Goal: Task Accomplishment & Management: Complete application form

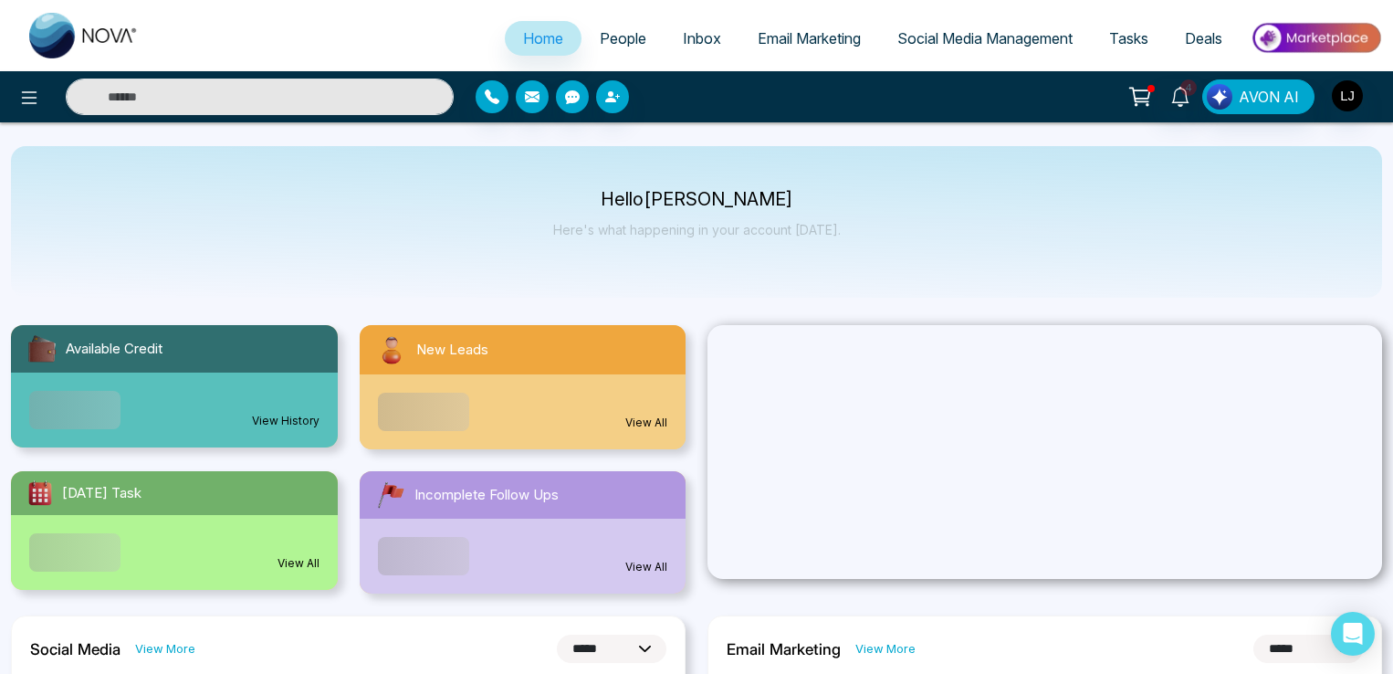
select select "*"
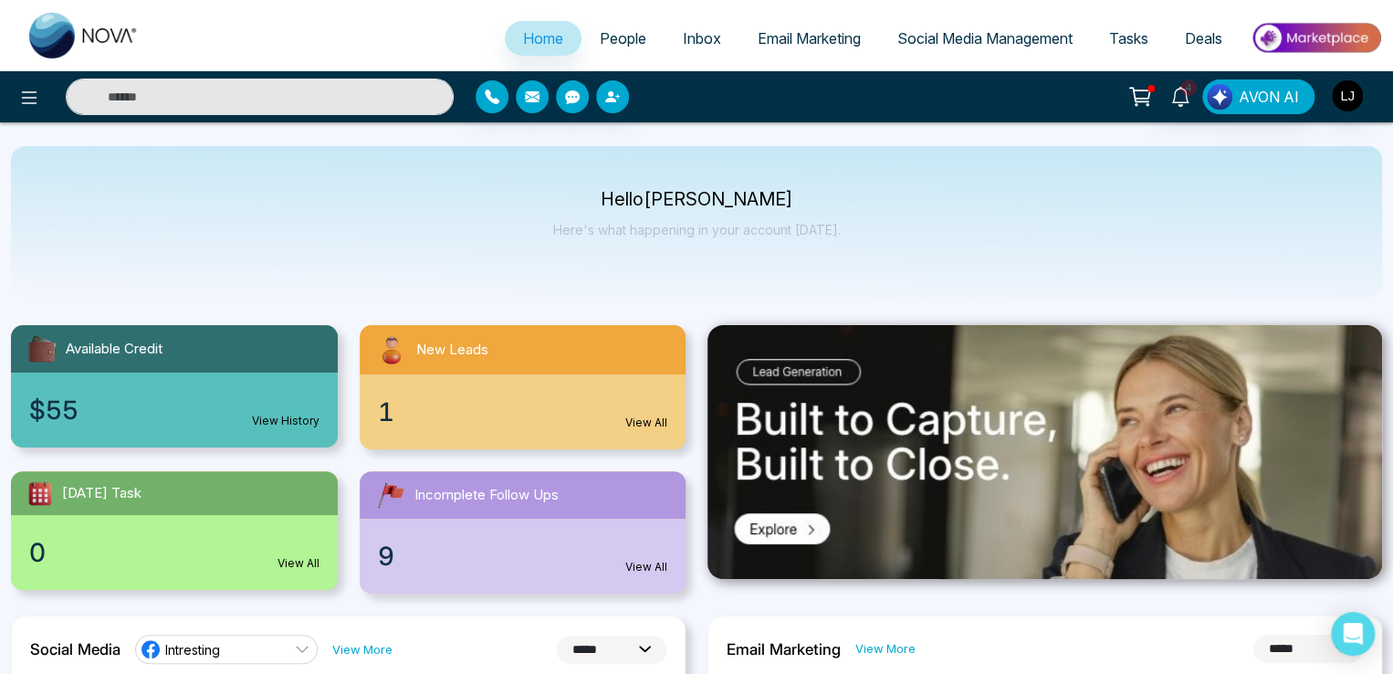
click at [605, 37] on span "People" at bounding box center [623, 38] width 47 height 18
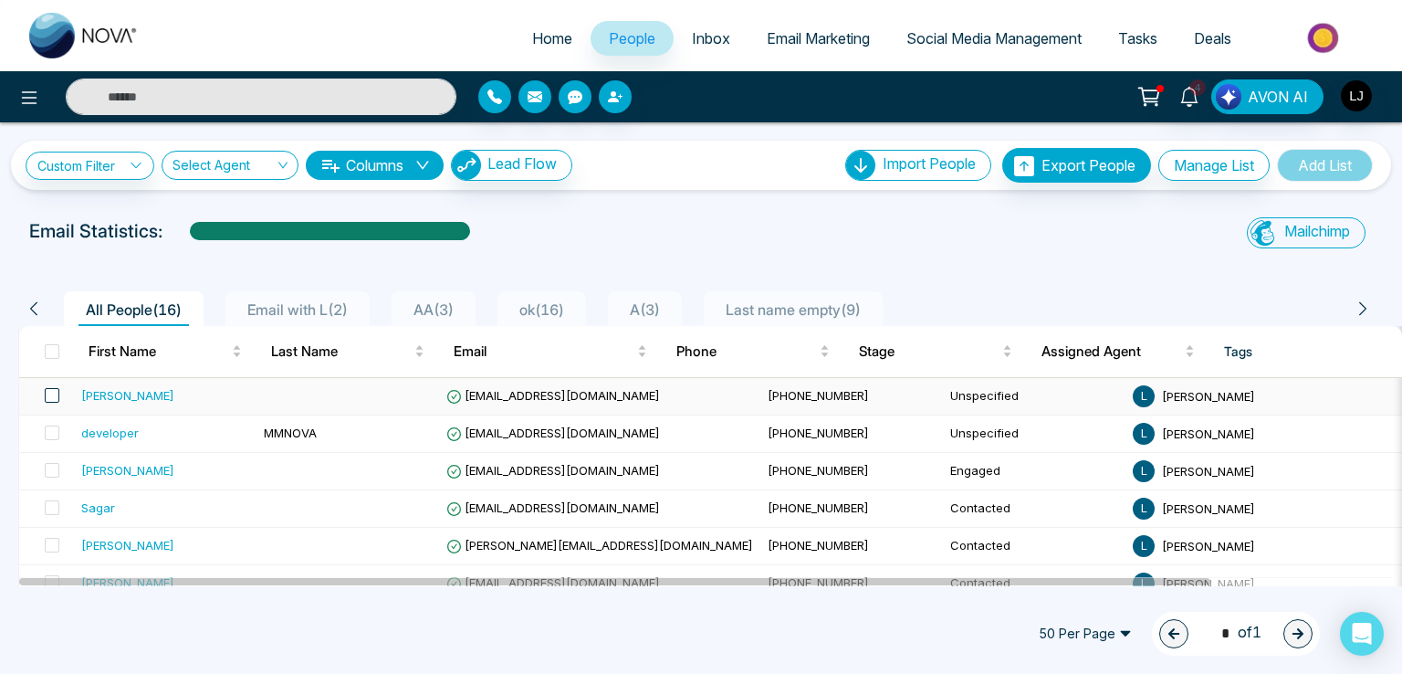
click at [55, 392] on span at bounding box center [52, 395] width 15 height 15
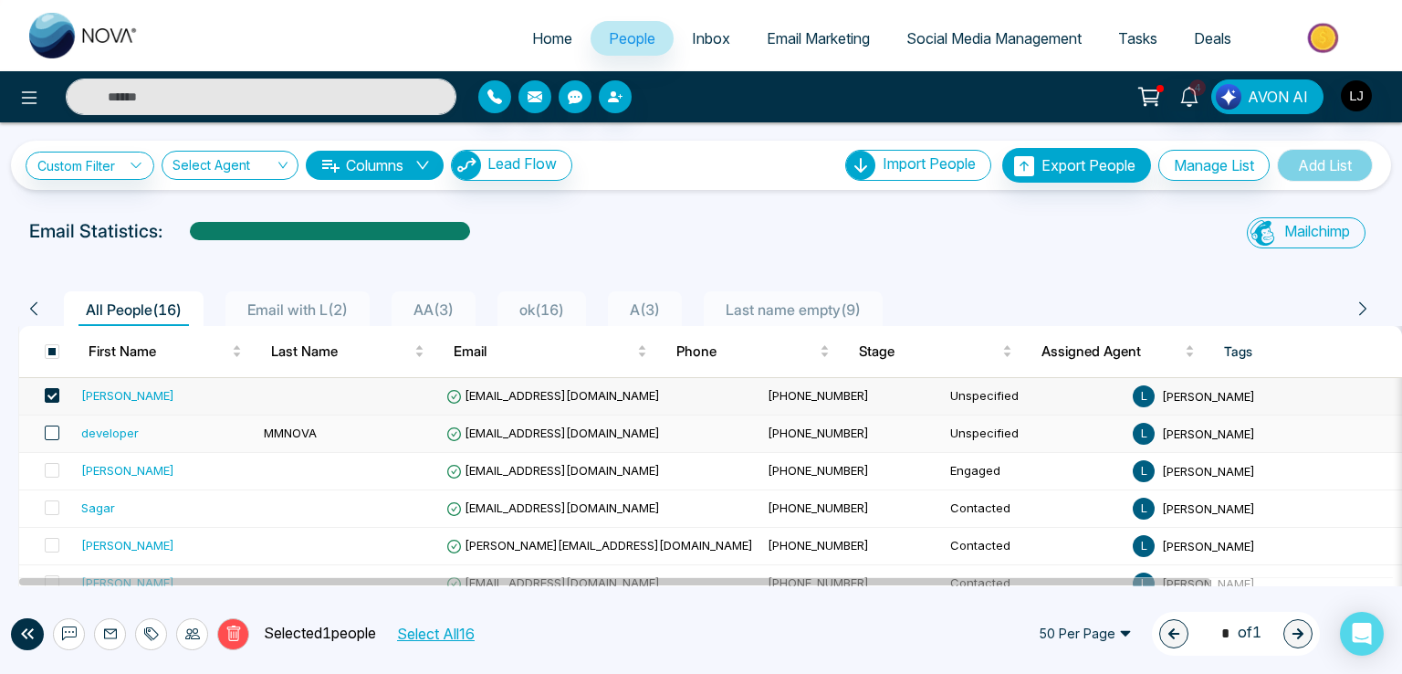
click at [54, 432] on span at bounding box center [52, 432] width 15 height 15
click at [38, 473] on label at bounding box center [47, 471] width 26 height 20
click at [233, 625] on icon at bounding box center [233, 633] width 14 height 16
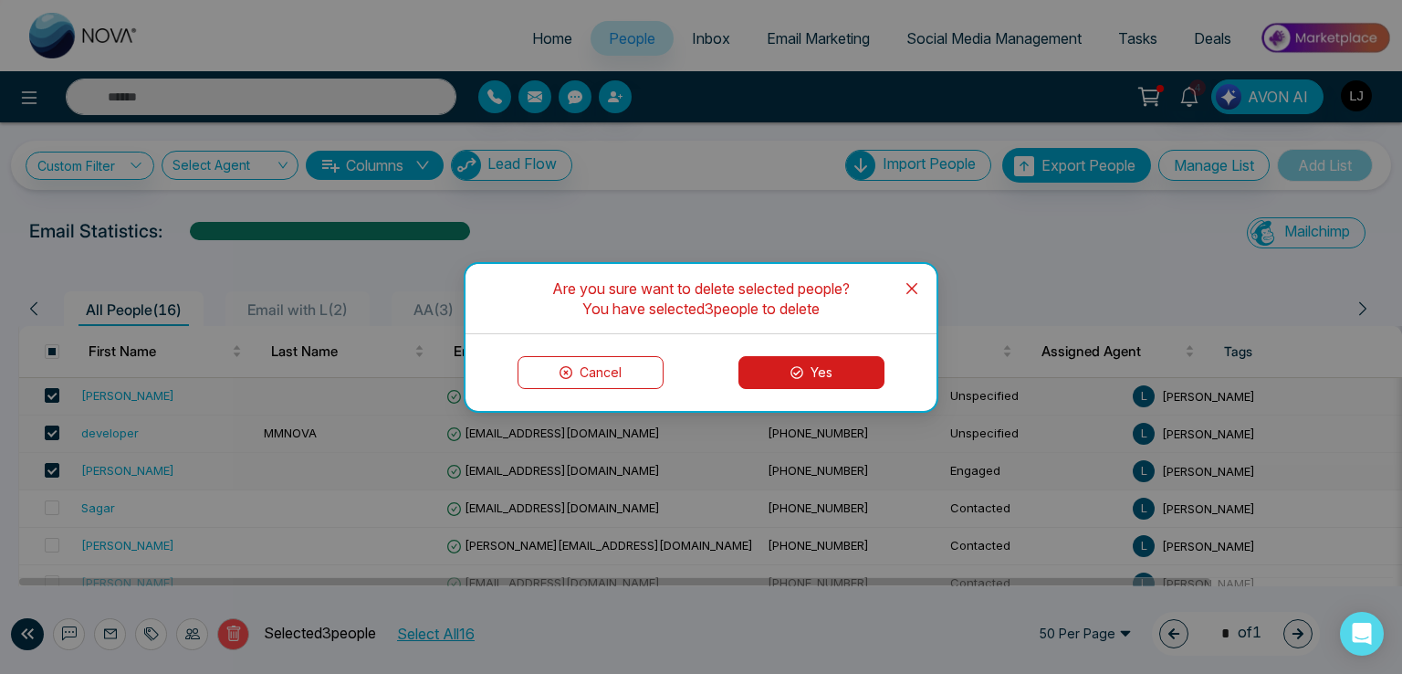
click at [751, 363] on button "Yes" at bounding box center [811, 372] width 146 height 33
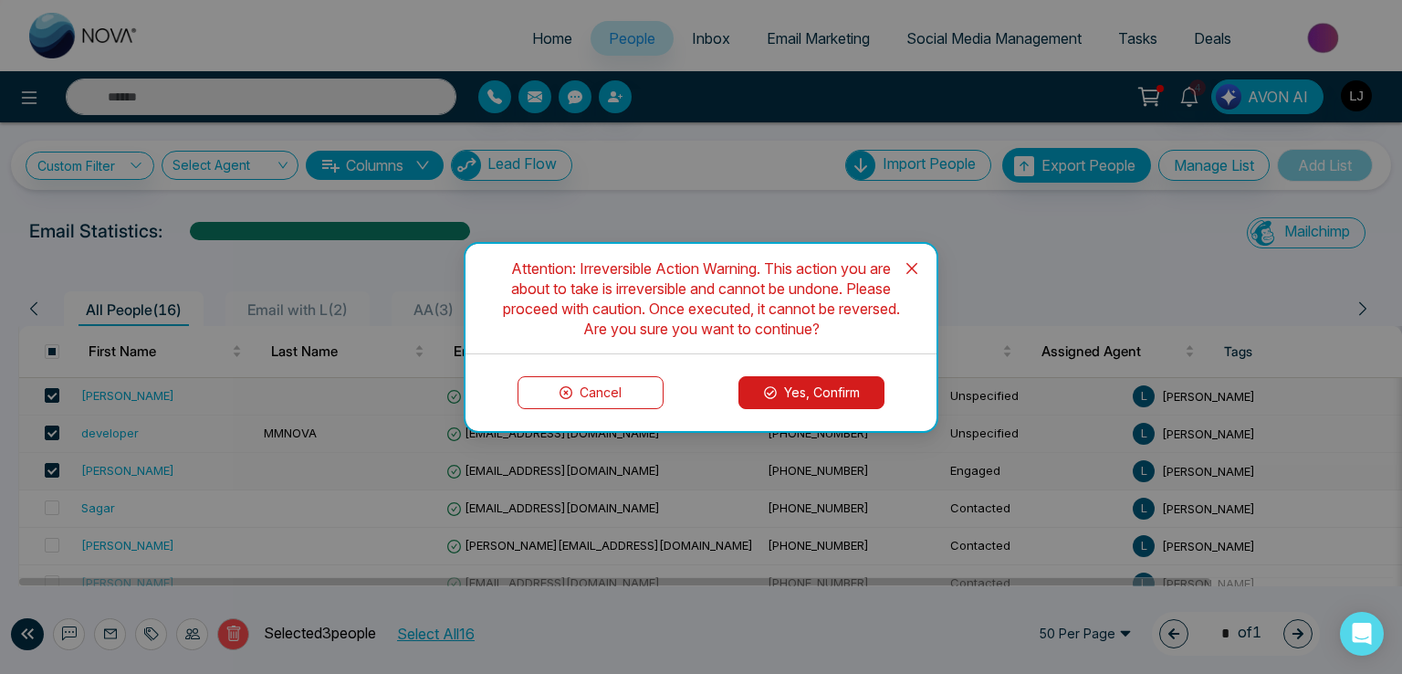
click at [775, 387] on icon at bounding box center [770, 392] width 13 height 13
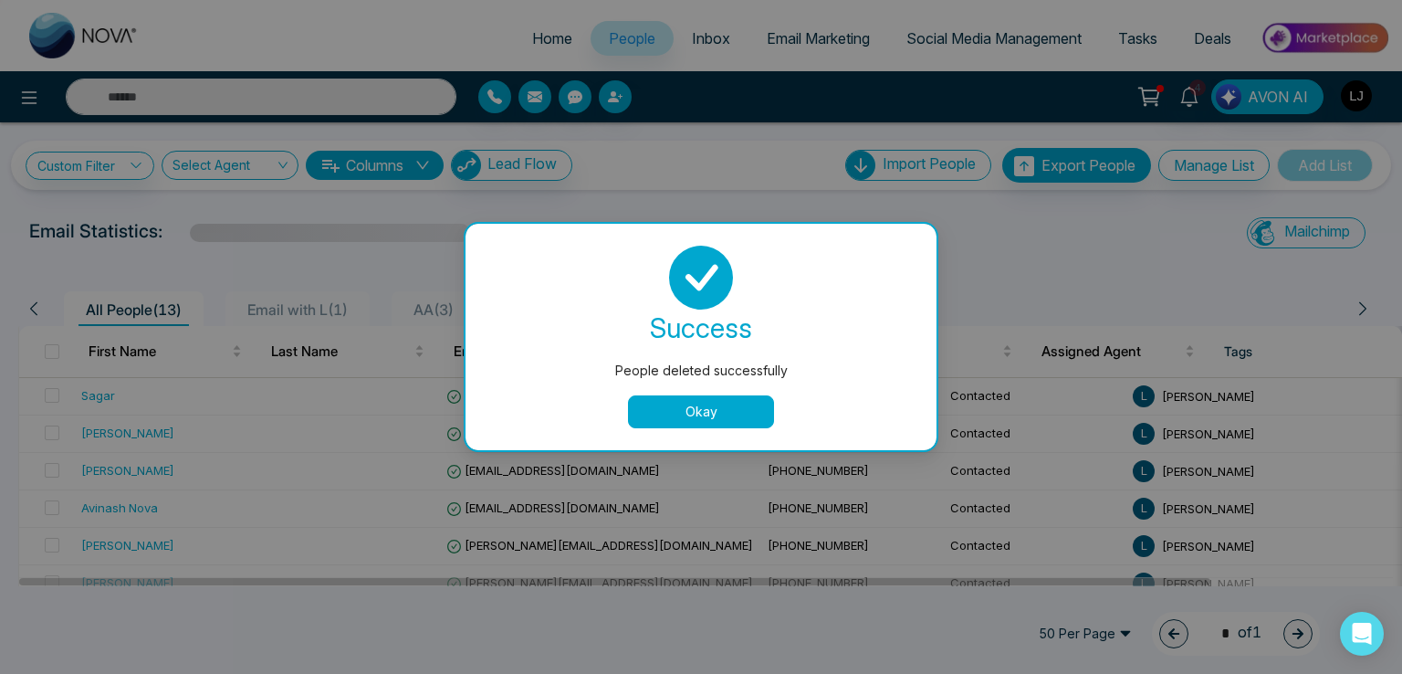
click at [640, 405] on button "Okay" at bounding box center [701, 411] width 146 height 33
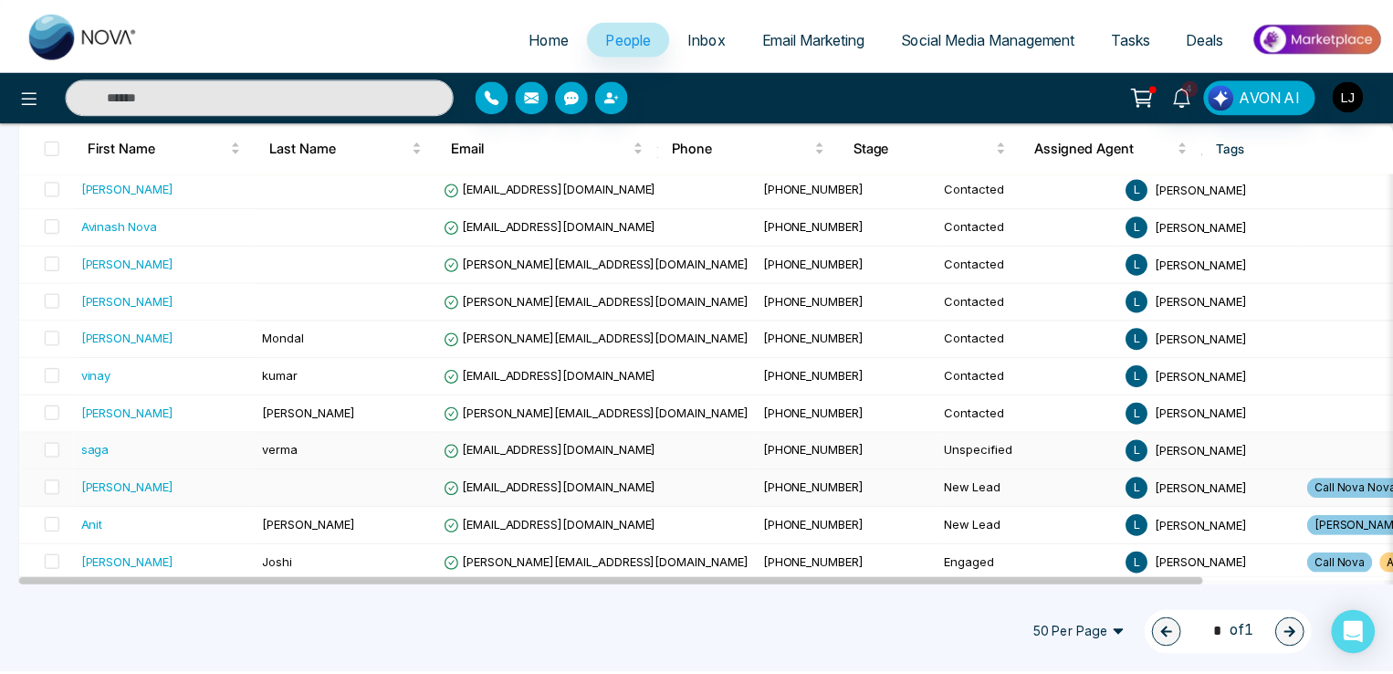
scroll to position [285, 0]
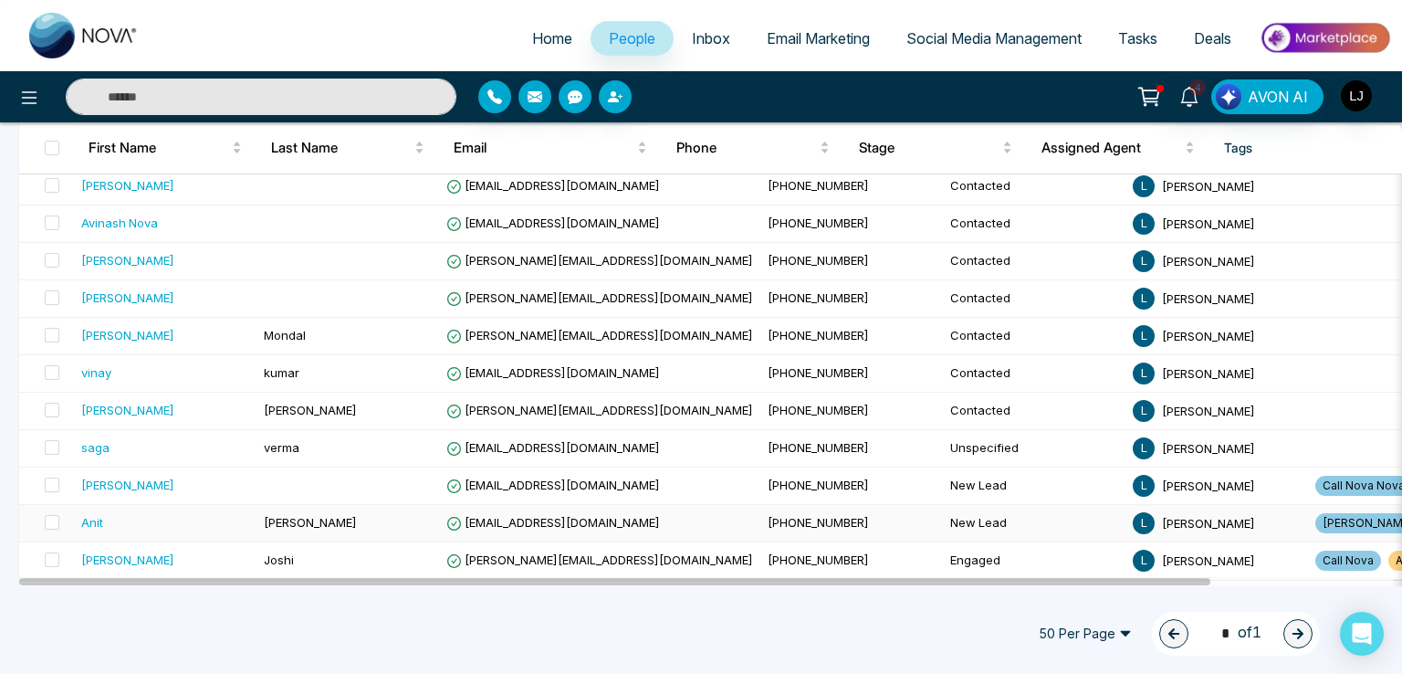
click at [500, 510] on td "[EMAIL_ADDRESS][DOMAIN_NAME]" at bounding box center [599, 523] width 321 height 37
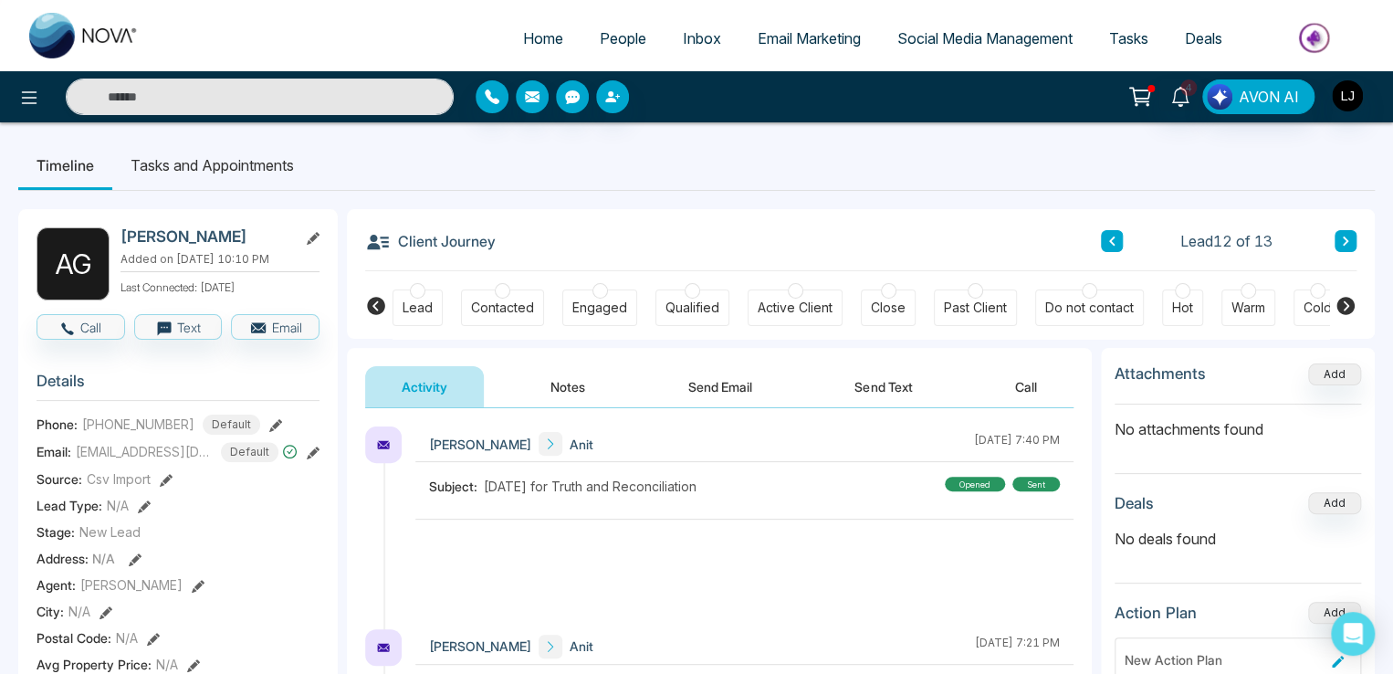
click at [597, 311] on div "Engaged" at bounding box center [599, 307] width 55 height 18
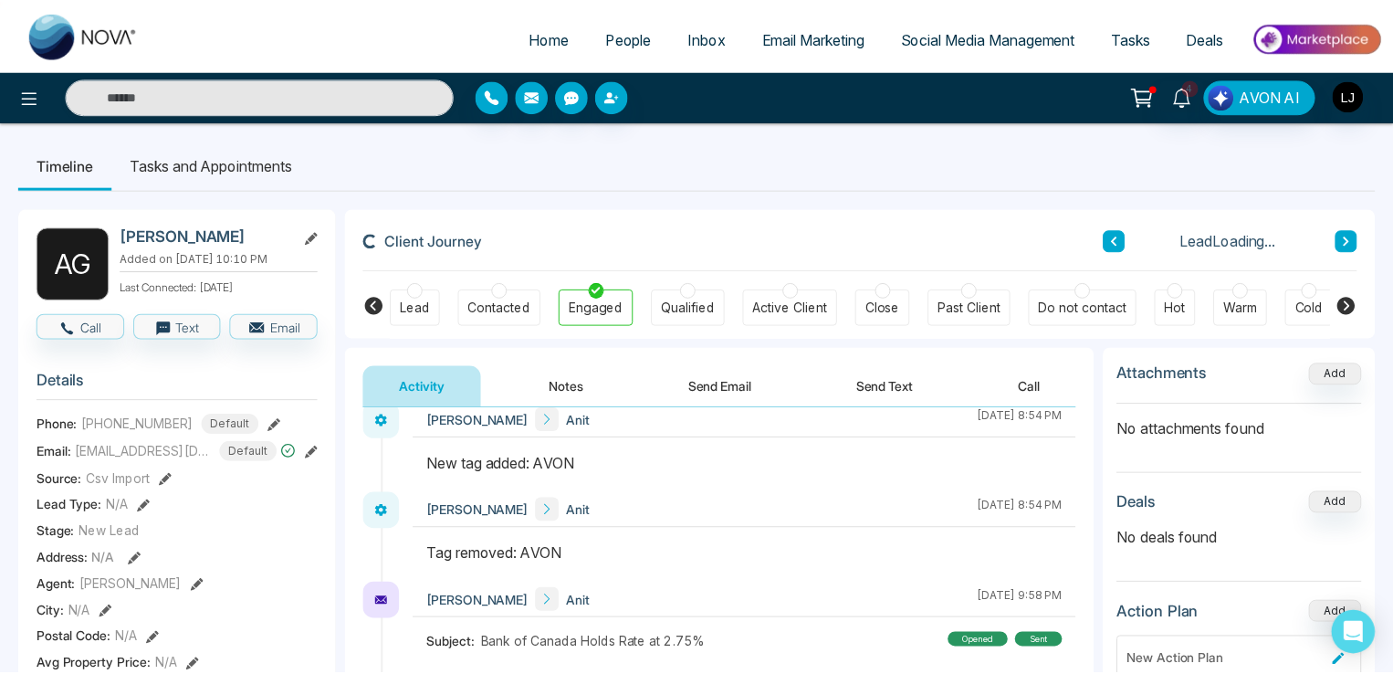
scroll to position [730, 0]
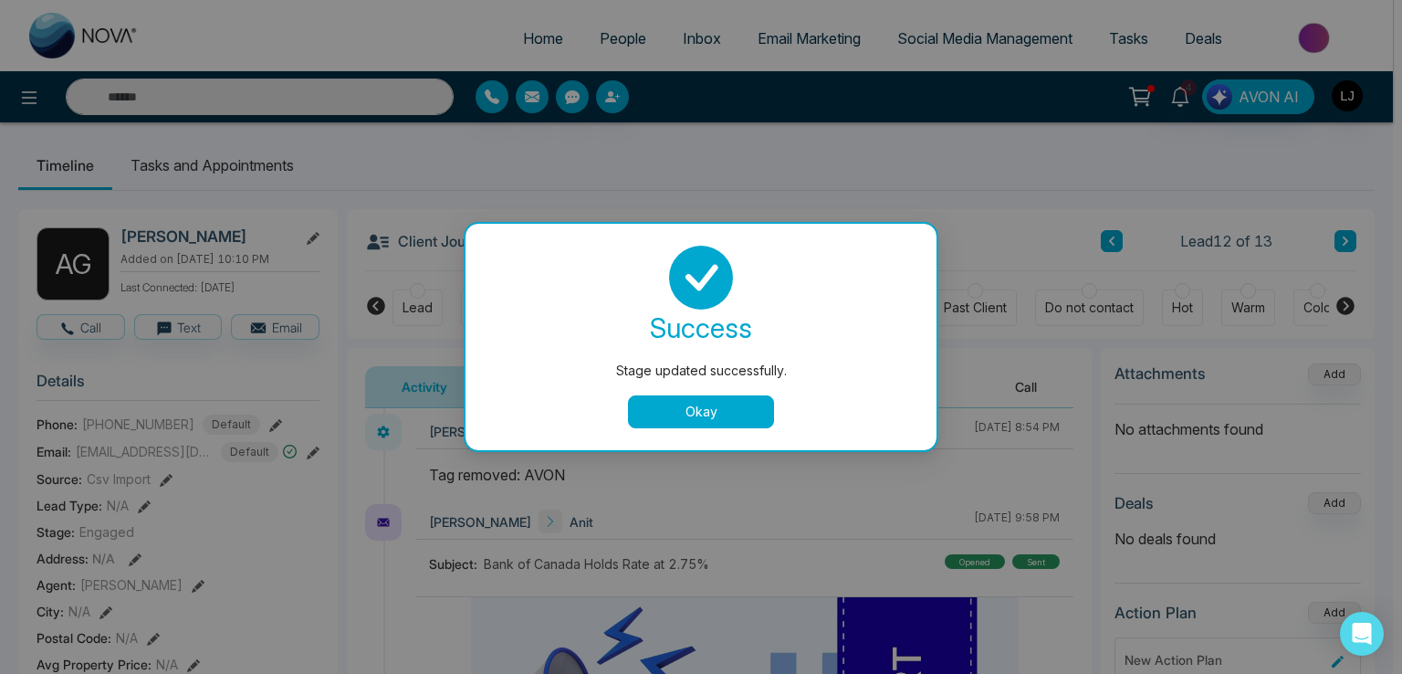
click at [672, 416] on button "Okay" at bounding box center [701, 411] width 146 height 33
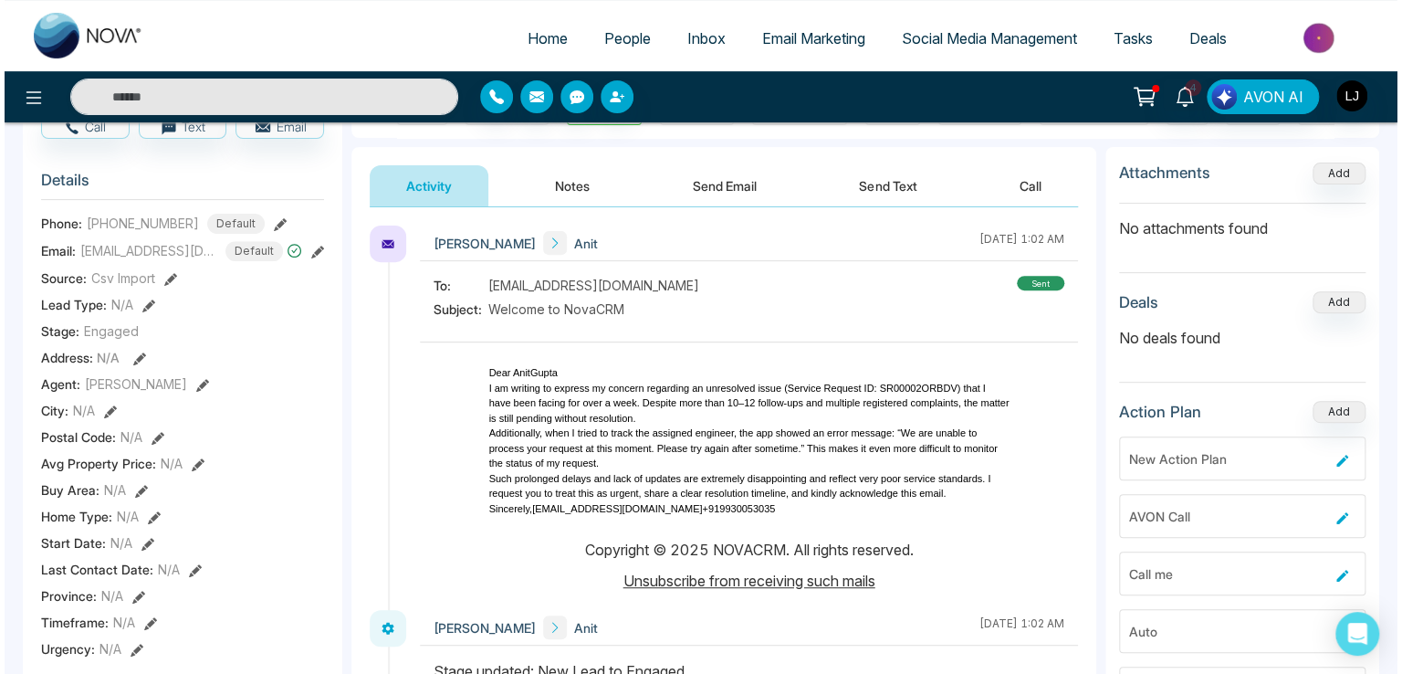
scroll to position [91, 0]
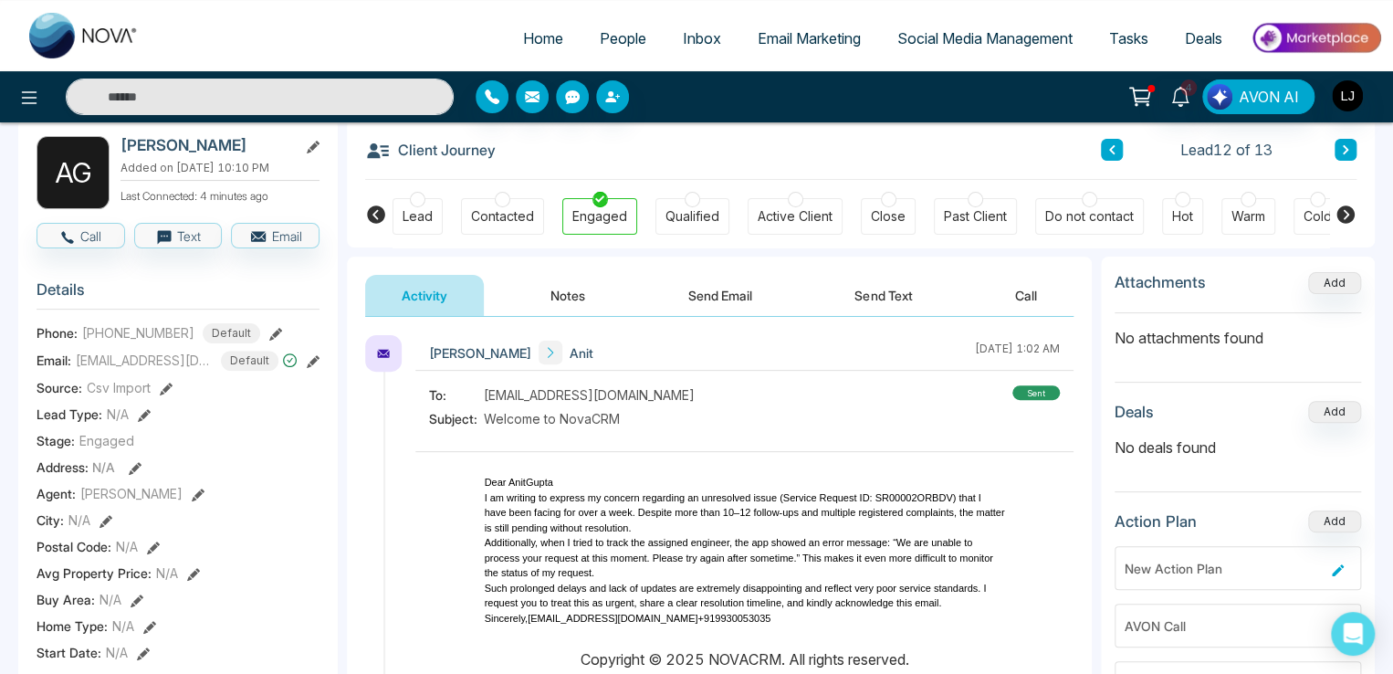
drag, startPoint x: 72, startPoint y: 79, endPoint x: 38, endPoint y: 92, distance: 36.1
click at [59, 85] on div at bounding box center [250, 96] width 406 height 37
click at [24, 100] on icon at bounding box center [29, 98] width 22 height 22
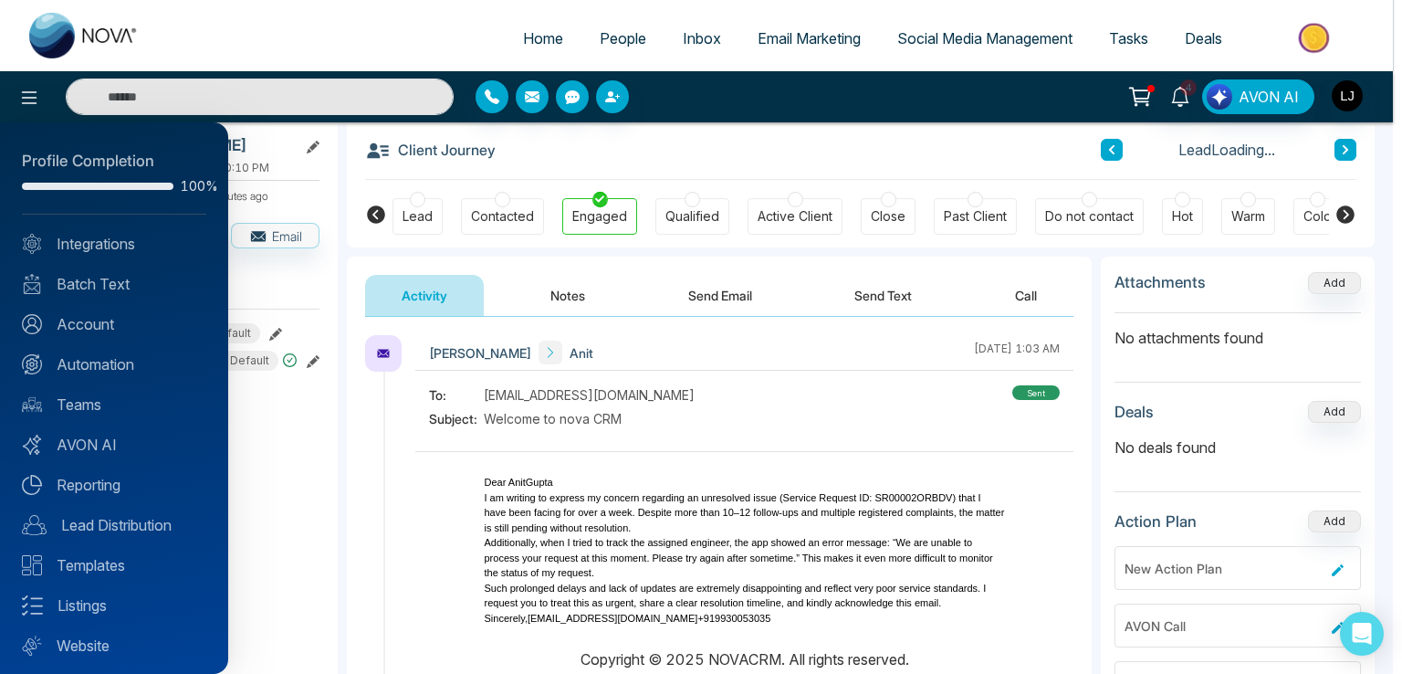
click at [99, 351] on div "Profile Completion 100% Integrations Batch Text Account Automation Teams AVON A…" at bounding box center [114, 397] width 228 height 551
click at [115, 362] on link "Automation" at bounding box center [114, 364] width 184 height 22
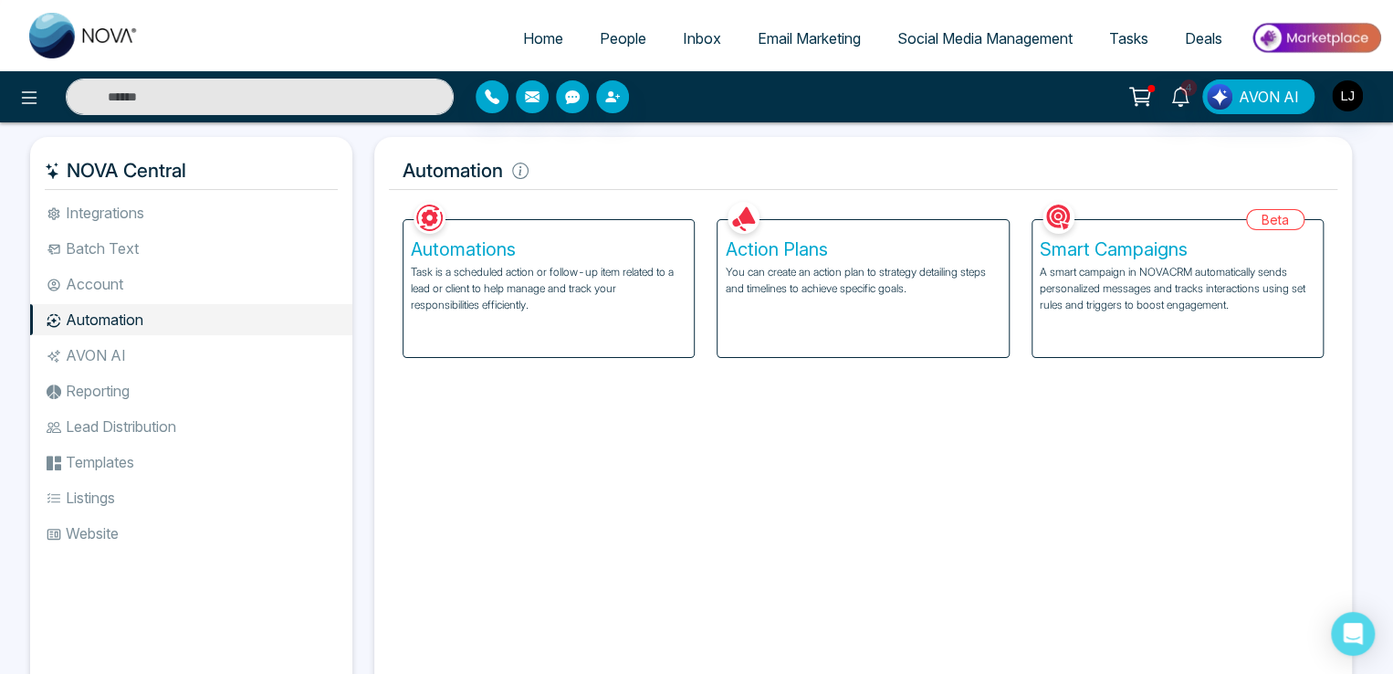
click at [585, 264] on p "Task is a scheduled action or follow-up item related to a lead or client to hel…" at bounding box center [549, 288] width 276 height 49
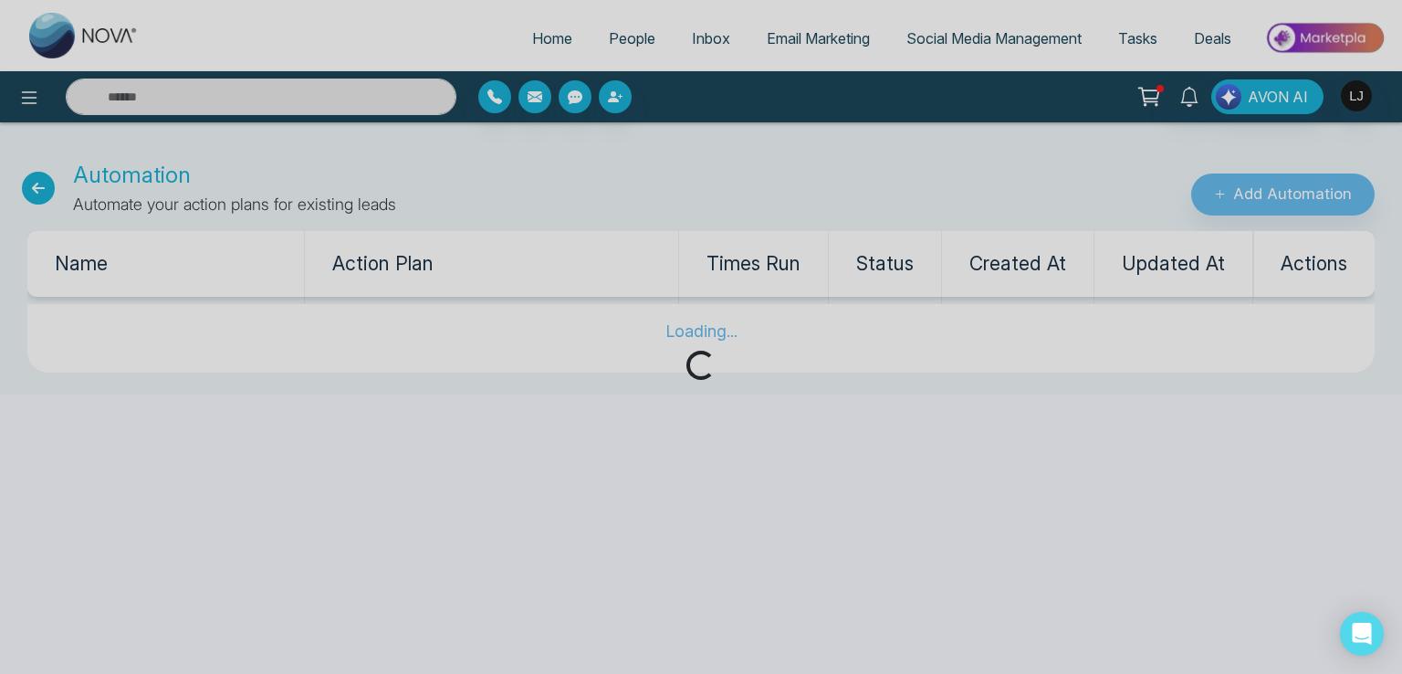
click at [1252, 193] on div "Loading..." at bounding box center [701, 337] width 1402 height 674
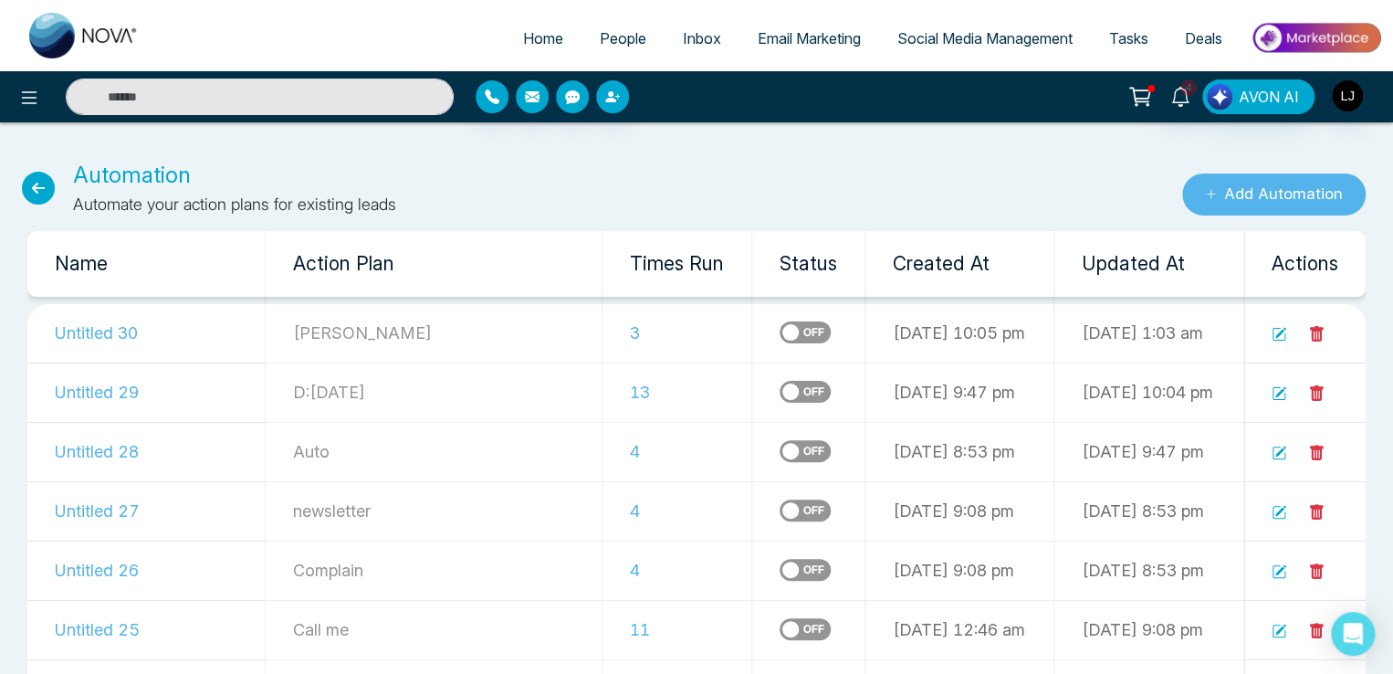
click at [1252, 193] on button "Add Automation" at bounding box center [1273, 194] width 183 height 42
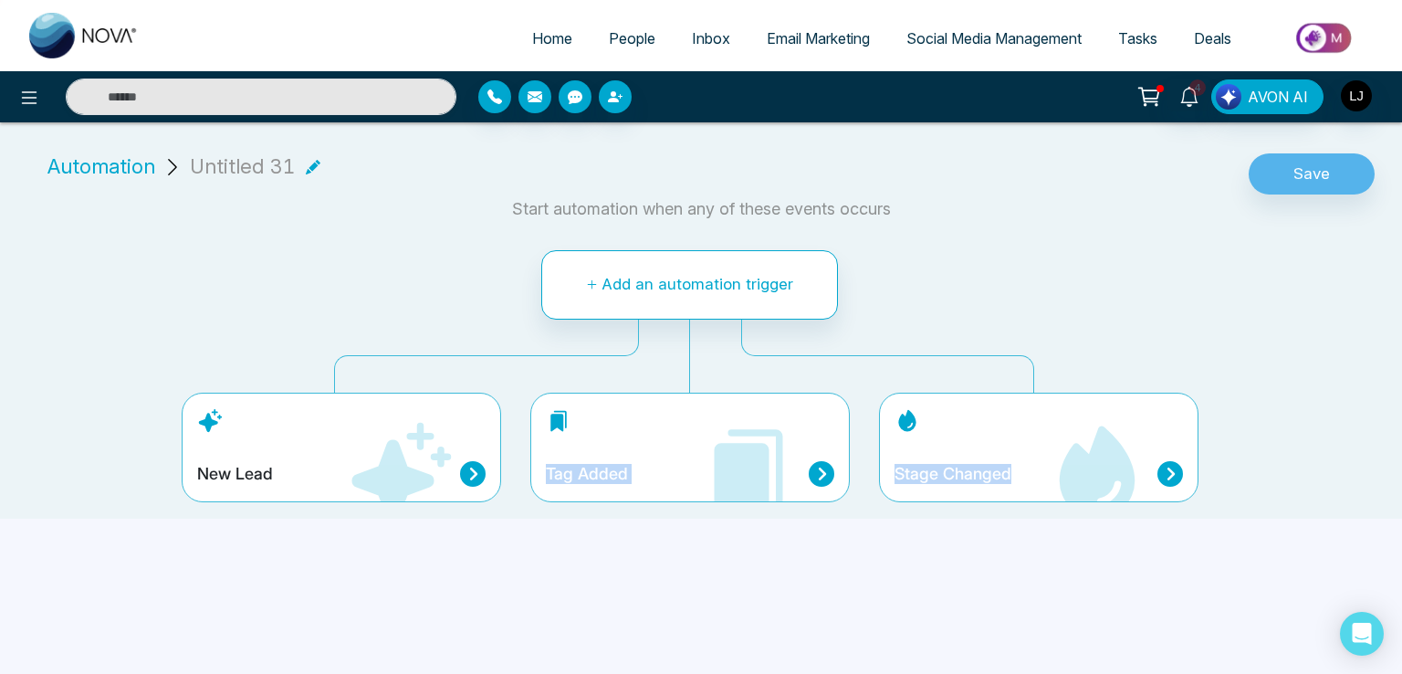
drag, startPoint x: 1022, startPoint y: 452, endPoint x: 387, endPoint y: 573, distance: 646.7
click at [387, 573] on div "Home People Inbox Email Marketing Social Media Management Tasks Deals 4 AVON AI…" at bounding box center [701, 337] width 1402 height 674
click at [423, 455] on icon at bounding box center [400, 474] width 110 height 110
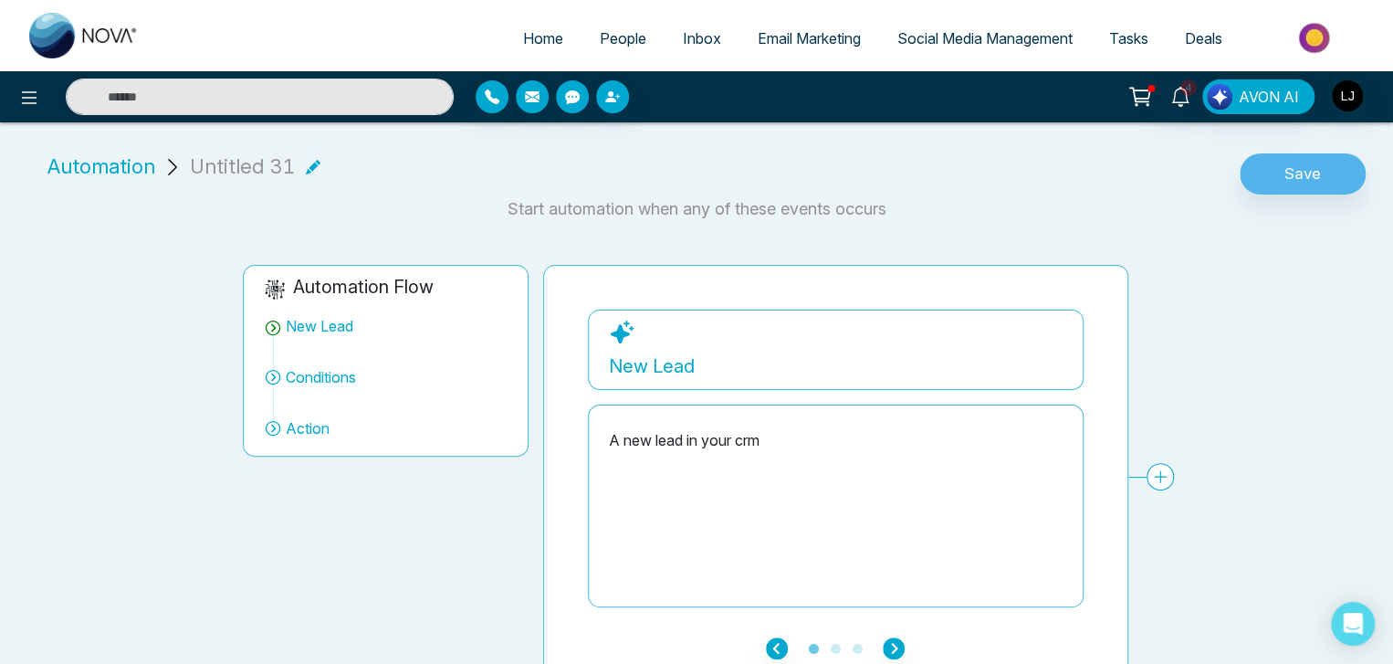
click at [885, 639] on div "New Lead A new lead in your crm Conditions Add Conditions Choose a filters Canc…" at bounding box center [835, 477] width 585 height 424
click at [891, 639] on icon "button" at bounding box center [894, 648] width 22 height 22
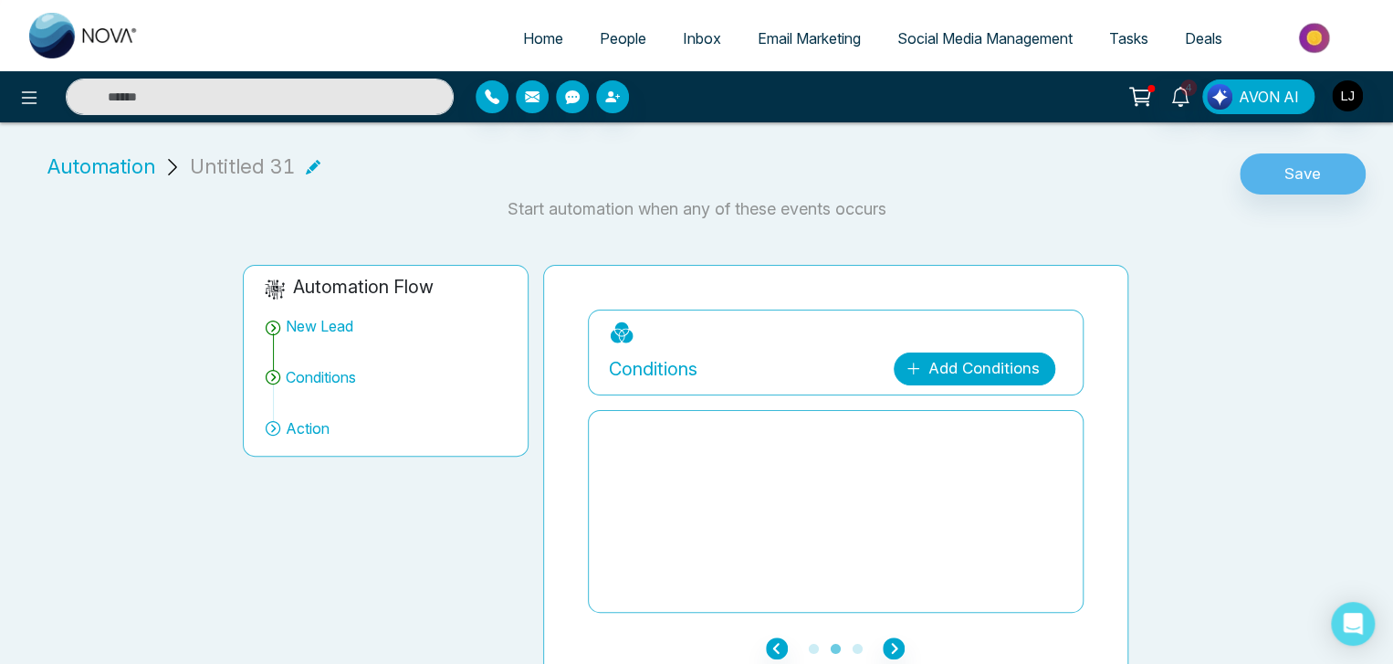
click at [936, 367] on link "Add Conditions" at bounding box center [975, 368] width 162 height 33
click at [960, 427] on span at bounding box center [995, 415] width 148 height 33
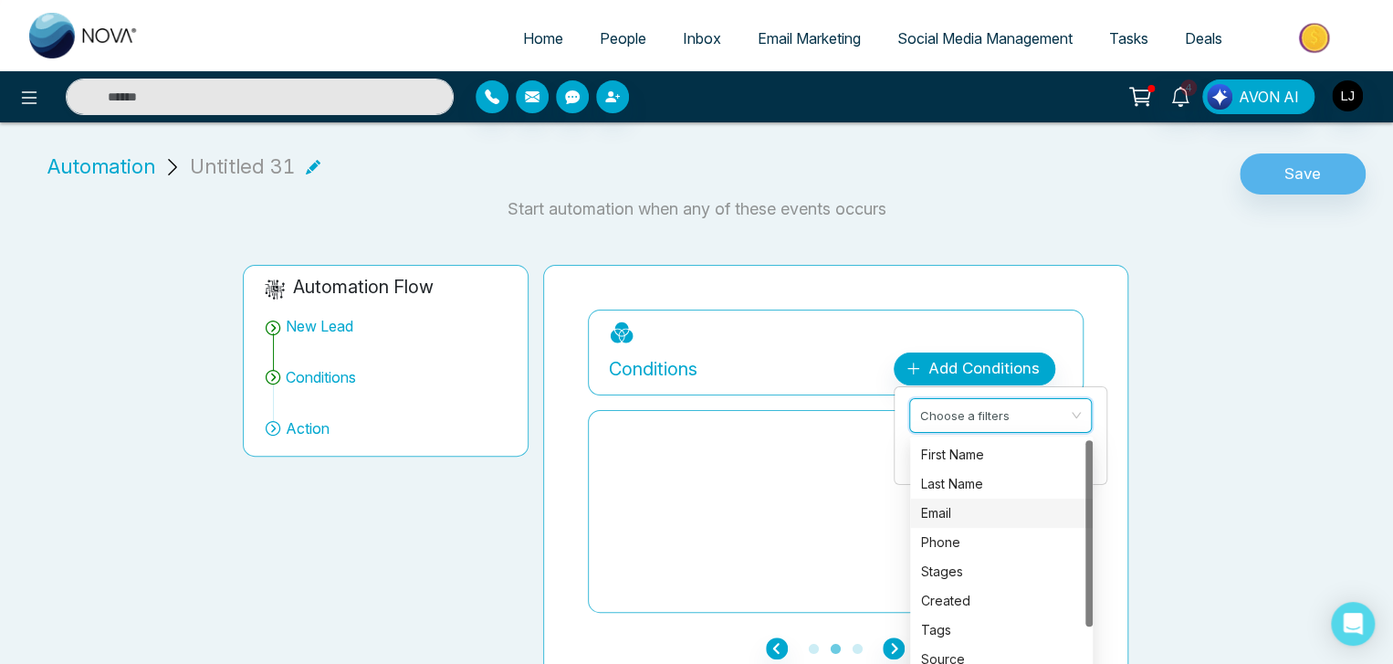
click at [946, 514] on div "Email" at bounding box center [1001, 513] width 161 height 20
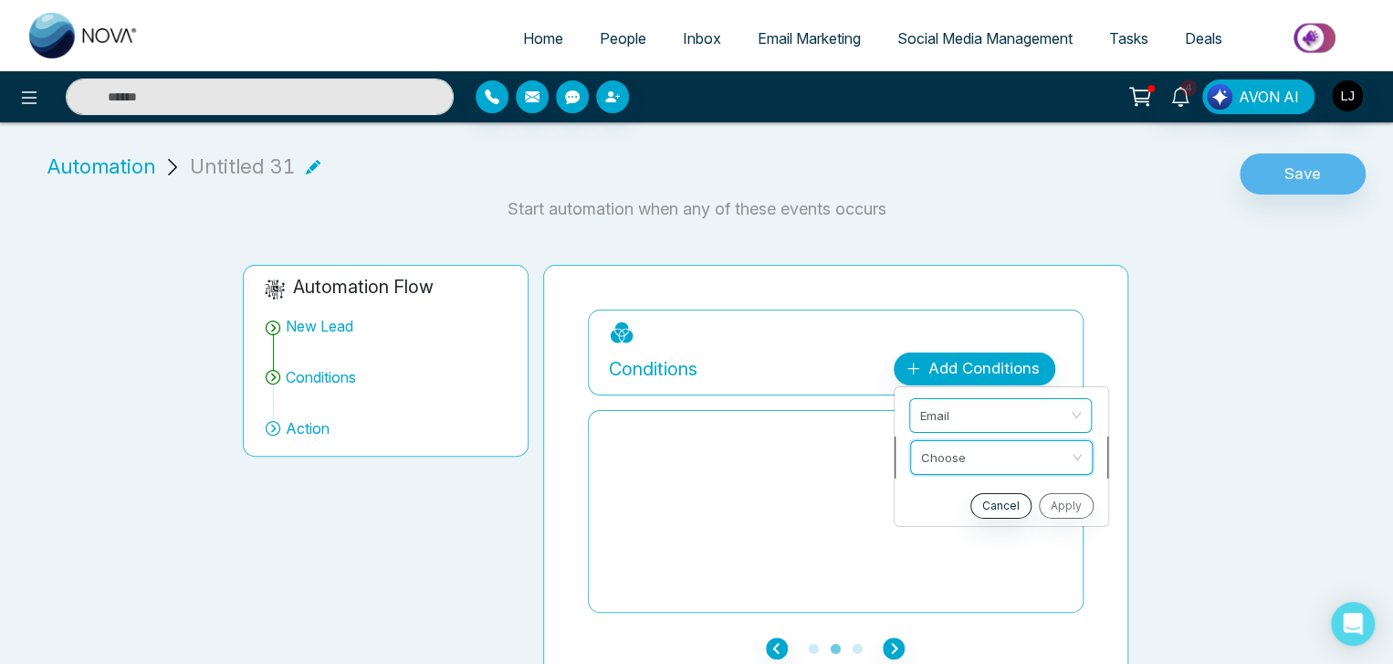
click at [949, 446] on input "search" at bounding box center [995, 454] width 148 height 27
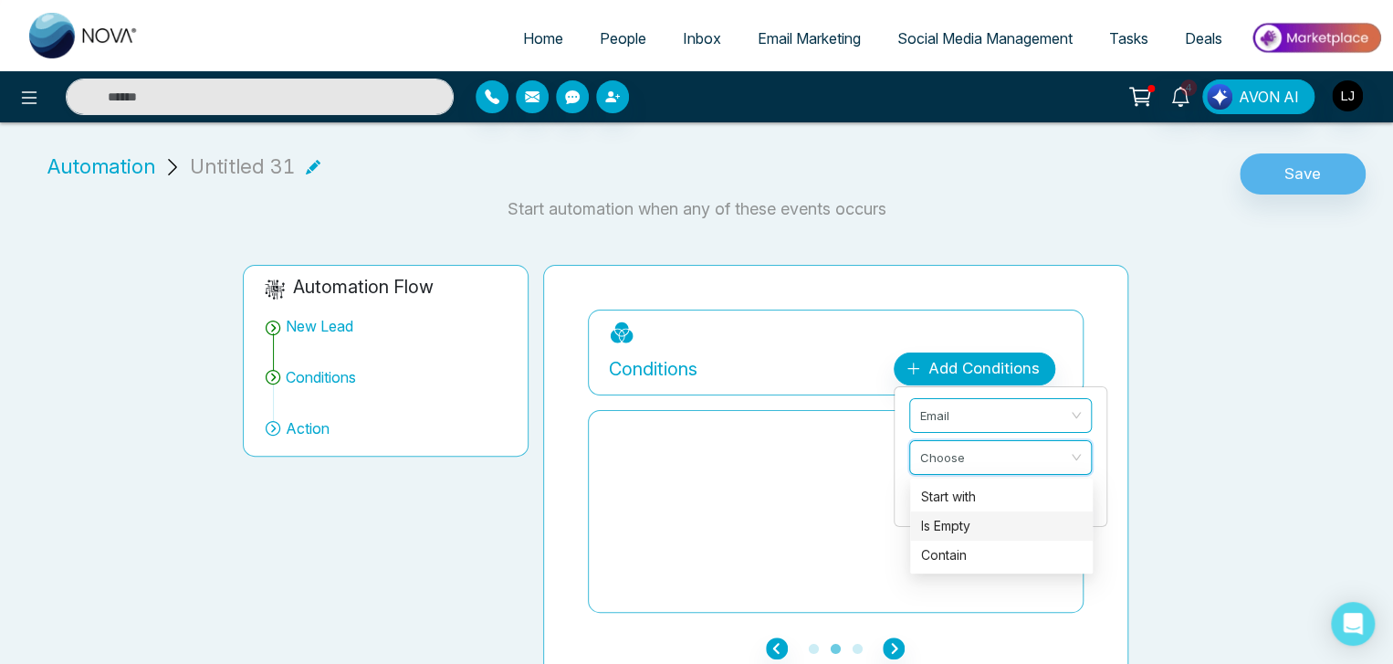
click at [946, 512] on div "Is Empty" at bounding box center [1001, 525] width 183 height 29
click at [951, 412] on span "Email" at bounding box center [1001, 415] width 161 height 33
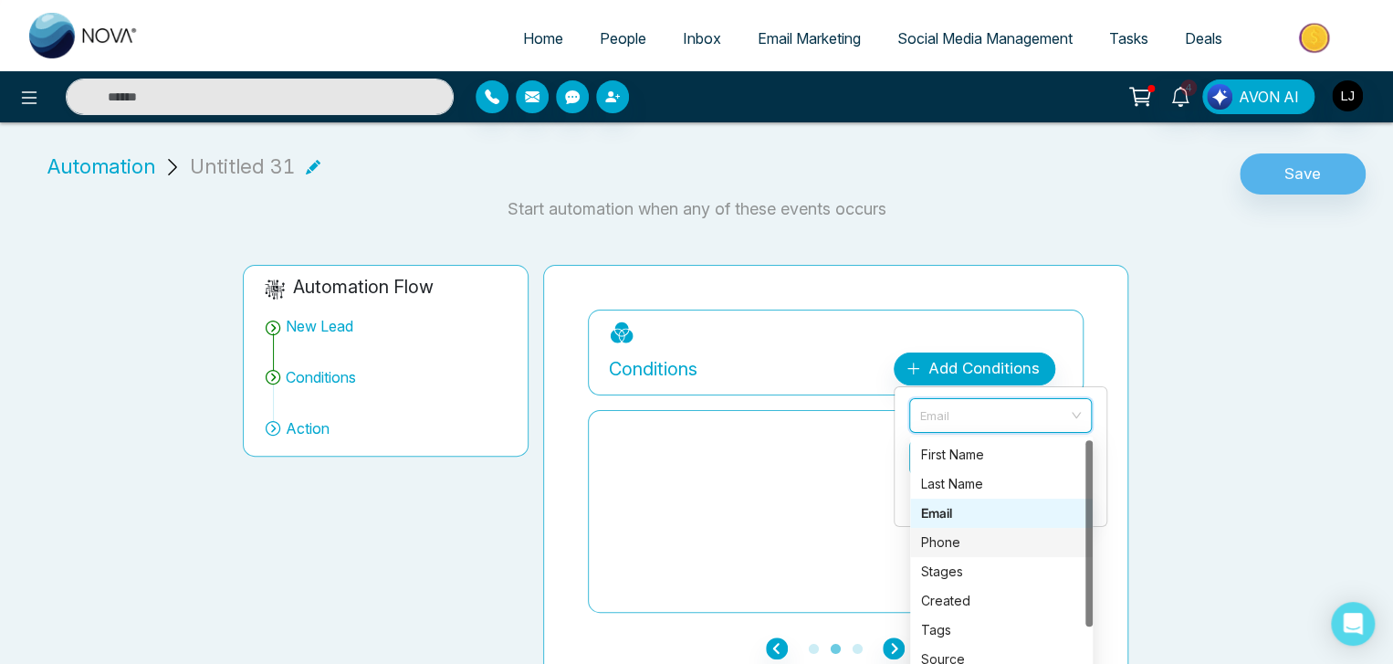
drag, startPoint x: 941, startPoint y: 537, endPoint x: 938, endPoint y: 522, distance: 14.9
click at [941, 538] on div "Phone" at bounding box center [1001, 542] width 161 height 20
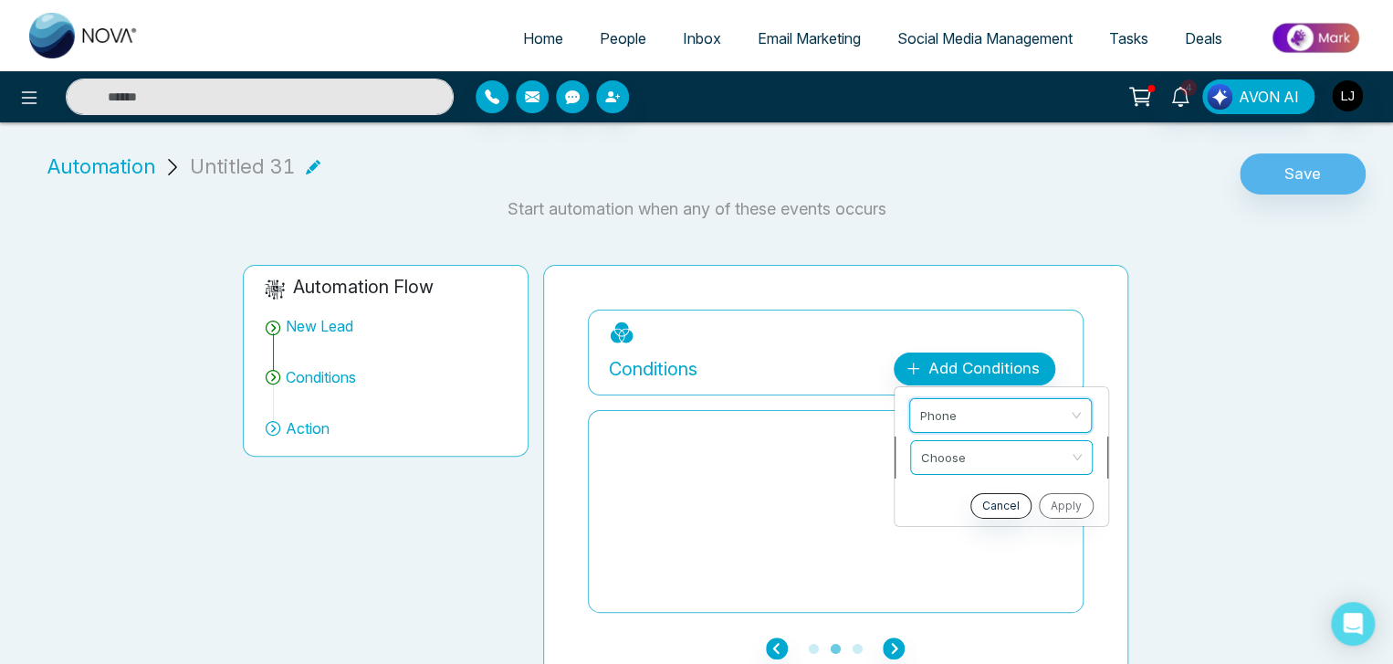
click at [942, 460] on input "search" at bounding box center [995, 454] width 148 height 27
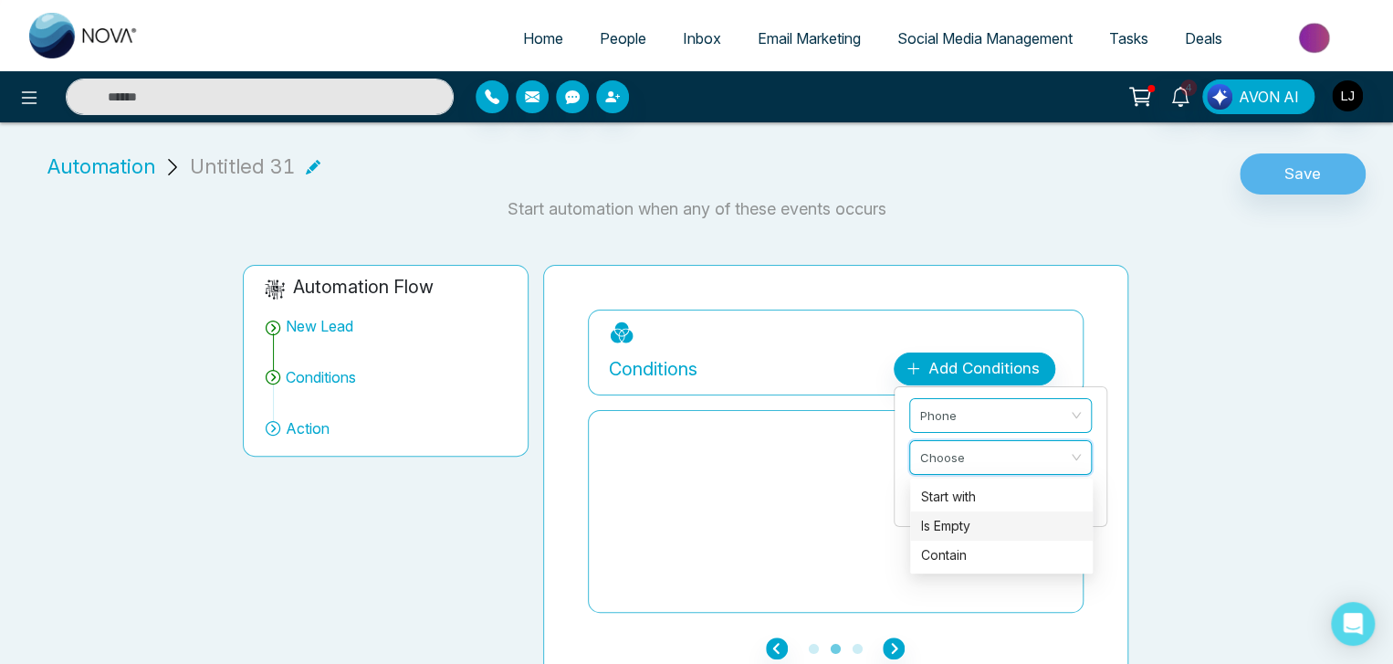
click at [932, 521] on div "Is Empty" at bounding box center [1001, 526] width 161 height 20
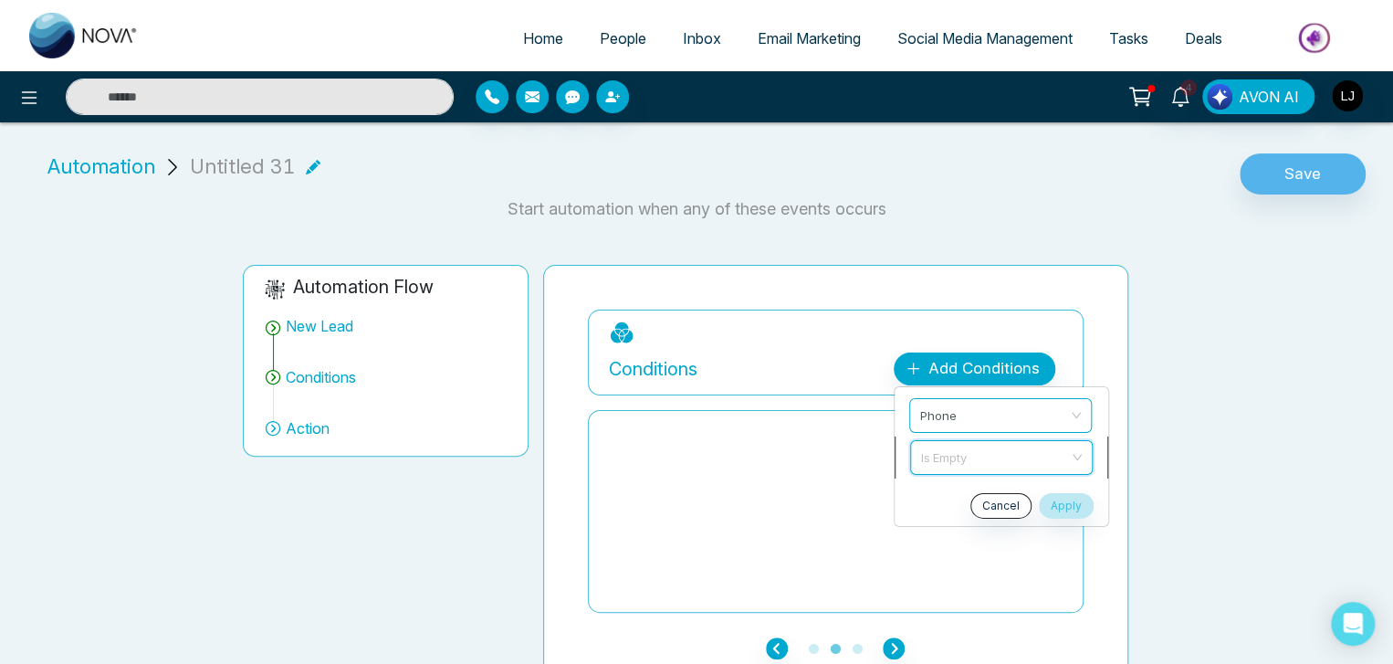
click at [938, 457] on span "Is Empty" at bounding box center [1001, 457] width 161 height 33
click at [943, 404] on span "Phone" at bounding box center [1001, 415] width 161 height 33
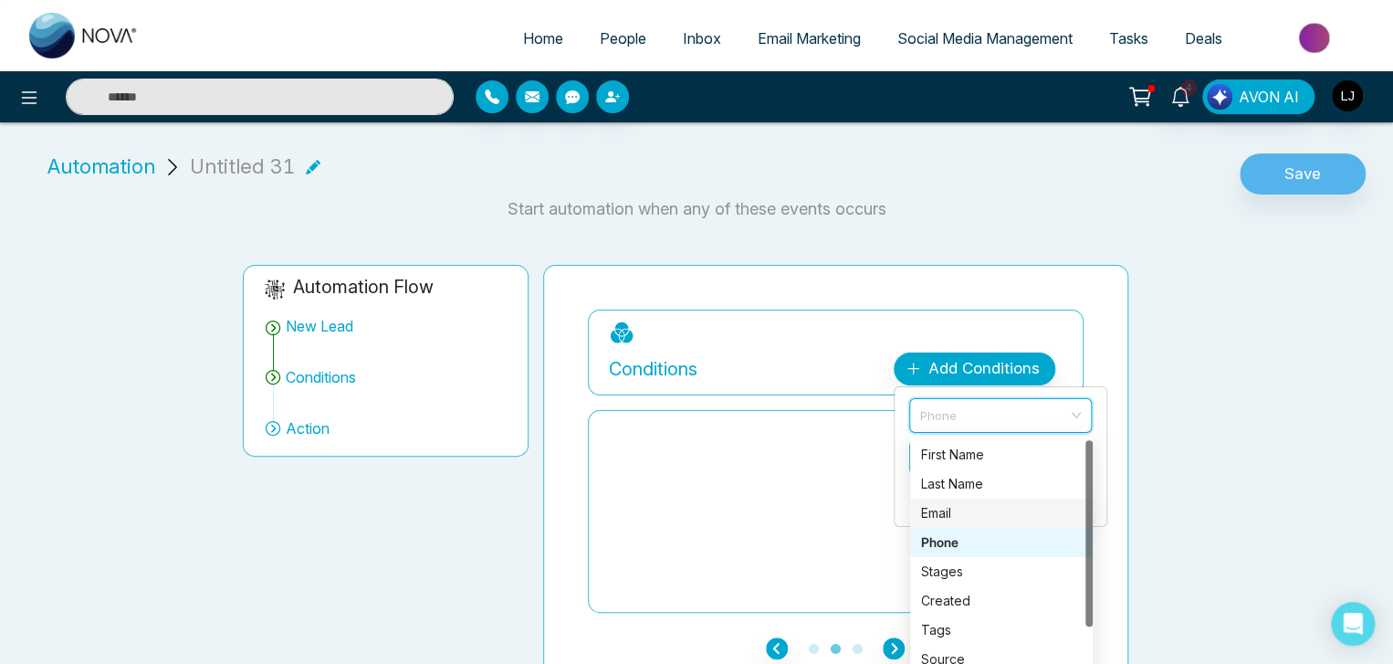
click at [938, 506] on div "Email" at bounding box center [1001, 513] width 161 height 20
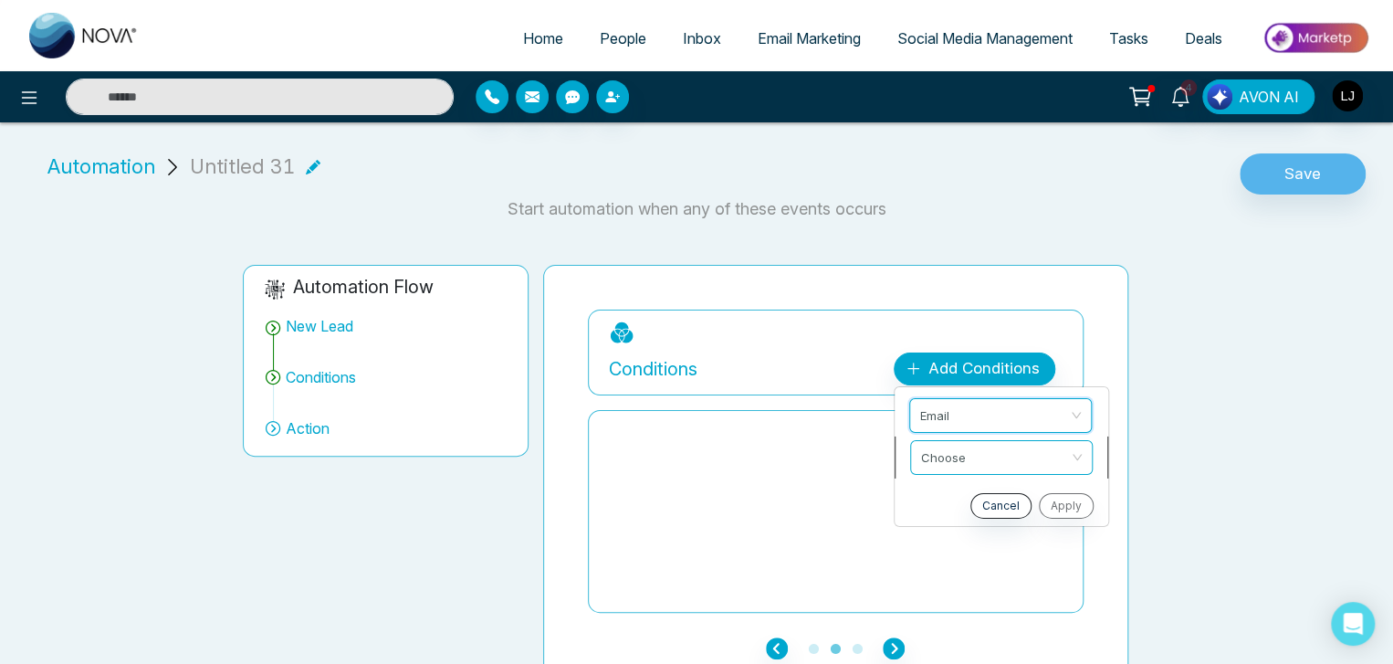
click at [946, 446] on input "search" at bounding box center [995, 454] width 148 height 27
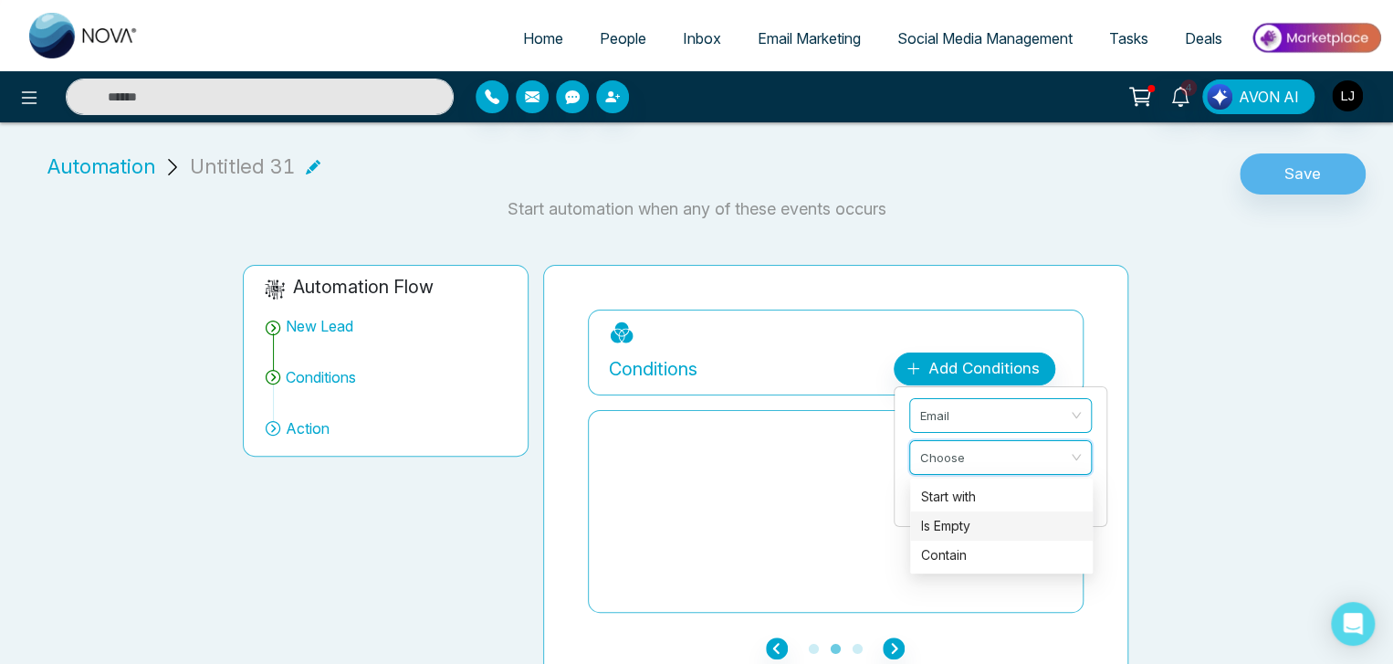
click at [942, 525] on div "Is Empty" at bounding box center [1001, 526] width 161 height 20
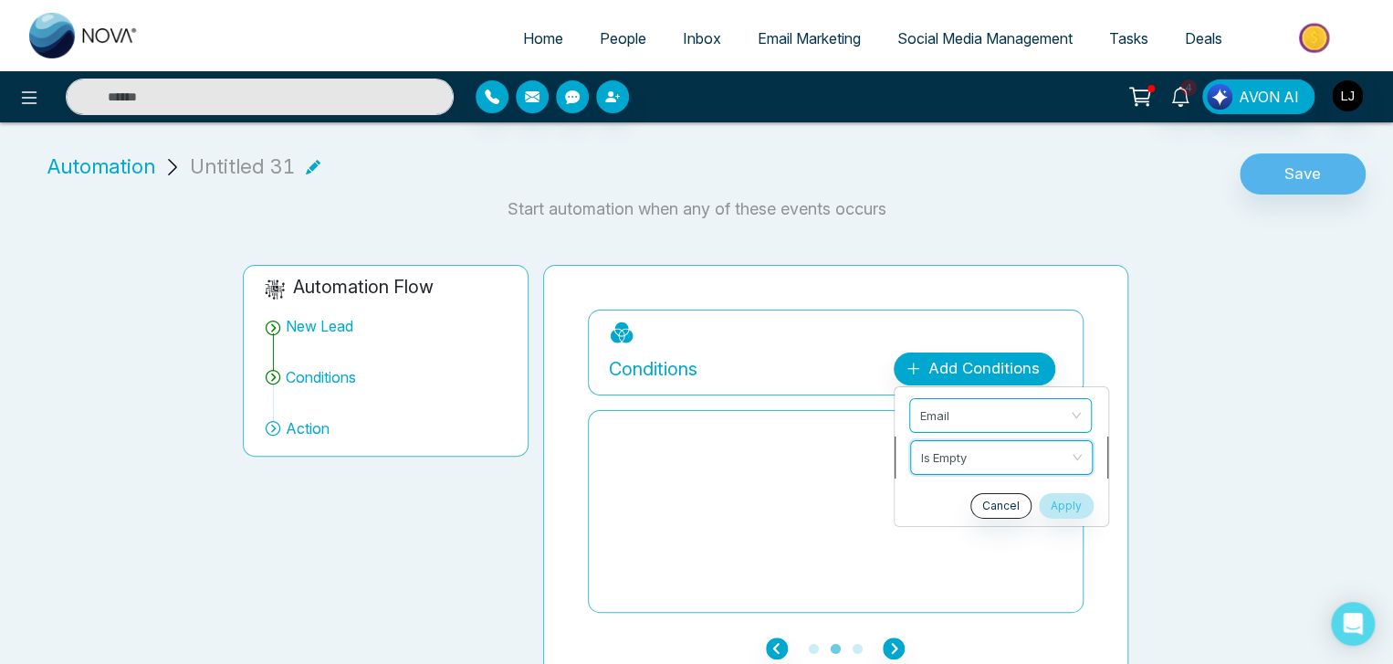
click at [946, 465] on span "Is Empty" at bounding box center [1001, 457] width 161 height 33
click at [883, 465] on div at bounding box center [836, 511] width 454 height 183
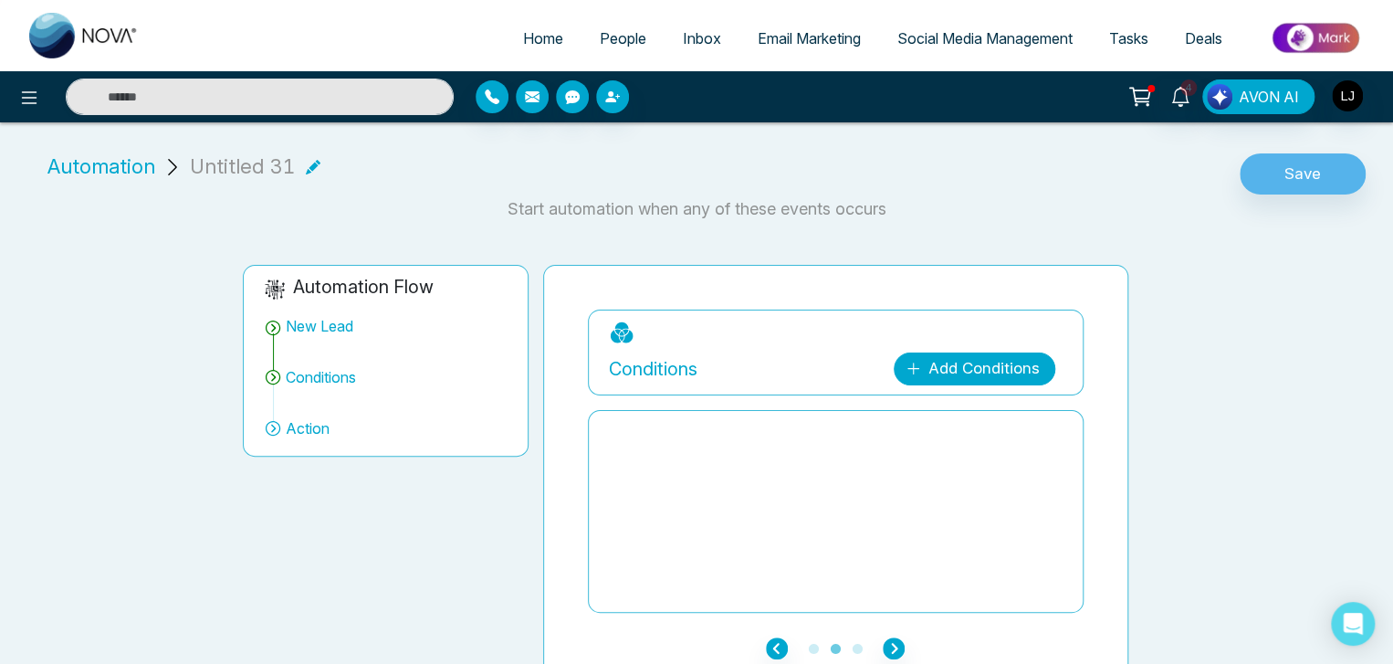
click at [959, 369] on link "Add Conditions" at bounding box center [975, 368] width 162 height 33
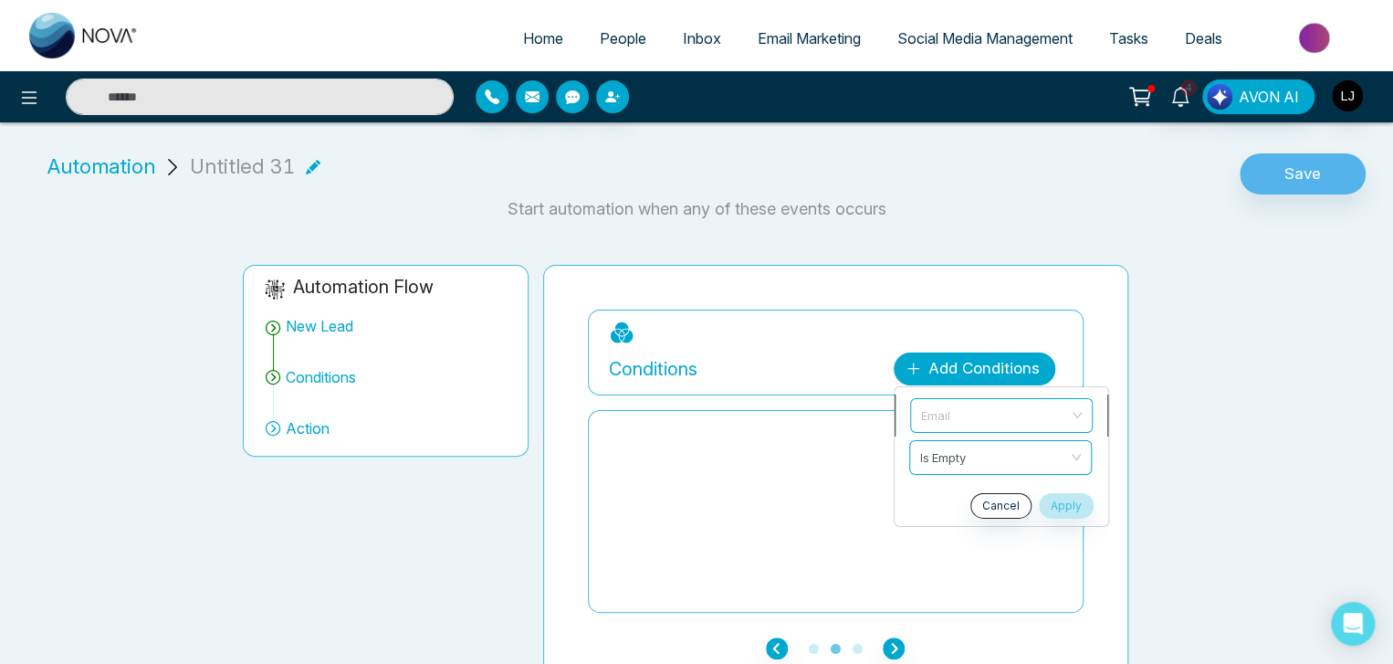
click at [936, 423] on span "Email" at bounding box center [1001, 415] width 161 height 33
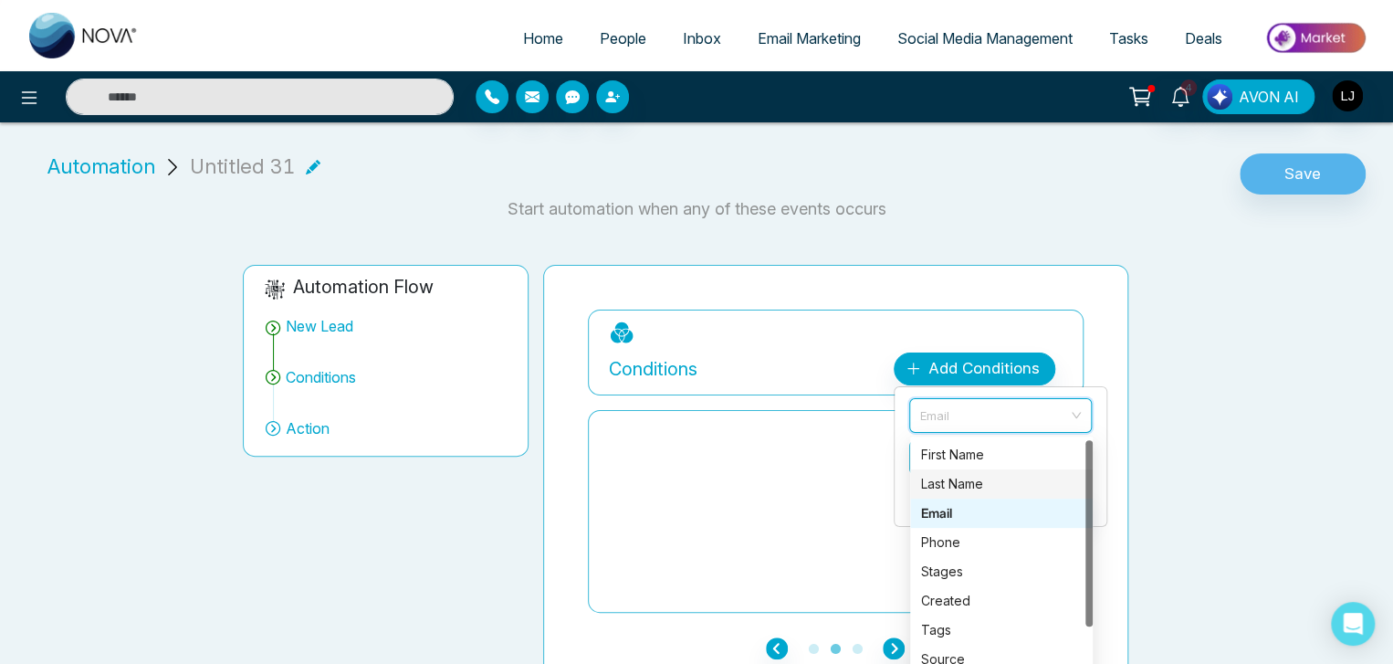
click at [930, 487] on div "Last Name" at bounding box center [1001, 484] width 161 height 20
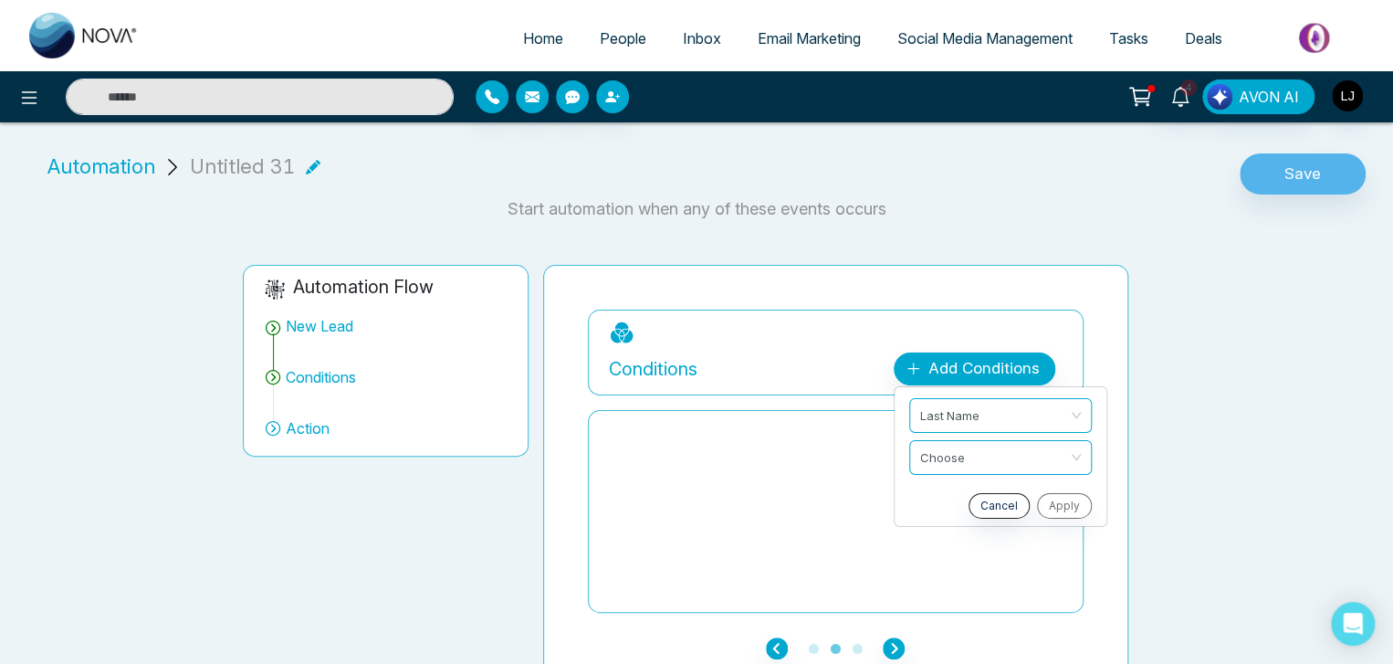
click at [1073, 506] on div "Cancel Apply" at bounding box center [1000, 506] width 183 height 26
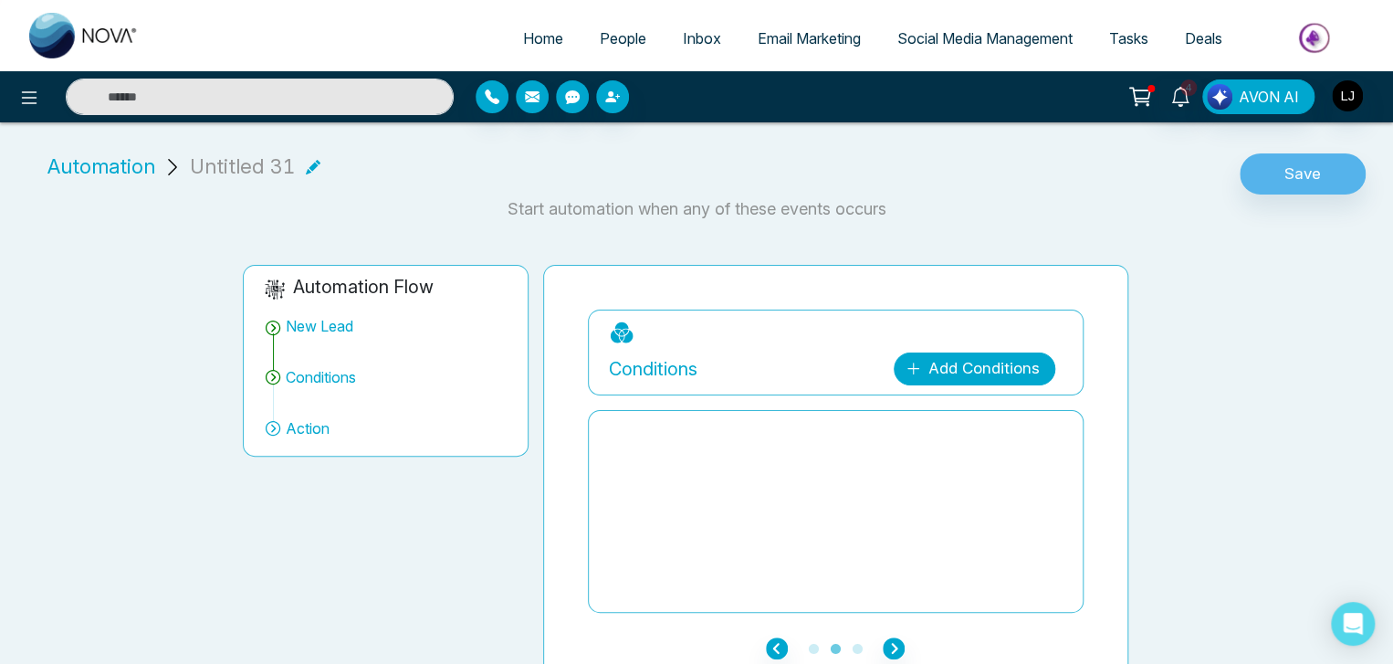
click at [963, 380] on link "Add Conditions" at bounding box center [975, 368] width 162 height 33
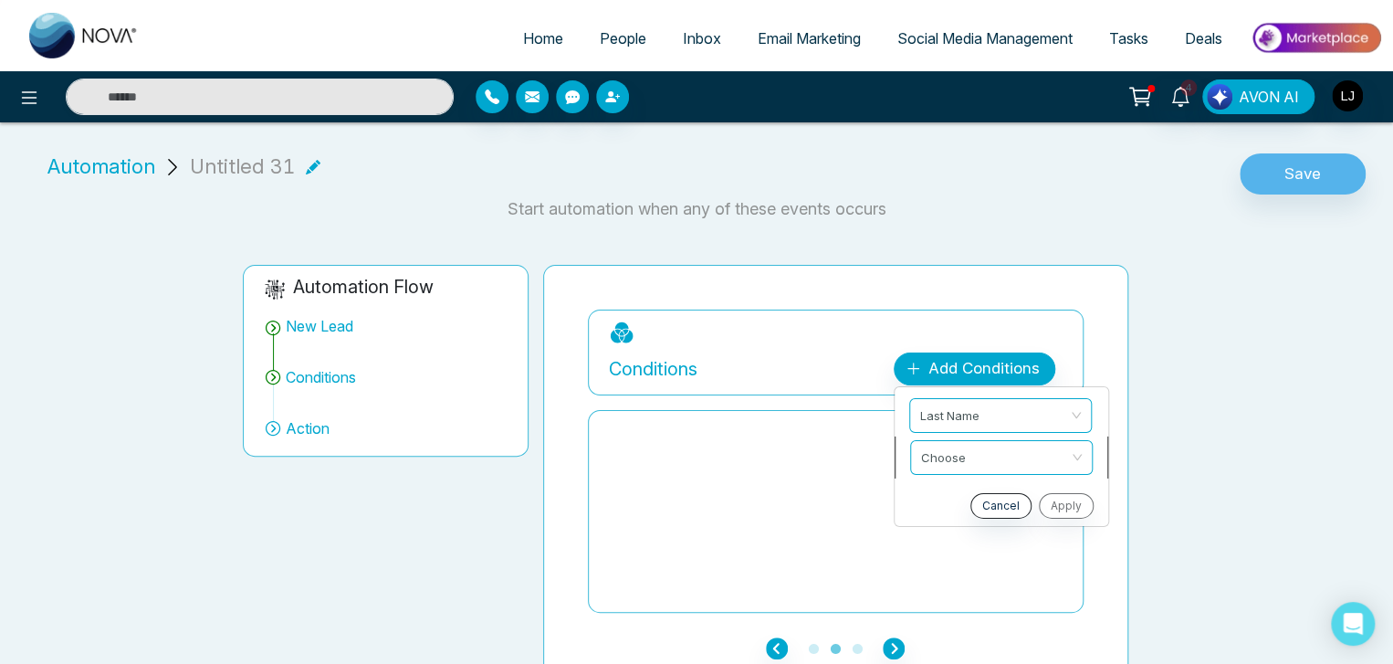
click at [949, 450] on input "search" at bounding box center [995, 454] width 148 height 27
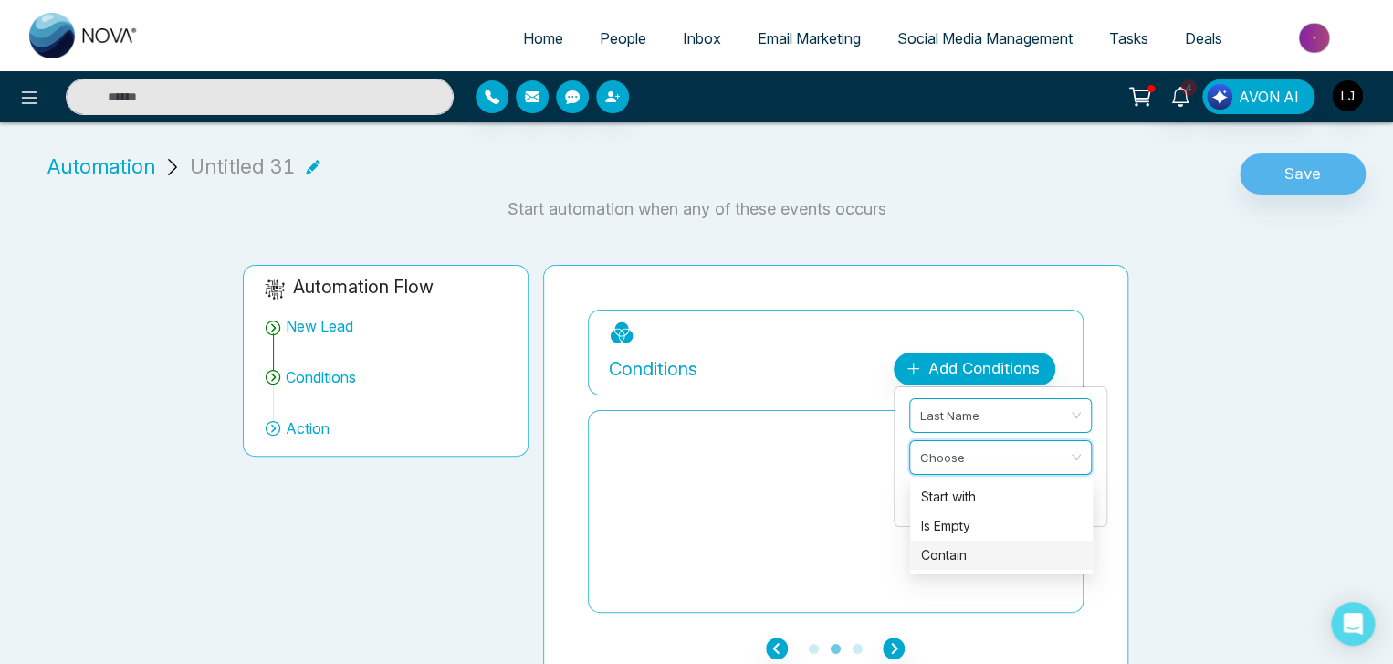
click at [946, 542] on div "Contain" at bounding box center [1001, 554] width 183 height 29
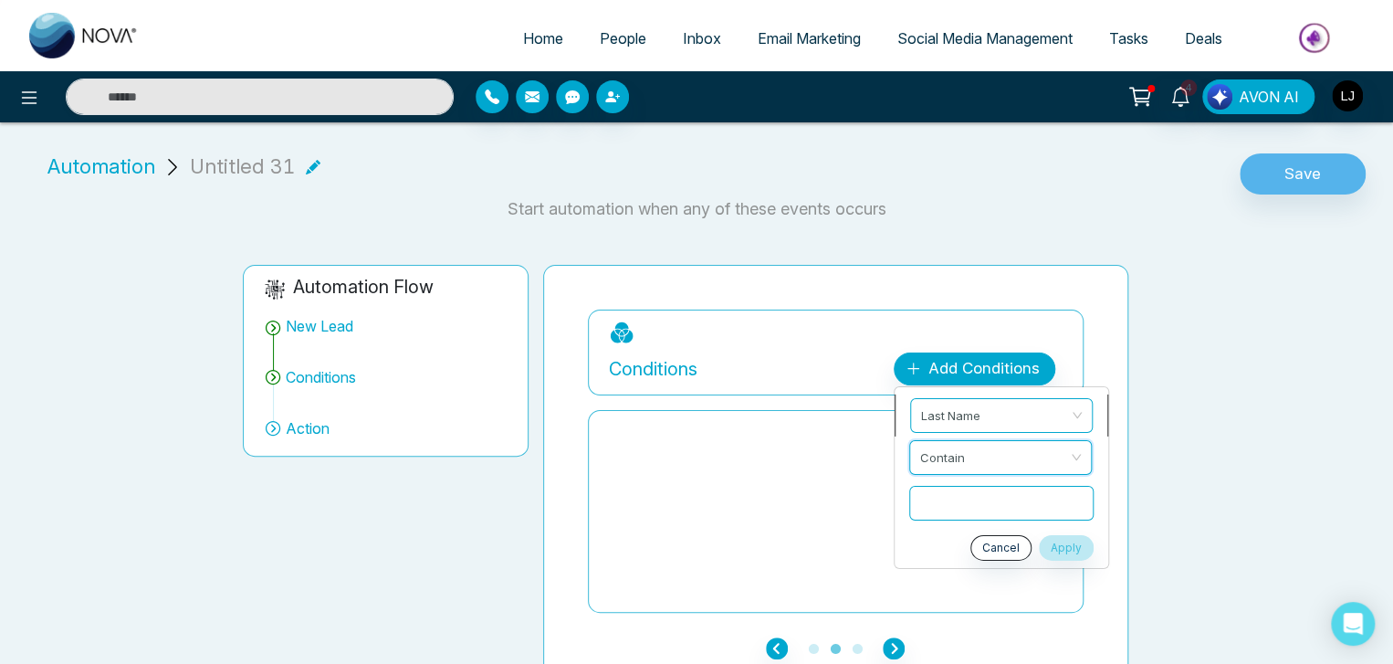
click at [954, 413] on span "Last Name" at bounding box center [1001, 415] width 161 height 33
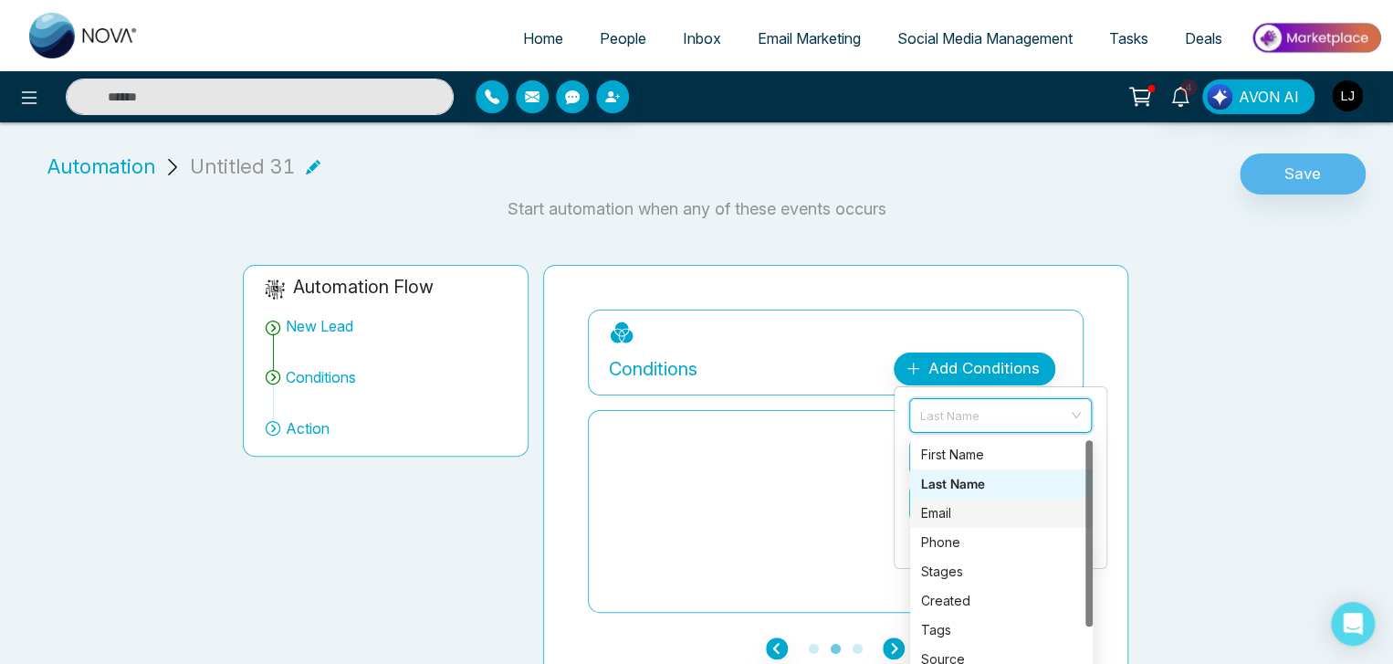
click at [950, 512] on div "Email" at bounding box center [1001, 513] width 161 height 20
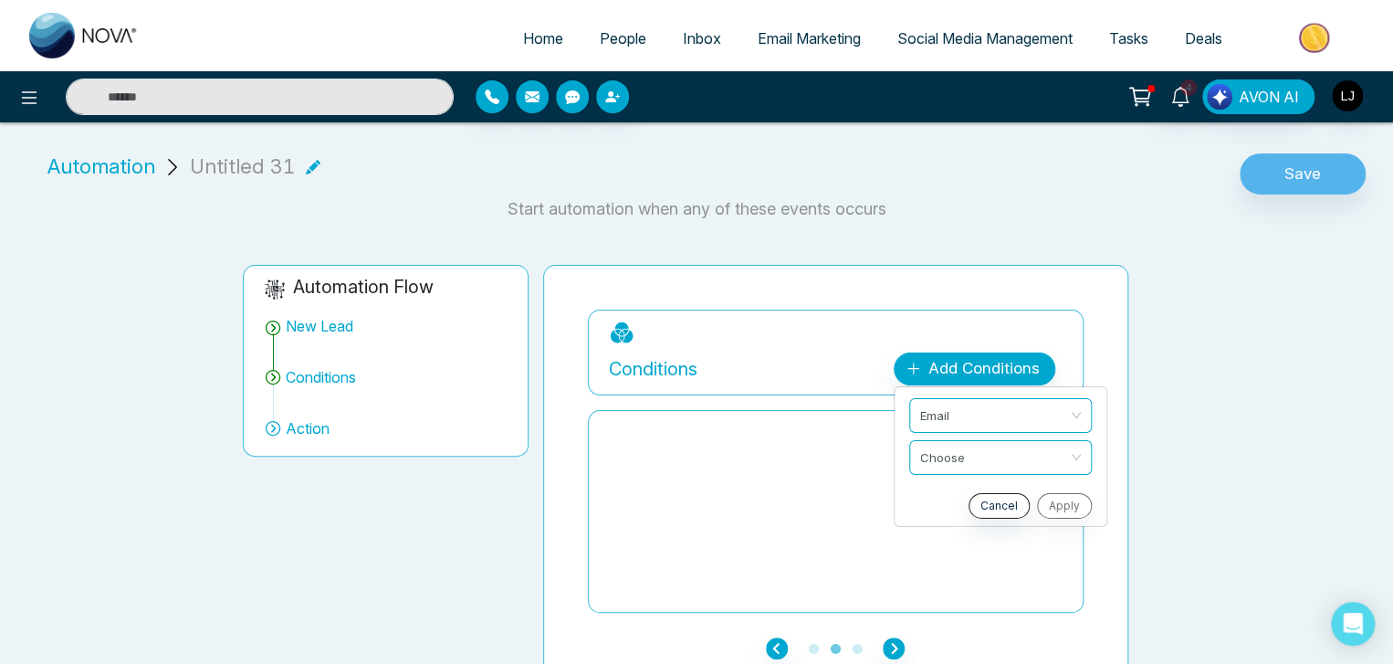
click at [1066, 503] on div "Cancel Apply" at bounding box center [1000, 506] width 183 height 26
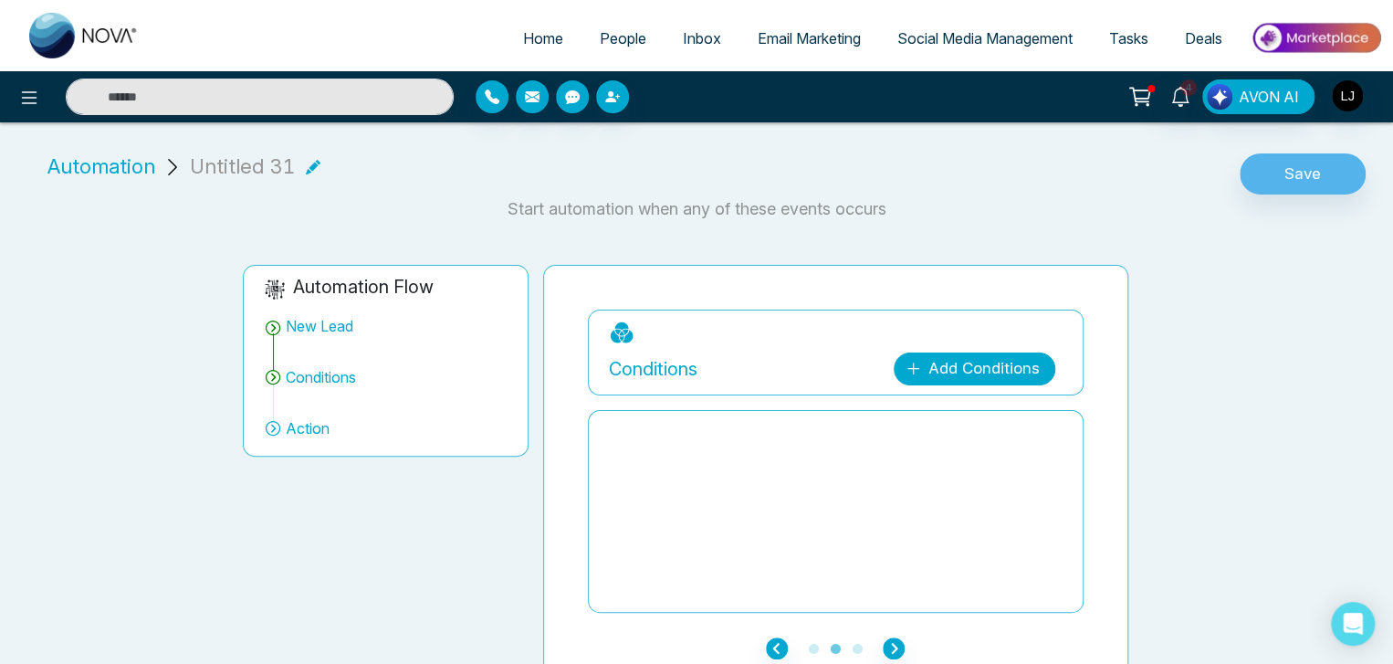
click at [967, 377] on link "Add Conditions" at bounding box center [975, 368] width 162 height 33
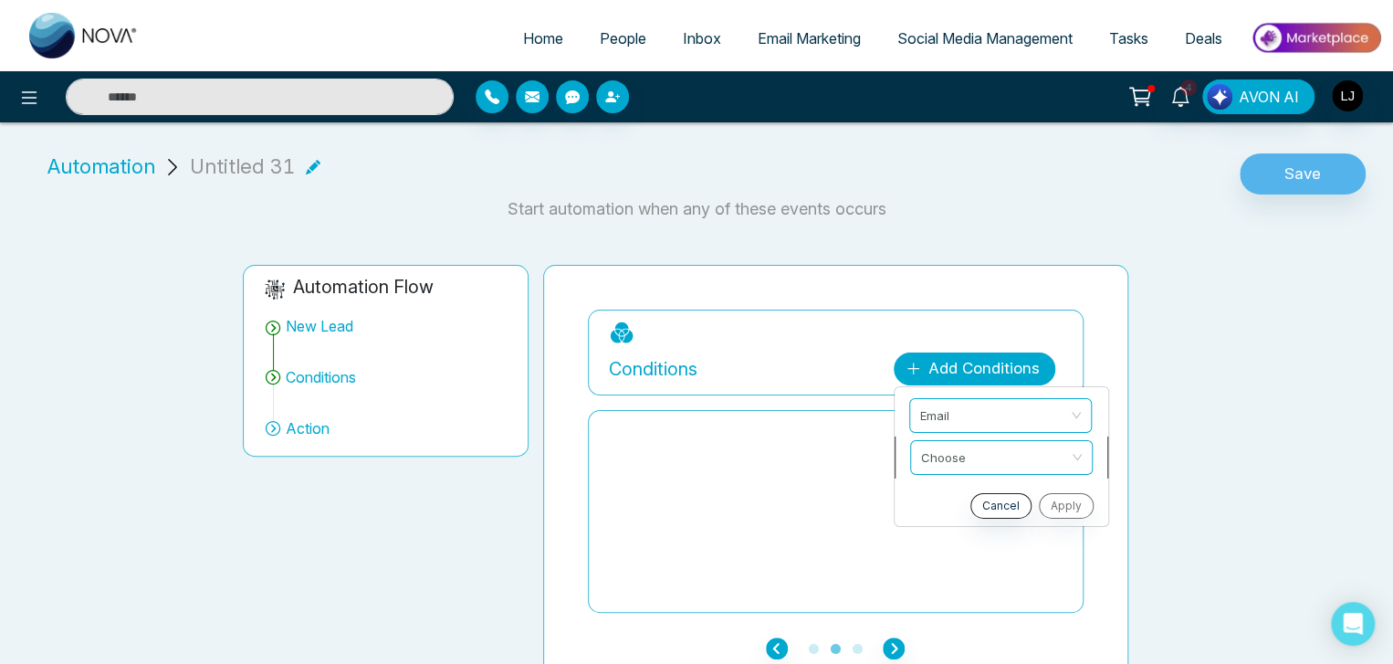
click at [1008, 469] on span at bounding box center [995, 457] width 148 height 33
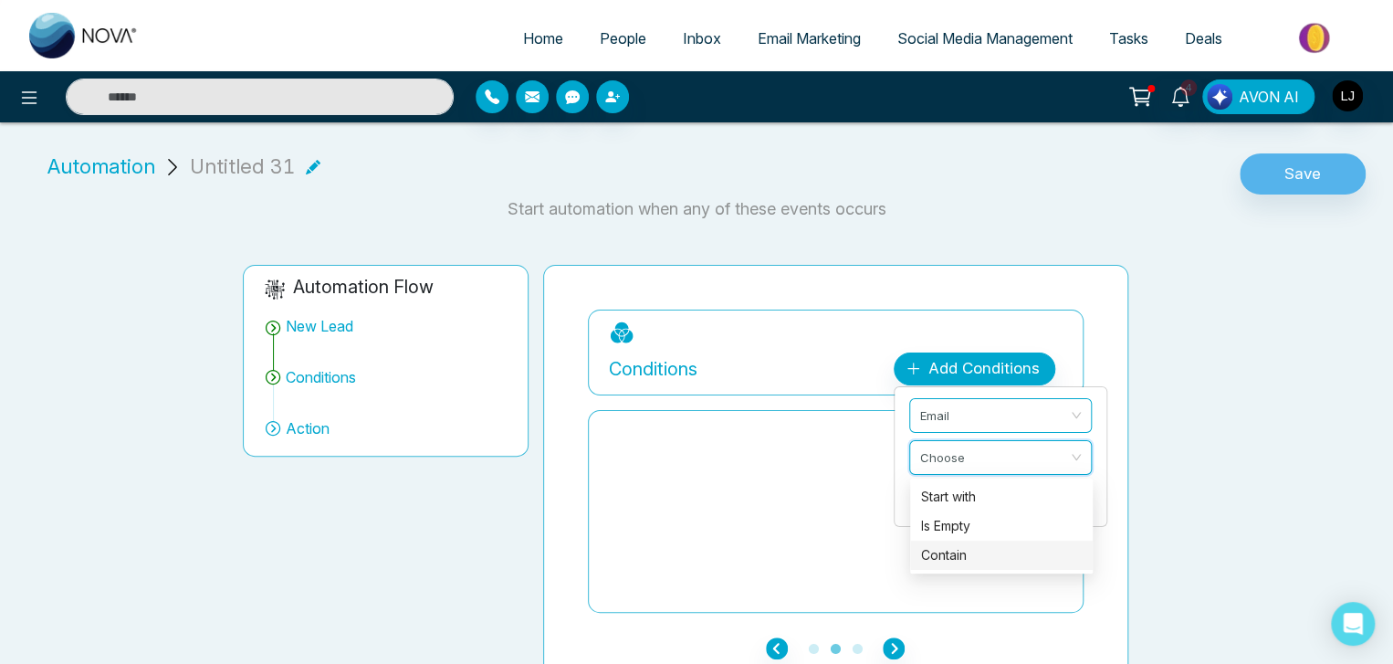
click at [955, 545] on div "Contain" at bounding box center [1001, 555] width 161 height 20
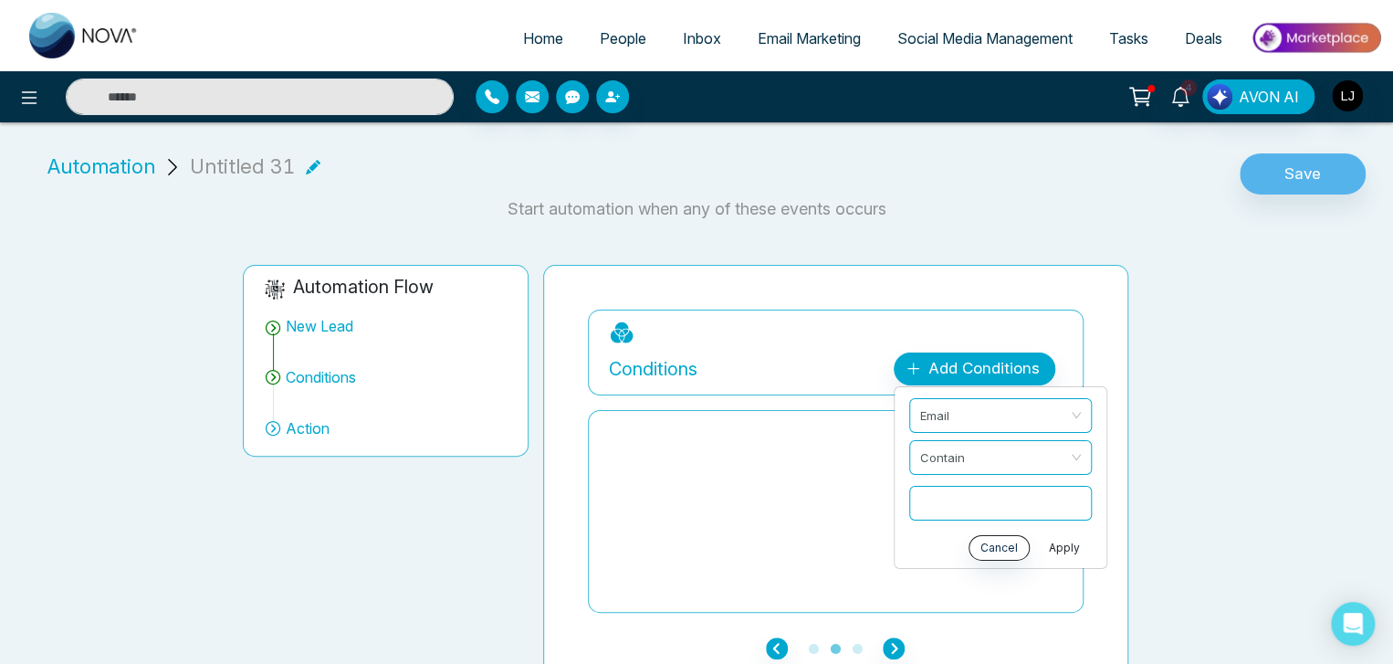
click at [1049, 541] on button "Apply" at bounding box center [1064, 548] width 55 height 26
click at [600, 37] on span "People" at bounding box center [623, 38] width 47 height 18
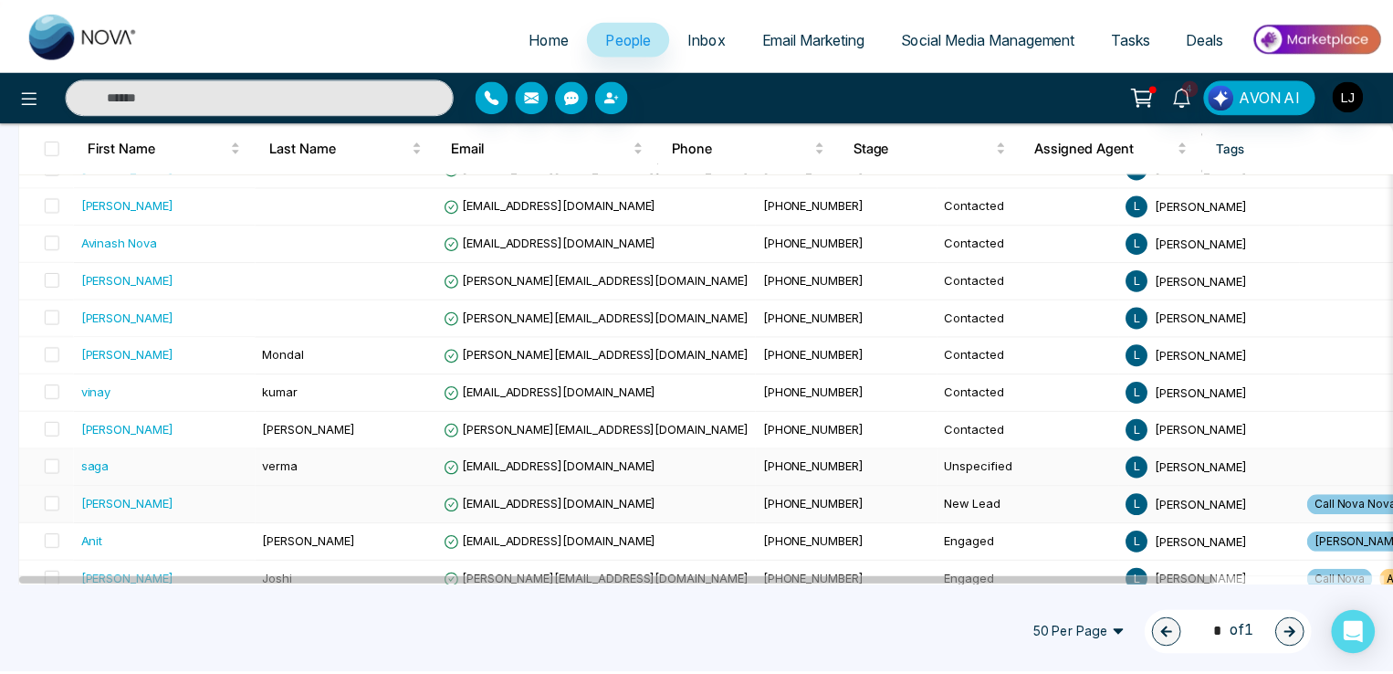
scroll to position [285, 0]
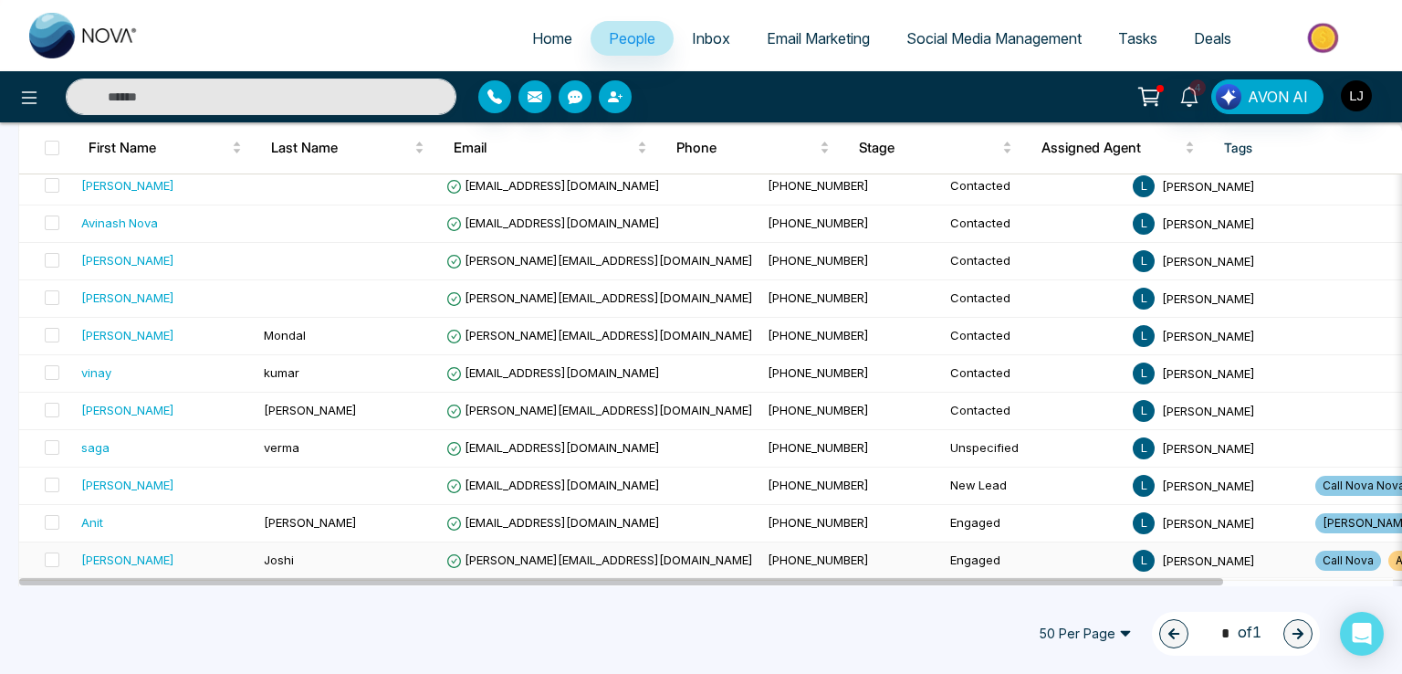
click at [525, 567] on td "[PERSON_NAME][EMAIL_ADDRESS][DOMAIN_NAME]" at bounding box center [599, 560] width 321 height 37
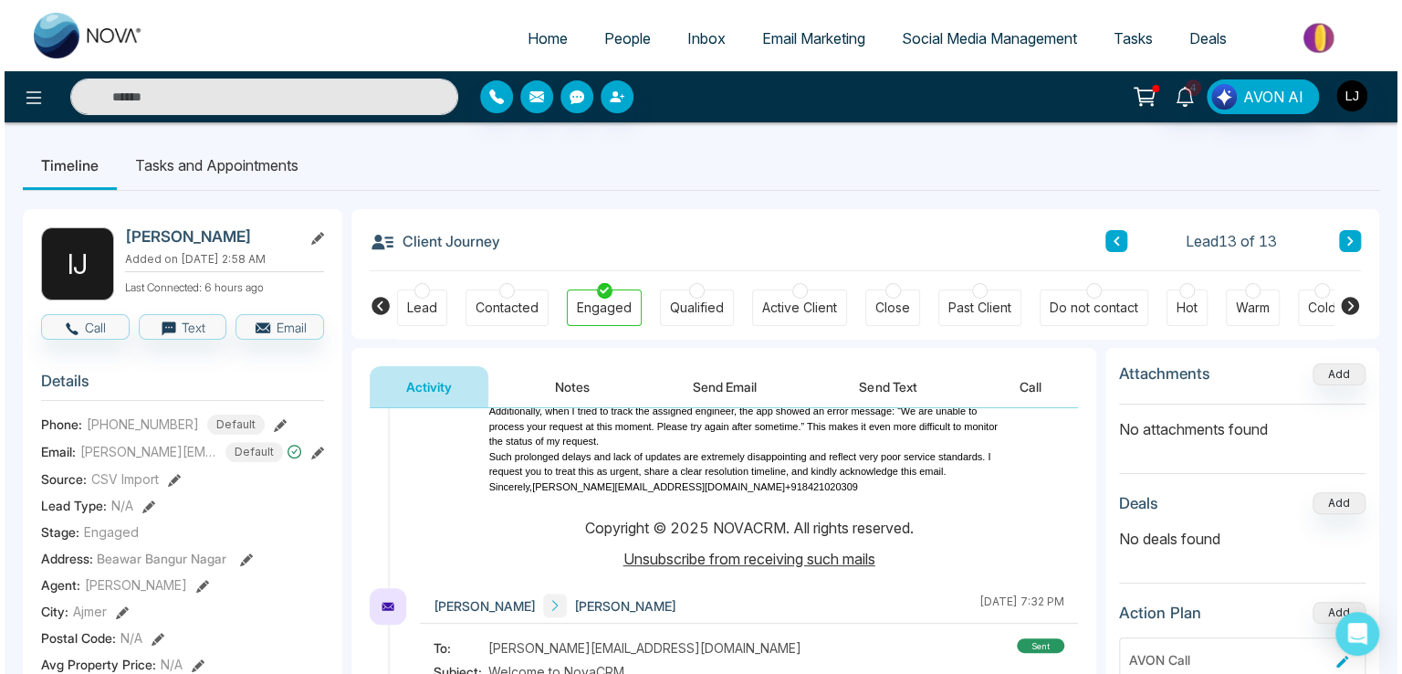
scroll to position [183, 0]
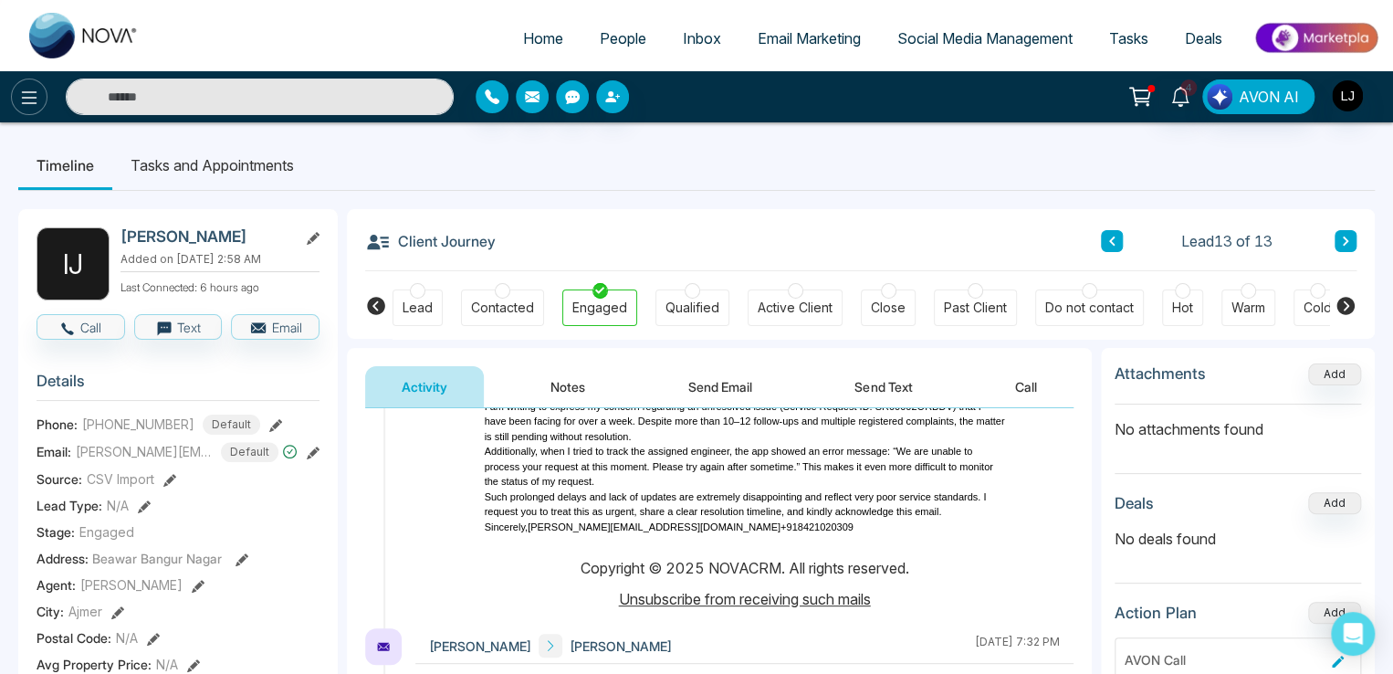
click at [40, 99] on button at bounding box center [29, 96] width 37 height 37
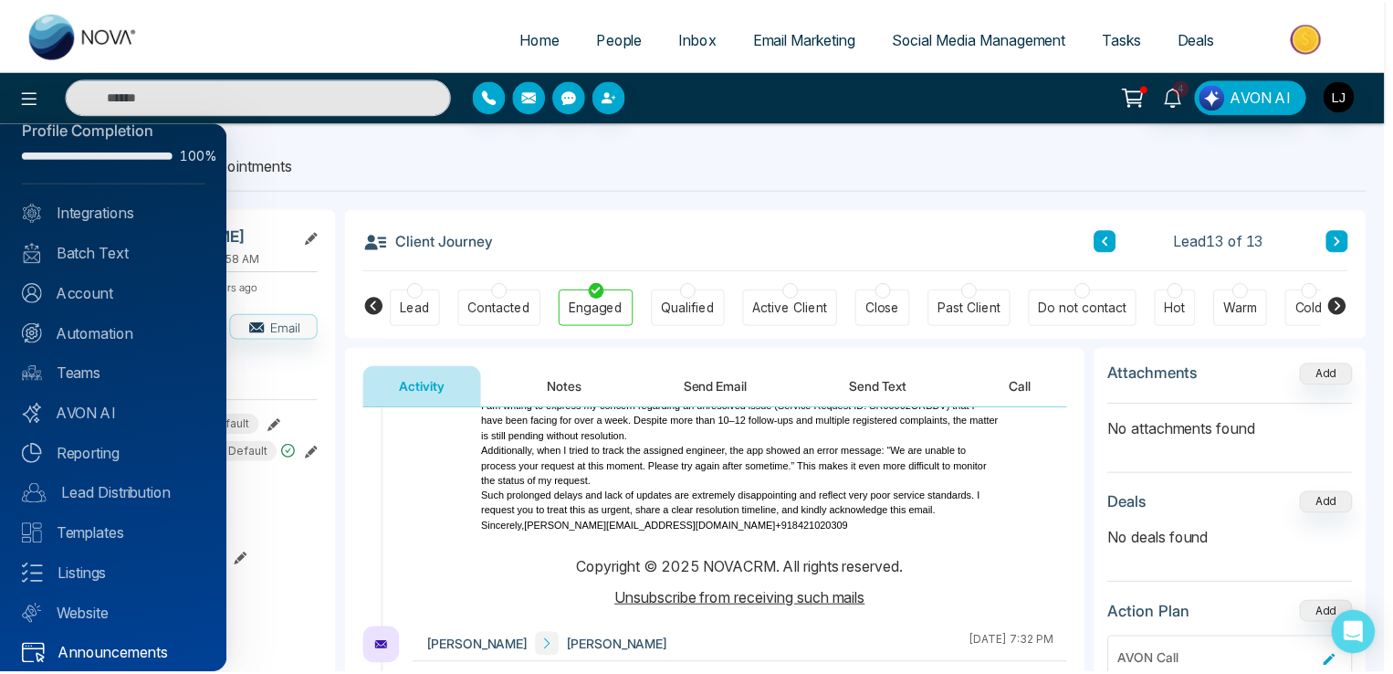
scroll to position [44, 0]
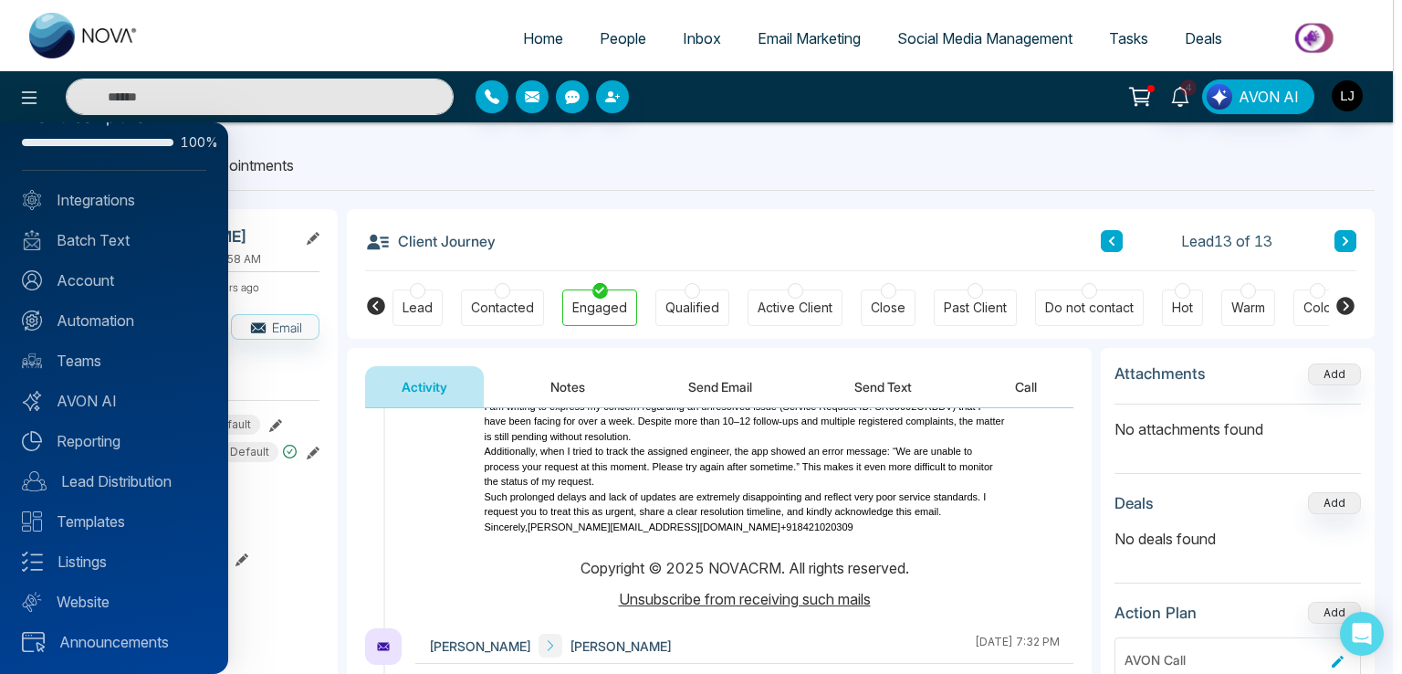
drag, startPoint x: 775, startPoint y: 49, endPoint x: 775, endPoint y: 70, distance: 21.0
click at [775, 51] on div at bounding box center [701, 337] width 1402 height 674
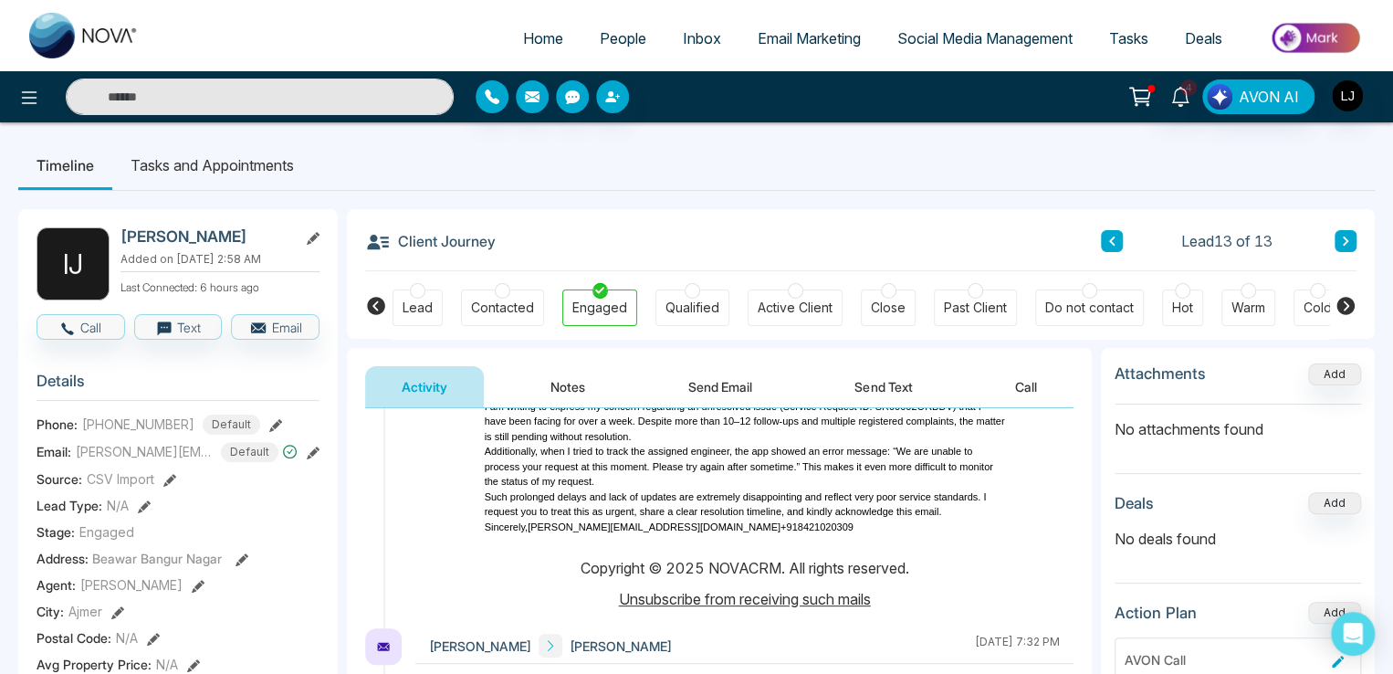
click at [779, 19] on ul "Home People Inbox Email Marketing Social Media Management Tasks Deals" at bounding box center [769, 40] width 1225 height 50
click at [806, 18] on ul "Home People Inbox Email Marketing Social Media Management Tasks Deals" at bounding box center [769, 40] width 1225 height 50
click at [789, 36] on span "Email Marketing" at bounding box center [809, 38] width 103 height 18
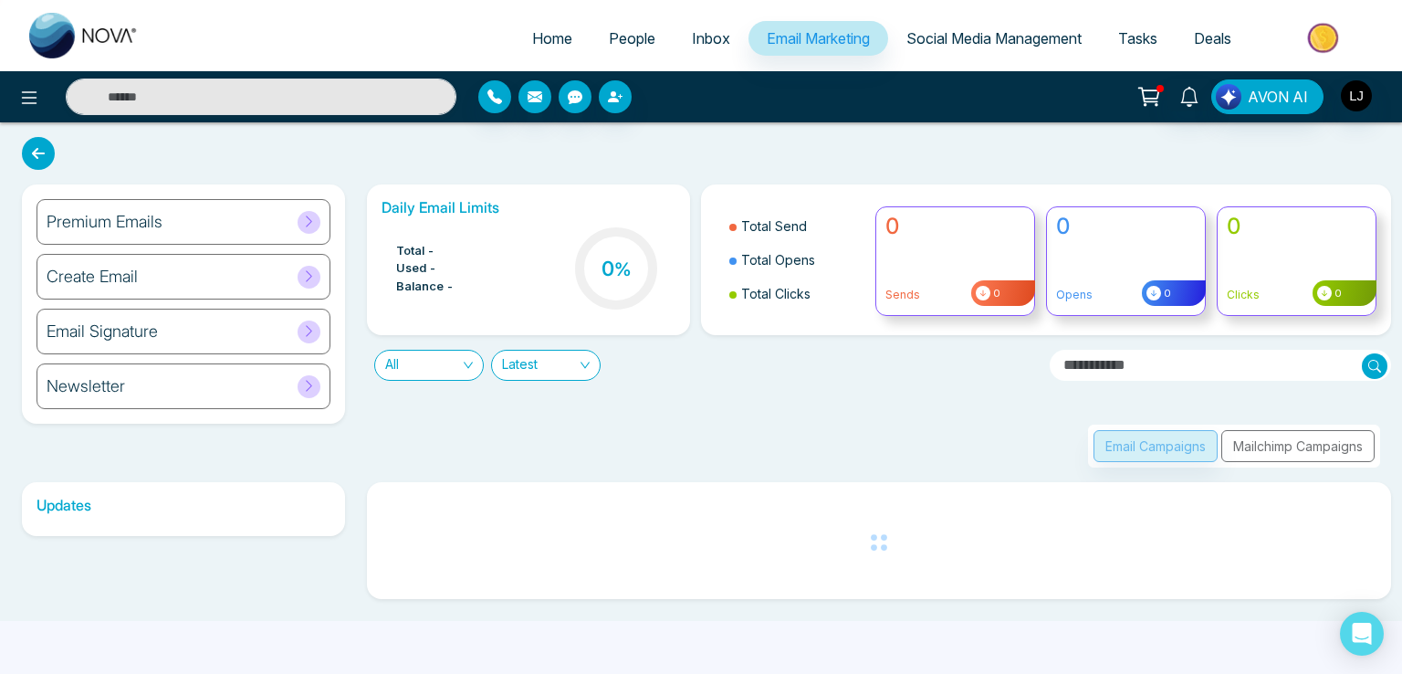
click at [282, 329] on div "Email Signature" at bounding box center [184, 331] width 294 height 46
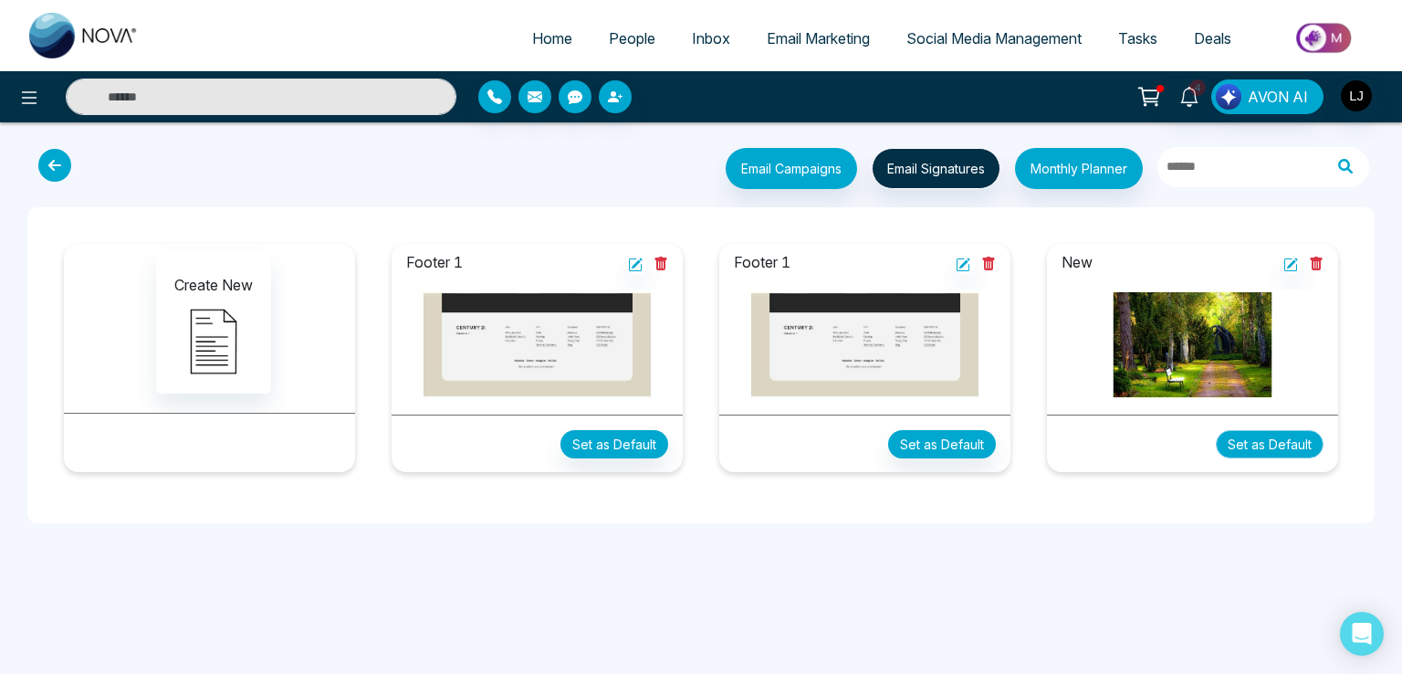
click at [1253, 436] on button "Set as Default" at bounding box center [1270, 444] width 108 height 28
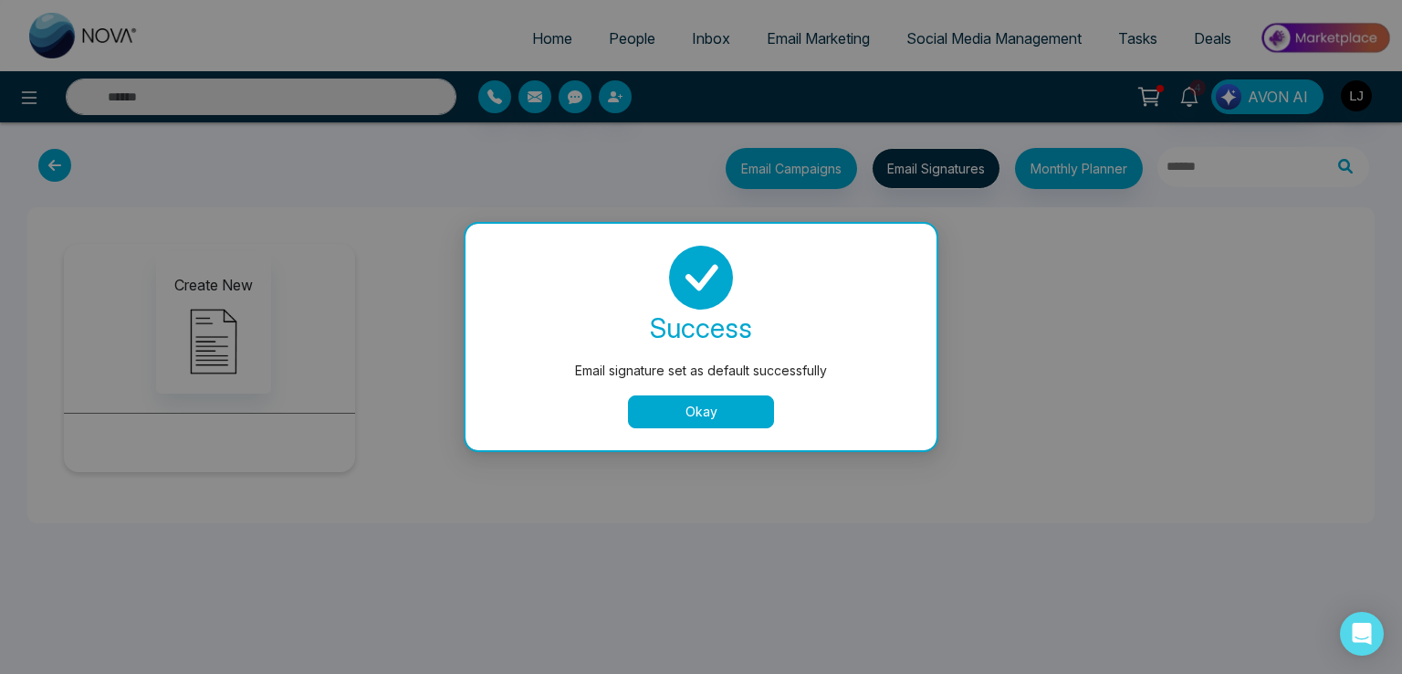
click at [730, 417] on button "Okay" at bounding box center [701, 411] width 146 height 33
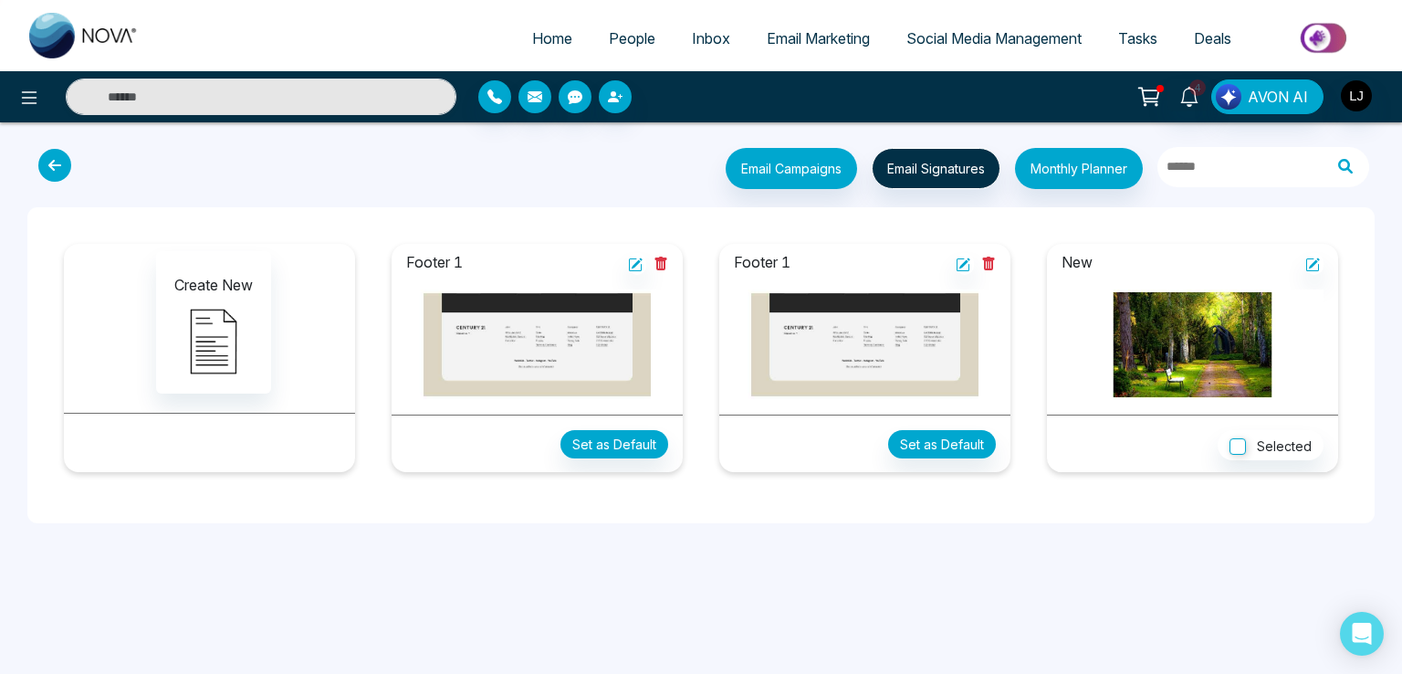
click at [535, 30] on span "Home" at bounding box center [552, 38] width 40 height 18
select select "*"
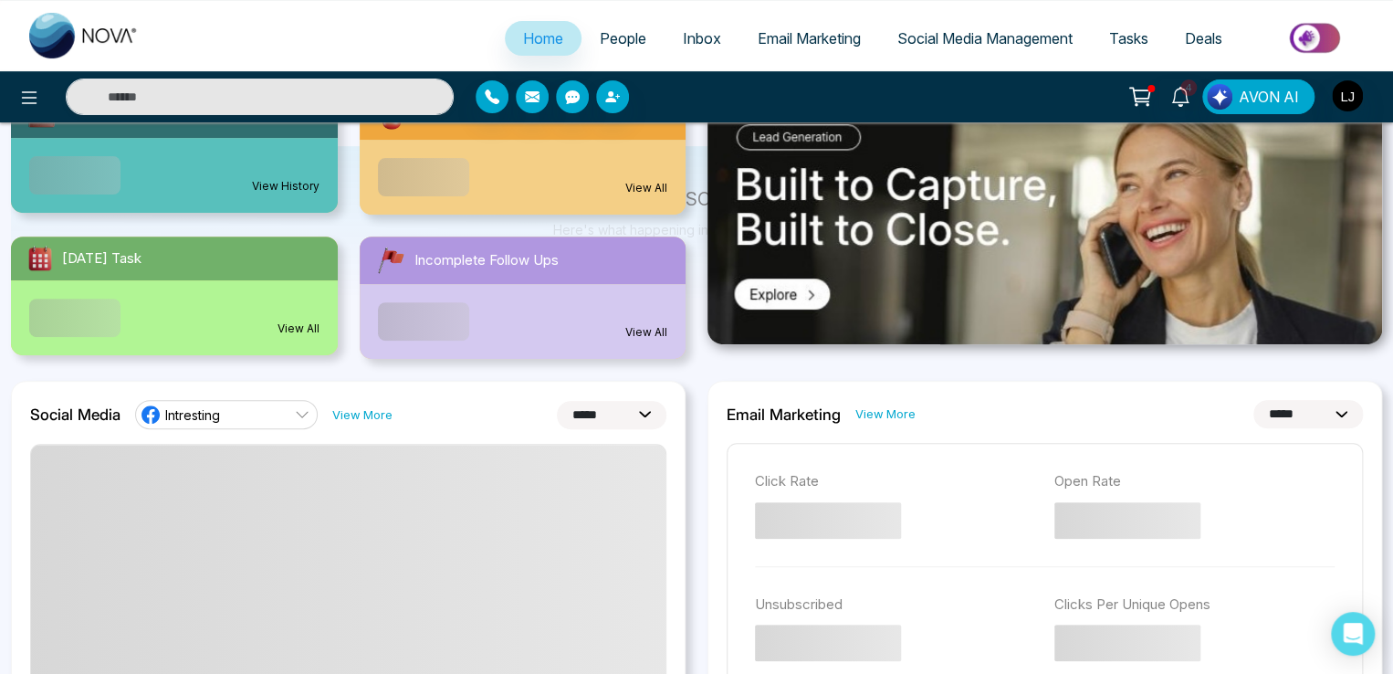
scroll to position [91, 0]
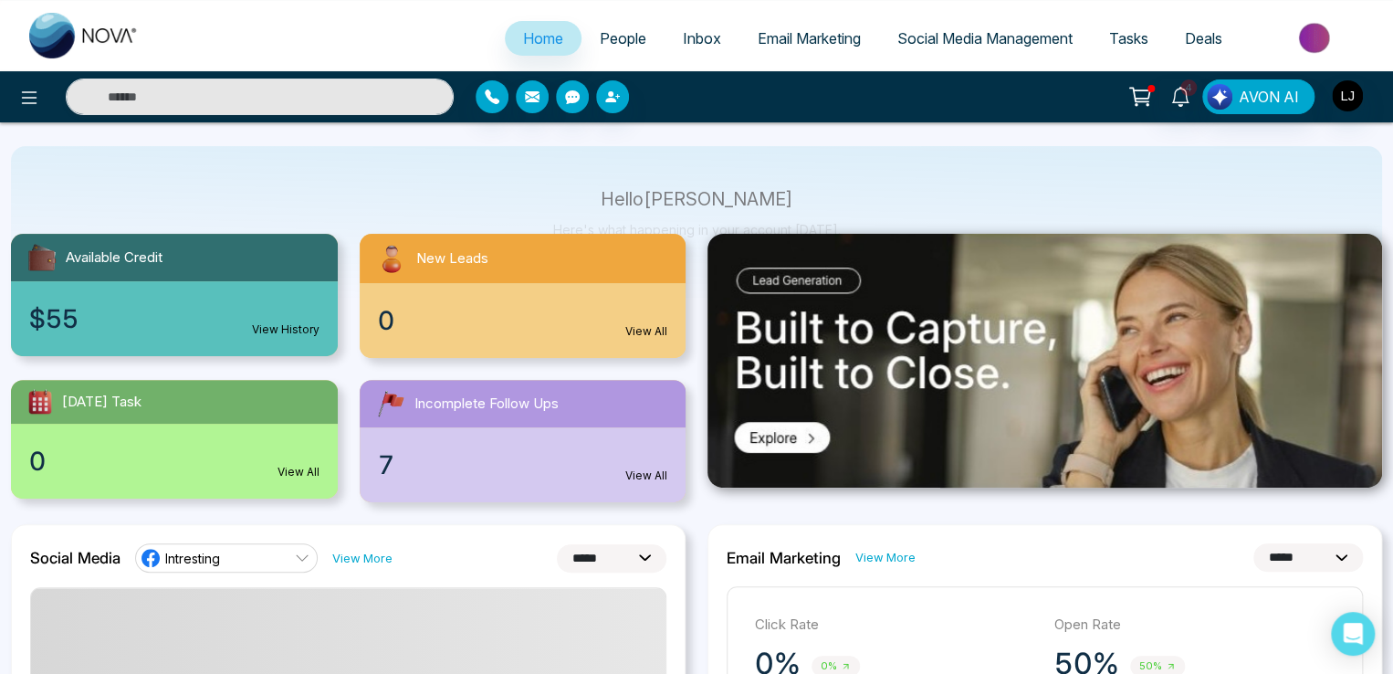
click at [632, 318] on div "0 View All" at bounding box center [523, 320] width 327 height 75
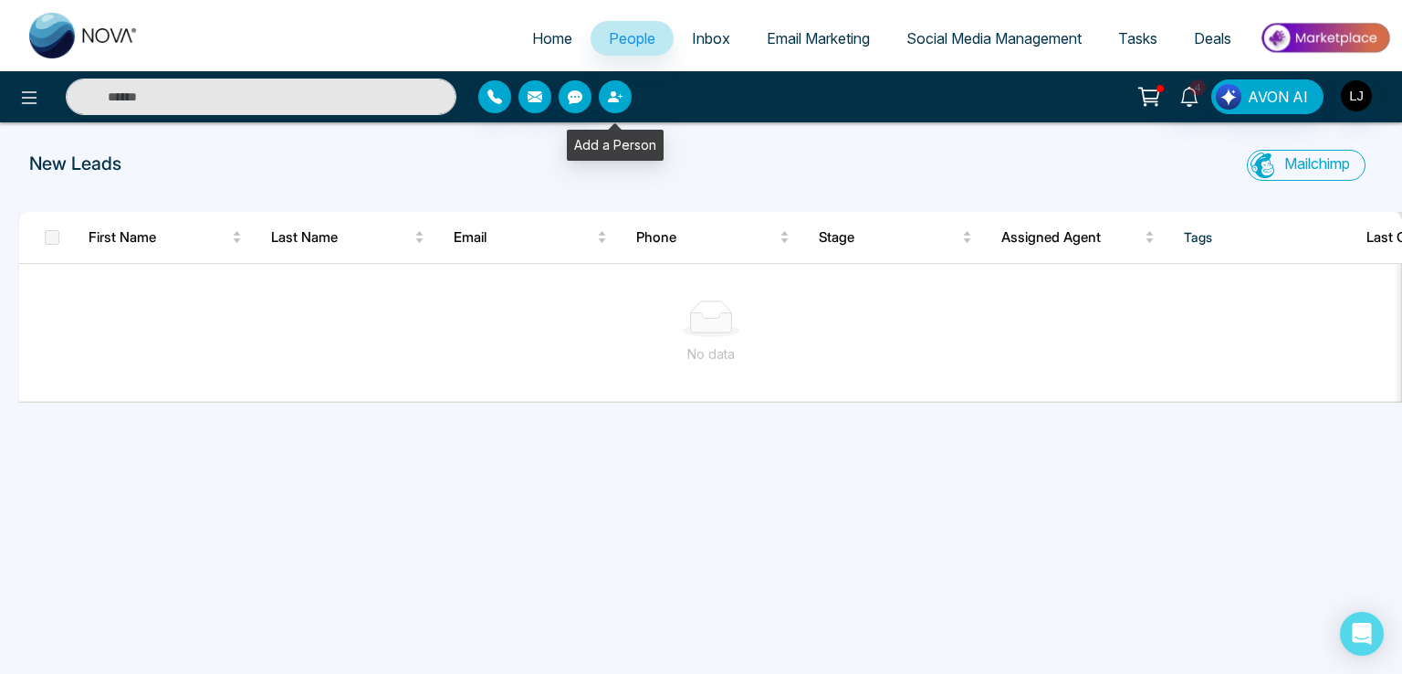
click at [606, 99] on button "button" at bounding box center [615, 96] width 33 height 33
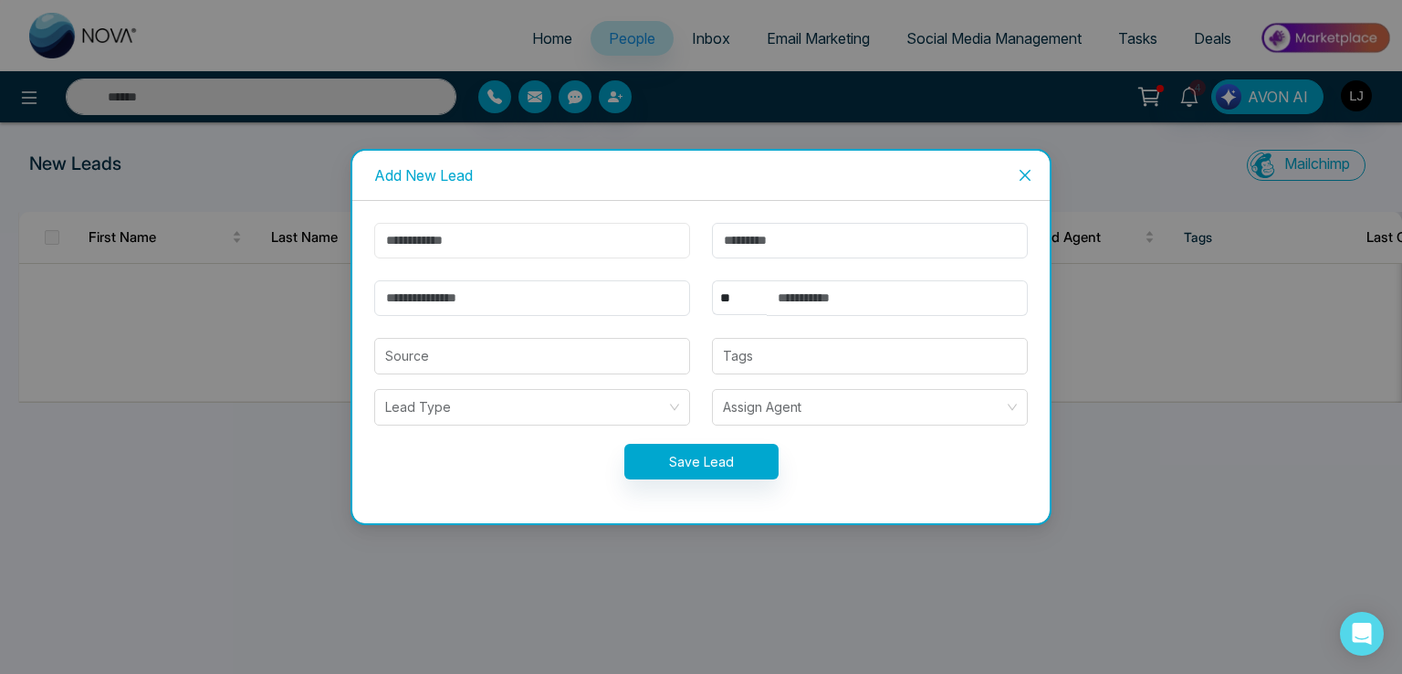
drag, startPoint x: 484, startPoint y: 256, endPoint x: 452, endPoint y: 253, distance: 32.1
click at [457, 255] on input "text" at bounding box center [532, 241] width 316 height 36
type input "******"
click at [443, 311] on input "email" at bounding box center [532, 298] width 316 height 36
type input "**********"
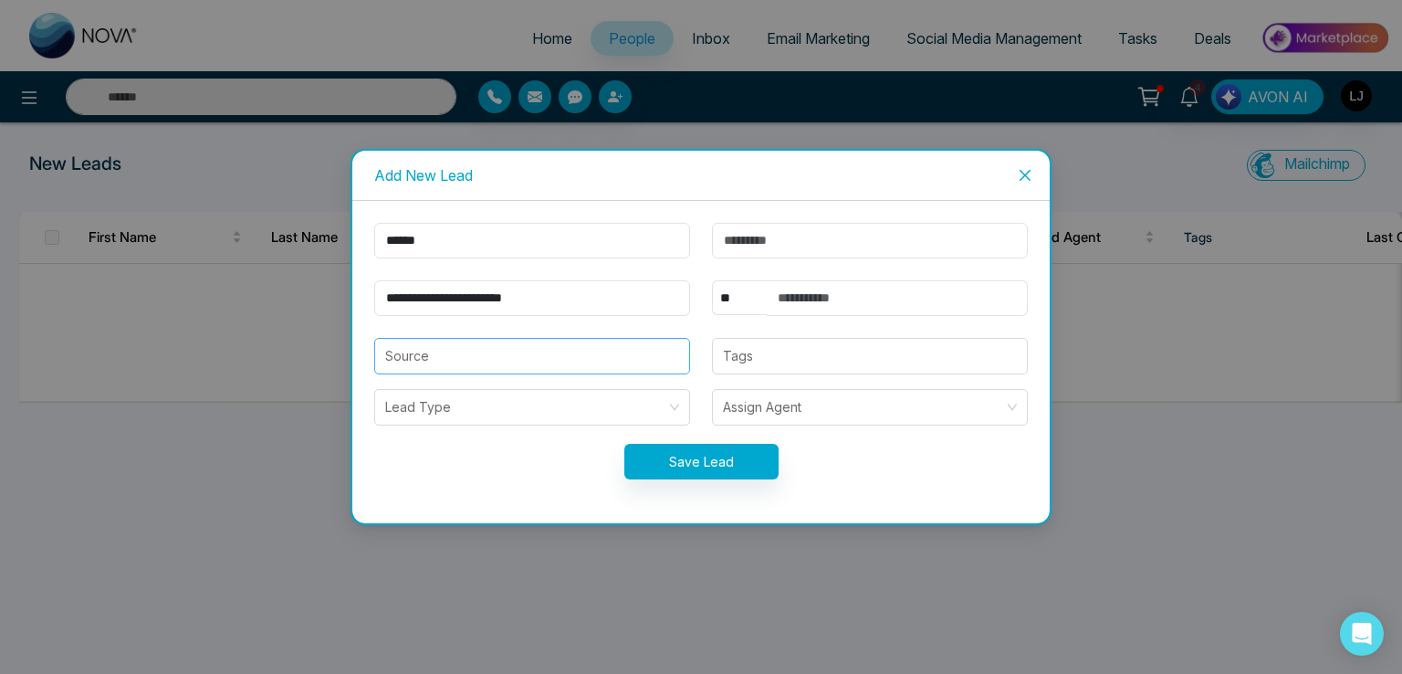
click at [478, 366] on input "search" at bounding box center [532, 356] width 294 height 35
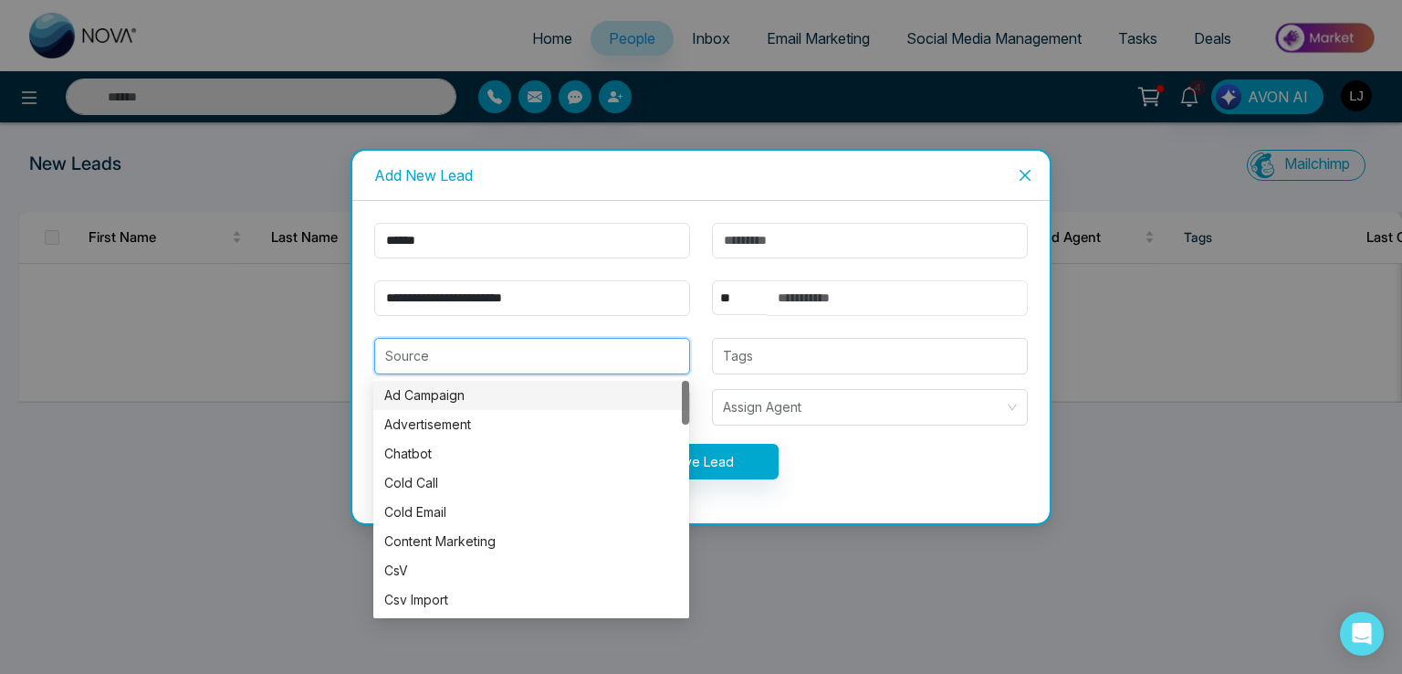
click at [795, 292] on input "text" at bounding box center [897, 298] width 261 height 36
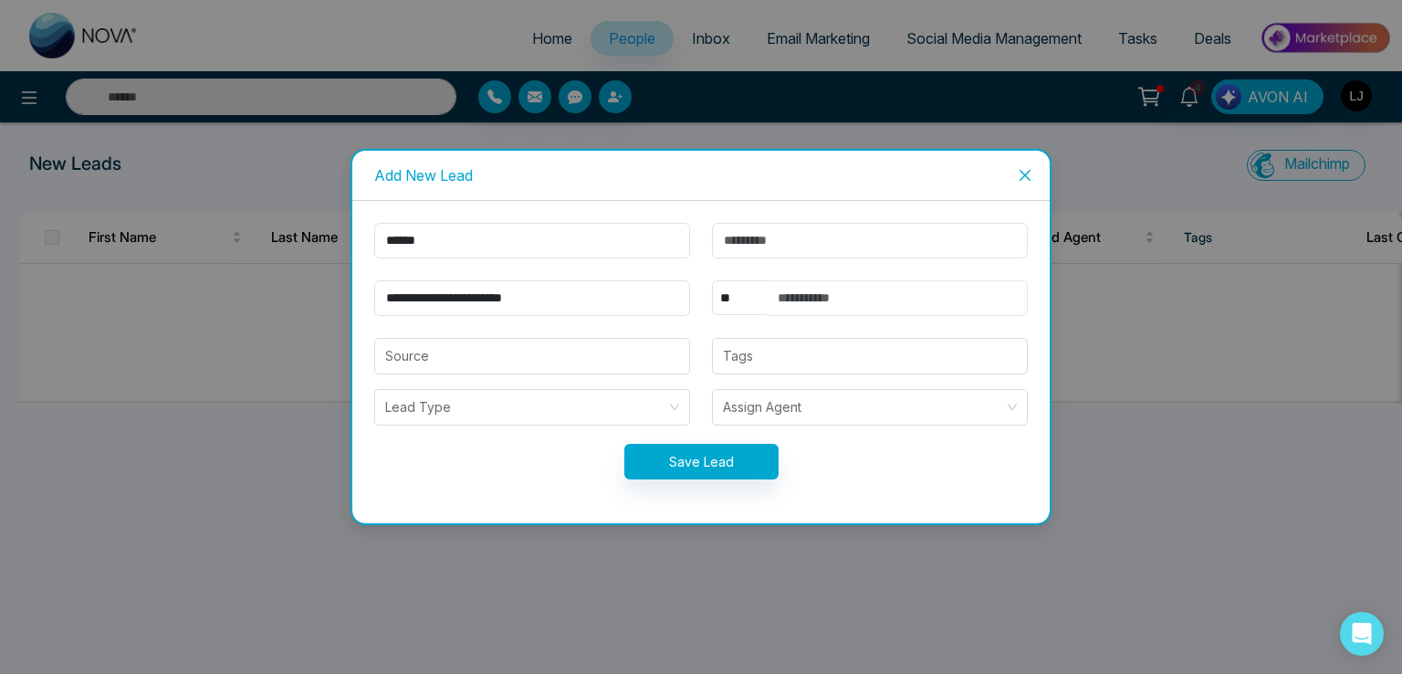
type input "**********"
click at [743, 232] on input "text" at bounding box center [870, 241] width 316 height 36
click at [738, 309] on select "** **** *** *** *** **** ***" at bounding box center [739, 297] width 55 height 35
click at [712, 280] on select "** **** *** *** *** **** ***" at bounding box center [739, 297] width 55 height 35
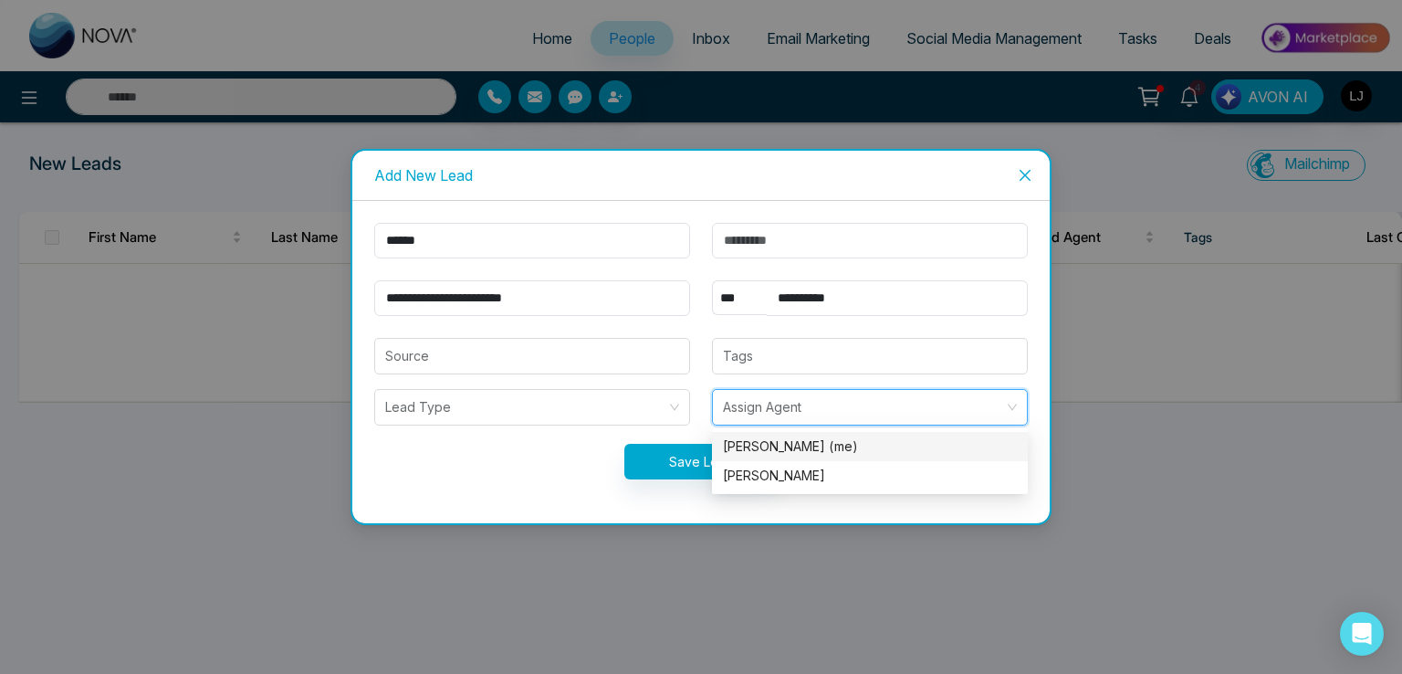
click at [733, 410] on input "search" at bounding box center [863, 407] width 281 height 35
click at [737, 280] on select "** **** *** *** *** **** ***" at bounding box center [739, 297] width 55 height 35
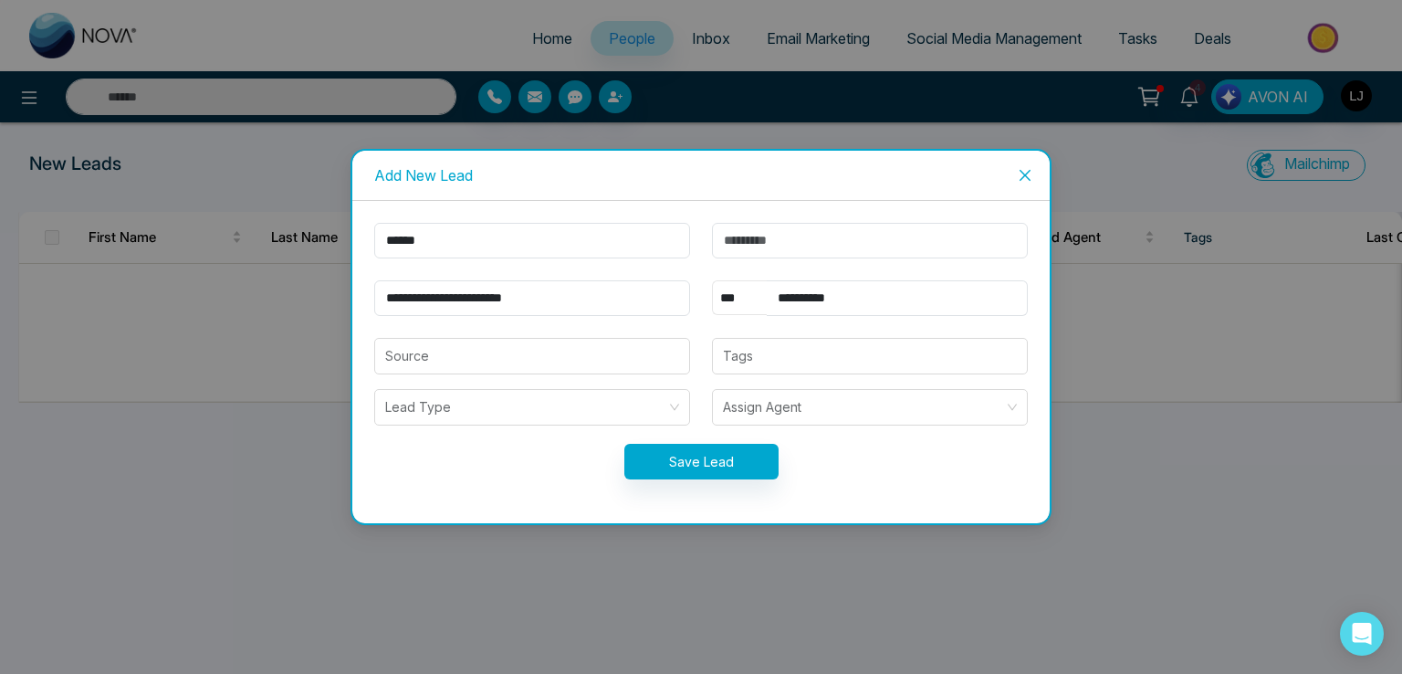
select select "***"
click at [712, 280] on select "** **** *** *** *** **** ***" at bounding box center [739, 297] width 55 height 35
drag, startPoint x: 881, startPoint y: 303, endPoint x: 652, endPoint y: 294, distance: 229.3
click at [652, 294] on form "**********" at bounding box center [700, 362] width 675 height 278
type input "**********"
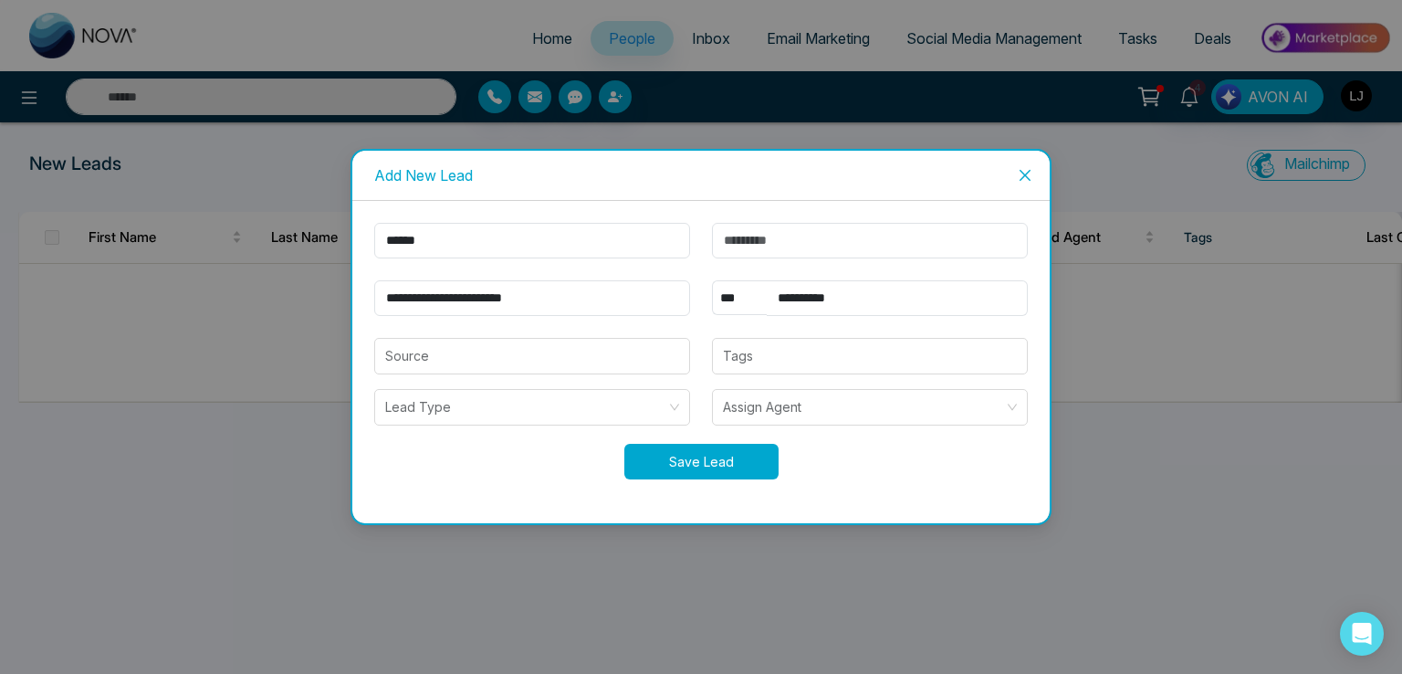
click at [686, 466] on button "Save Lead" at bounding box center [701, 462] width 154 height 36
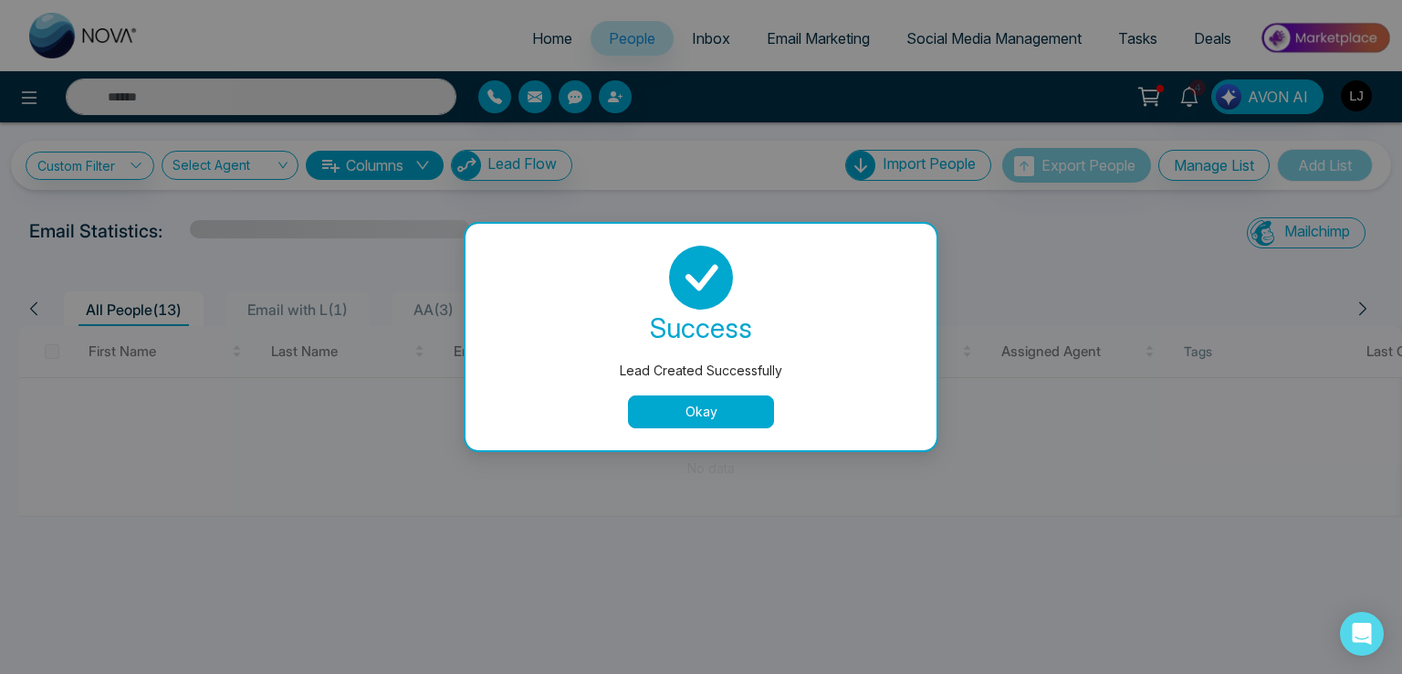
click at [719, 410] on button "Okay" at bounding box center [701, 411] width 146 height 33
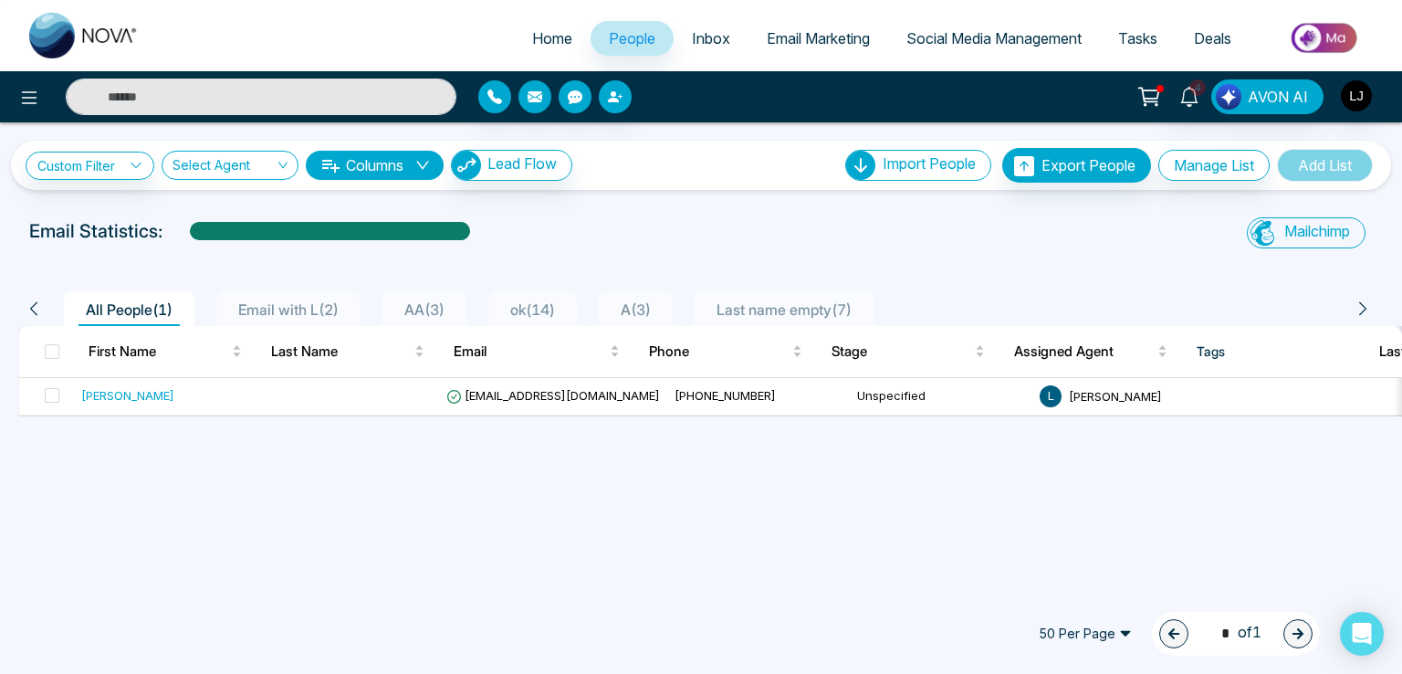
click at [555, 42] on span "Home" at bounding box center [552, 38] width 40 height 18
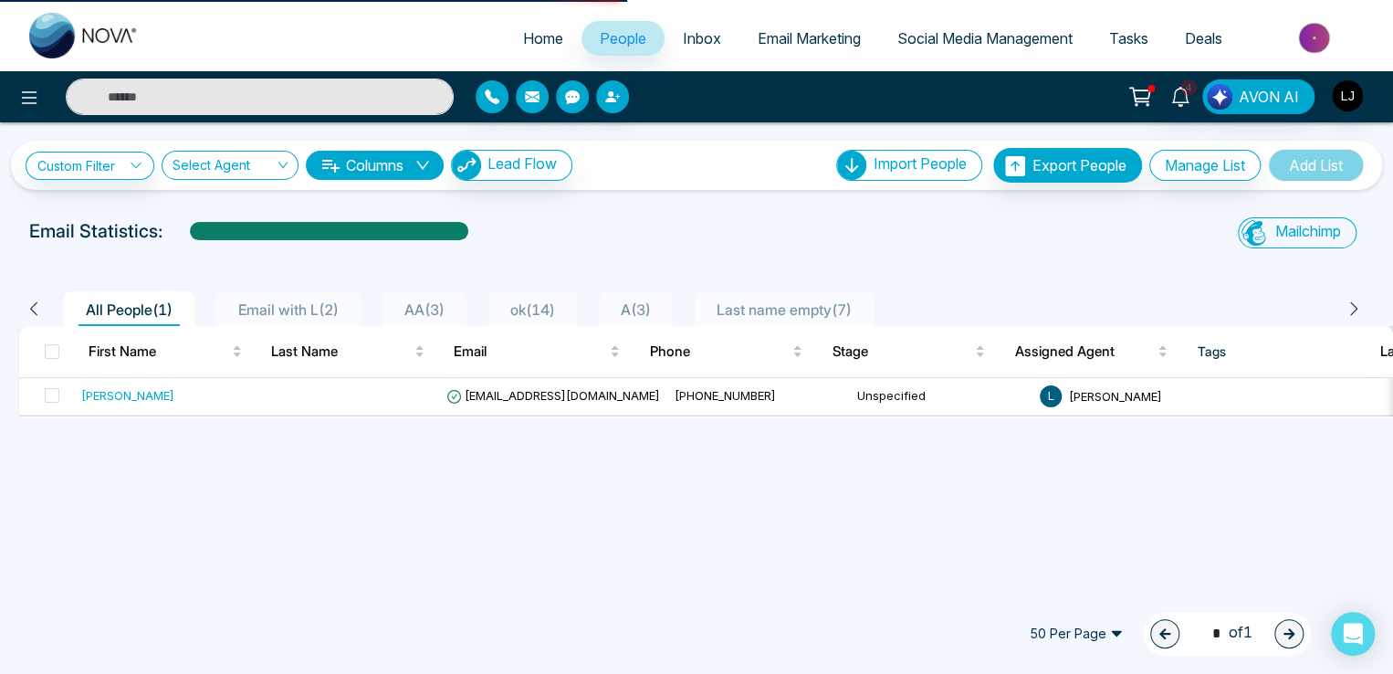
select select "*"
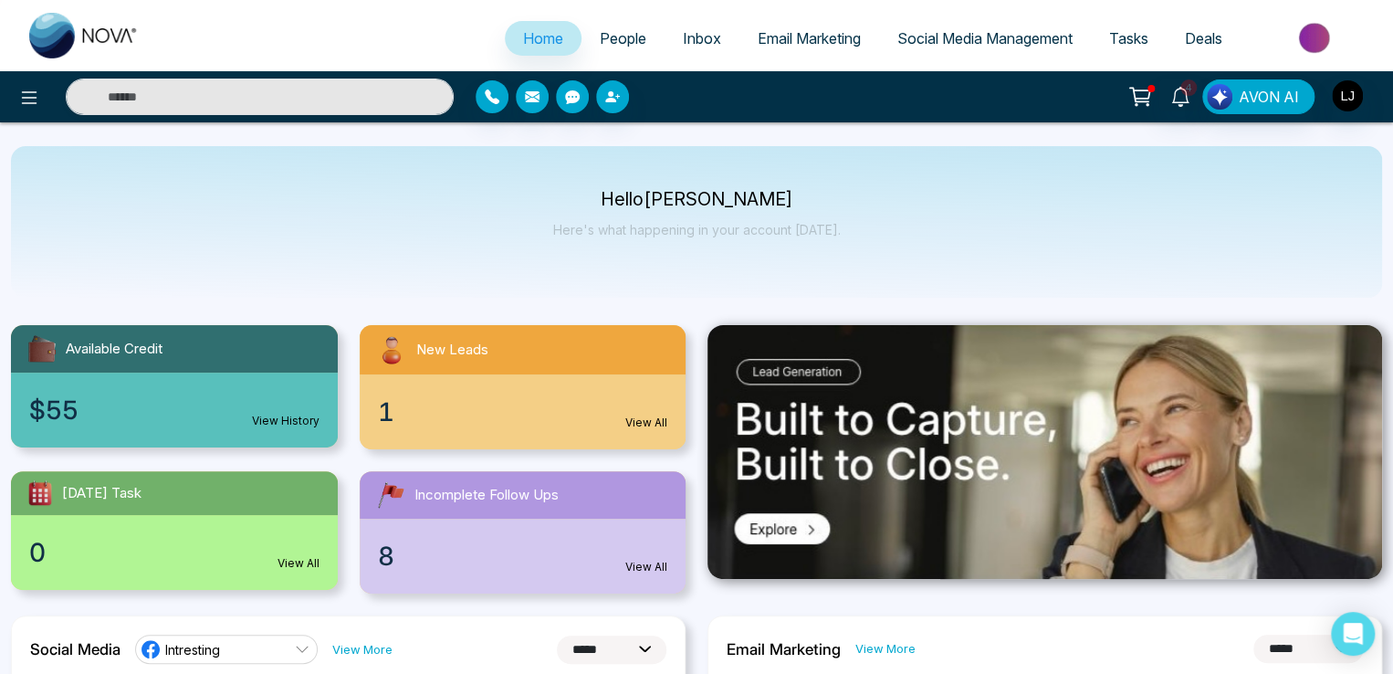
click at [648, 426] on link "View All" at bounding box center [646, 422] width 42 height 16
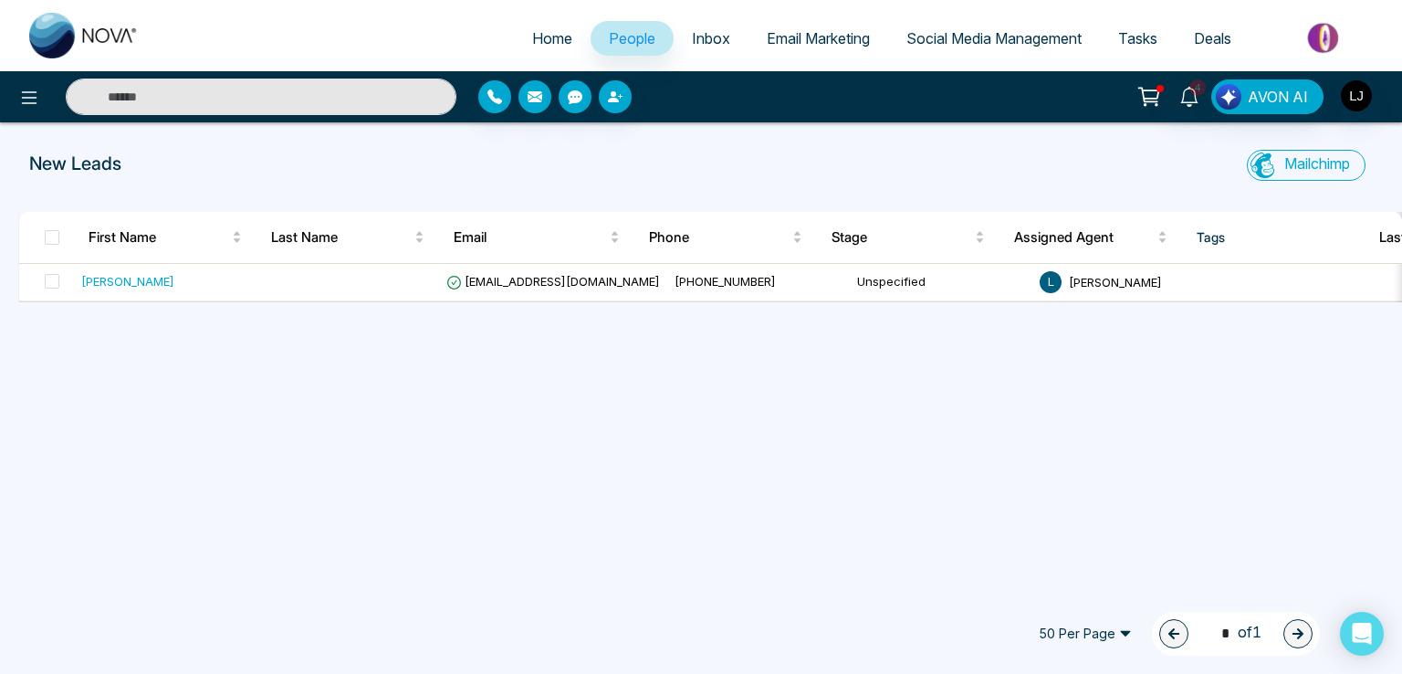
select select "*"
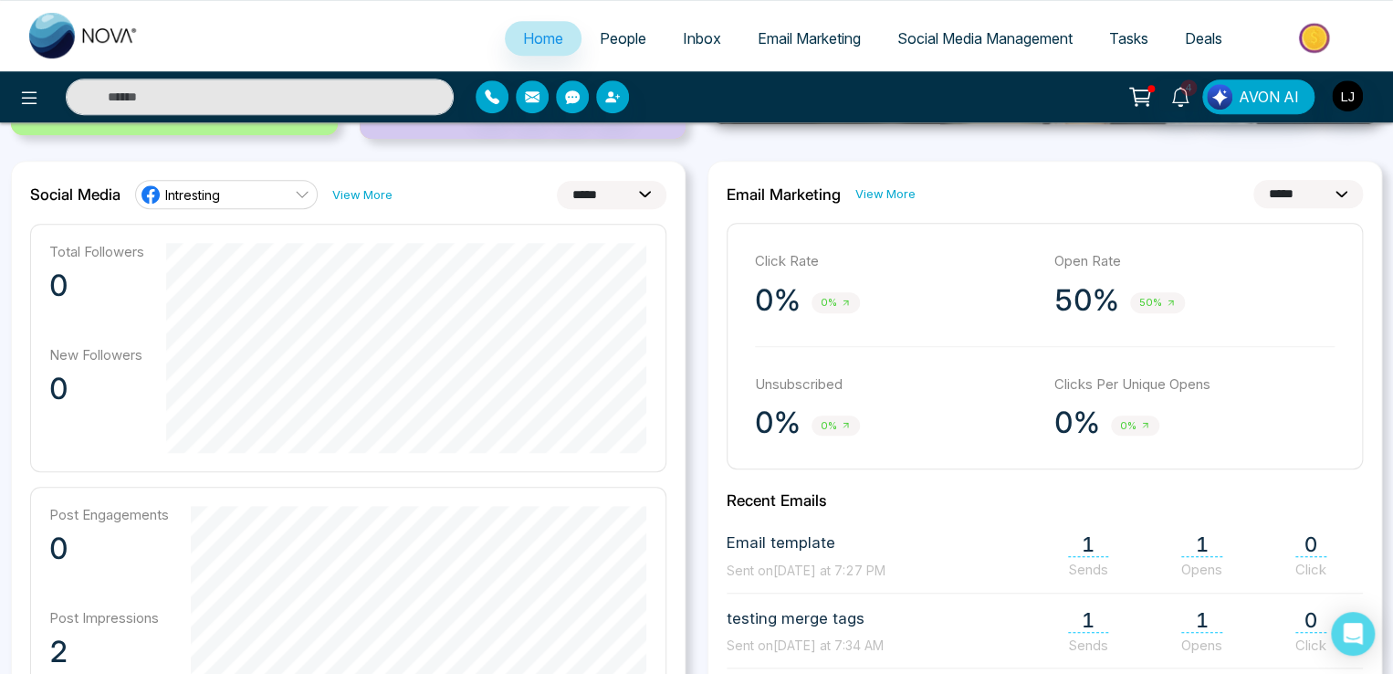
scroll to position [456, 0]
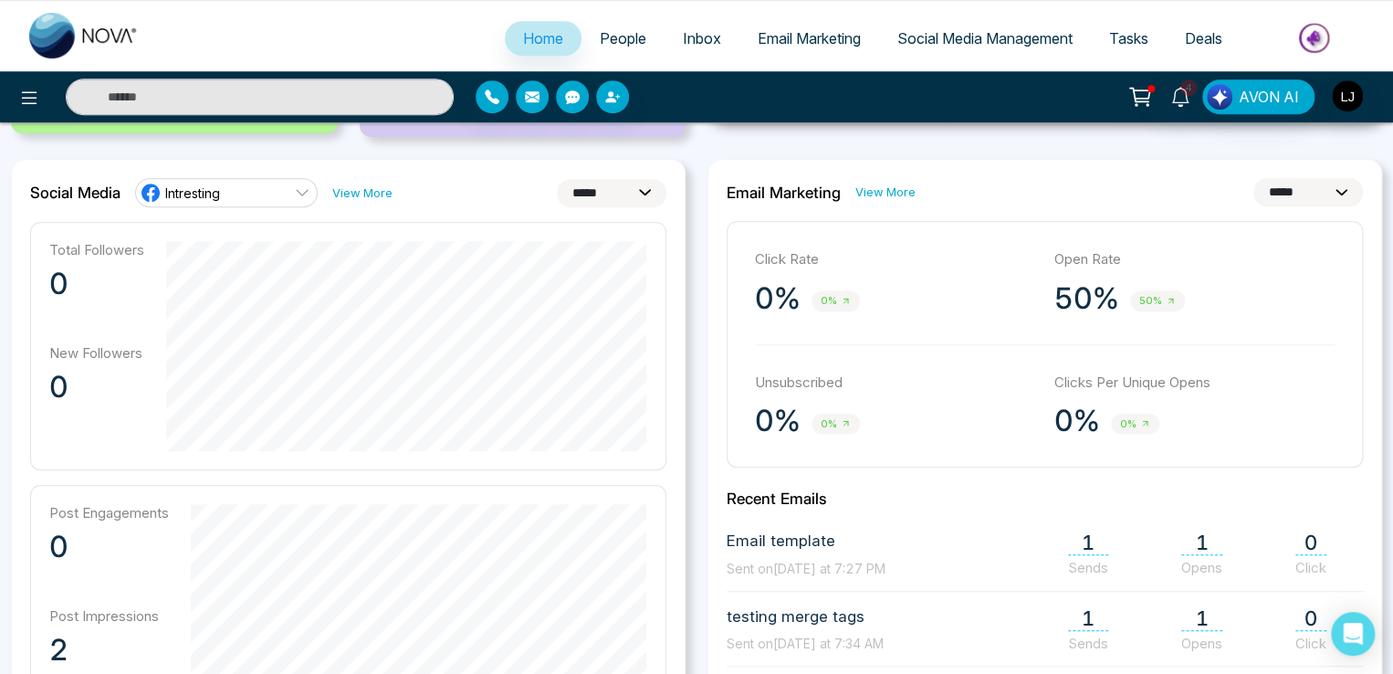
click at [226, 194] on link "Intresting" at bounding box center [226, 192] width 183 height 29
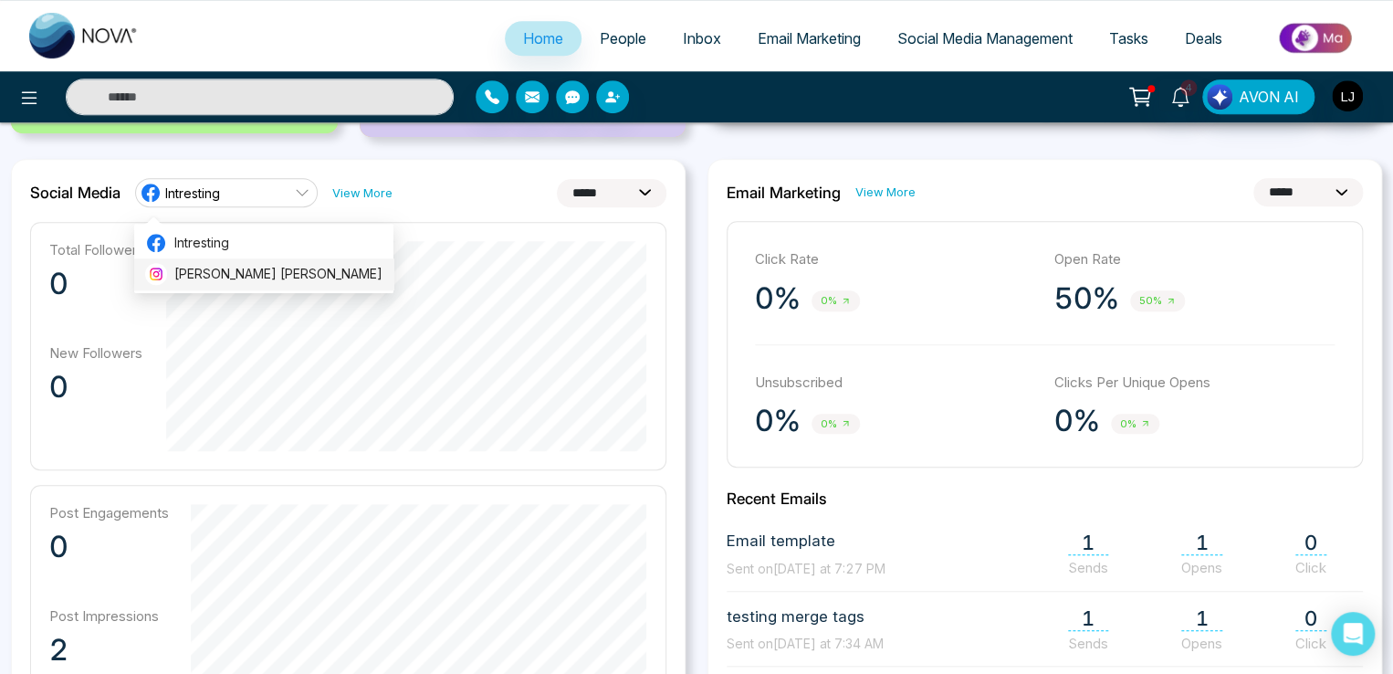
click at [227, 280] on span "[PERSON_NAME] [PERSON_NAME]" at bounding box center [278, 274] width 208 height 20
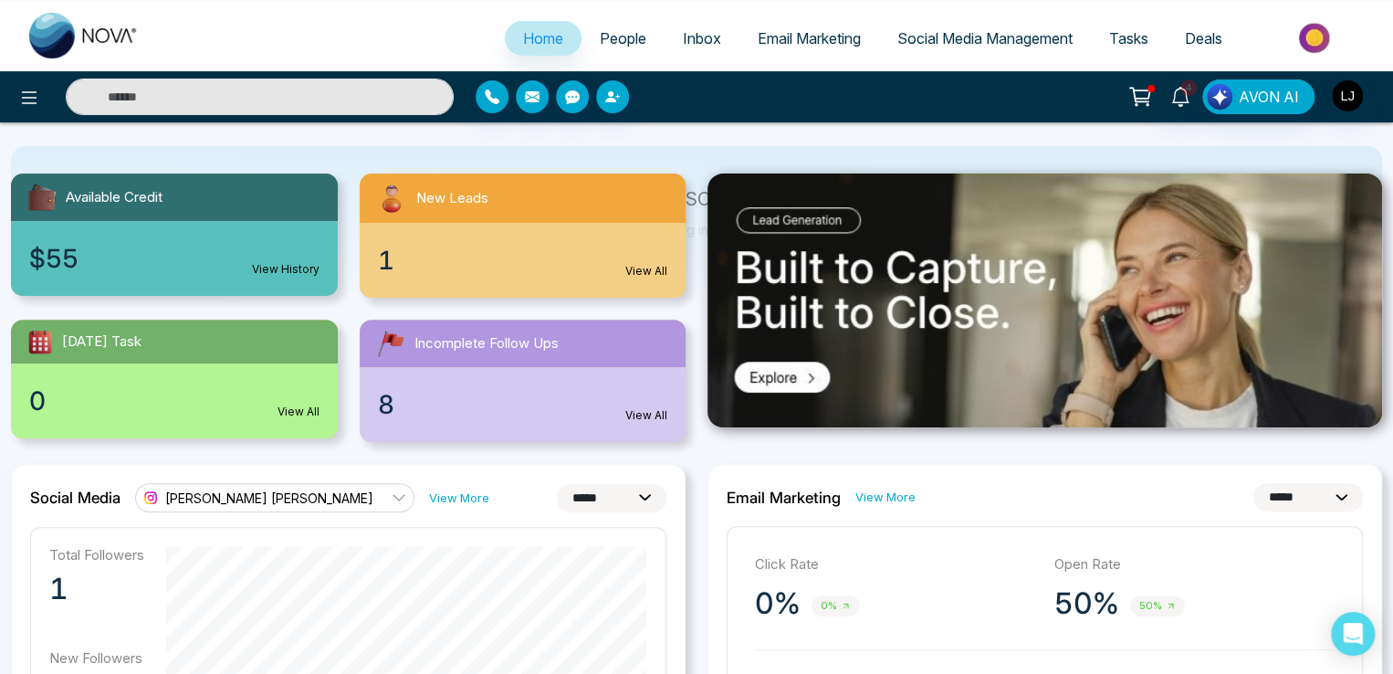
scroll to position [183, 0]
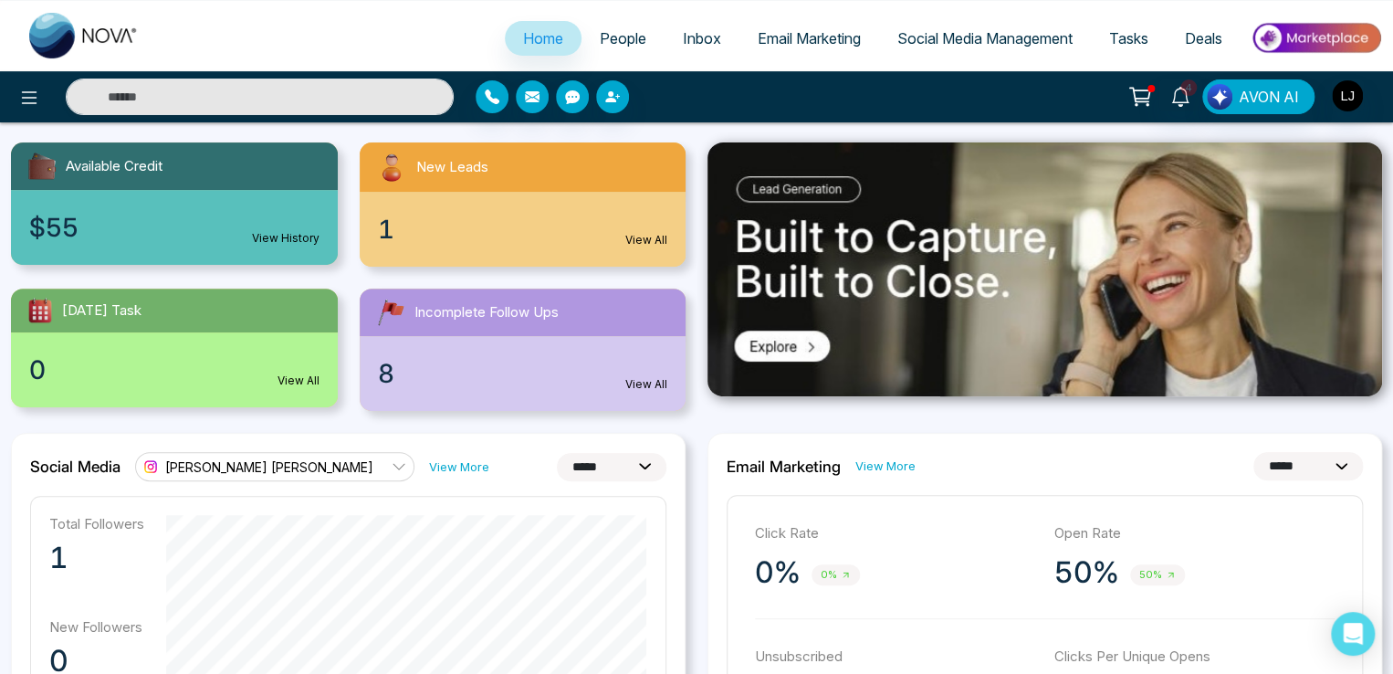
click at [889, 468] on link "View More" at bounding box center [885, 465] width 60 height 17
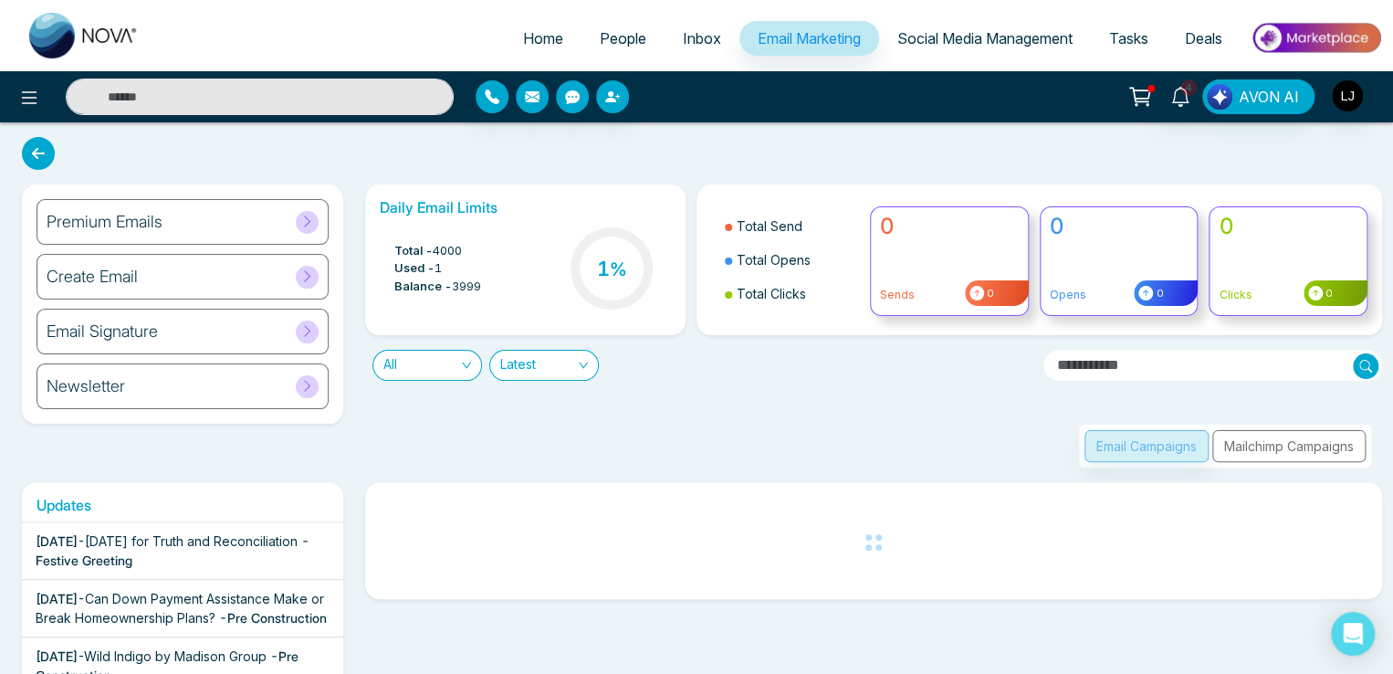
click at [201, 282] on div "Create Email" at bounding box center [183, 277] width 292 height 46
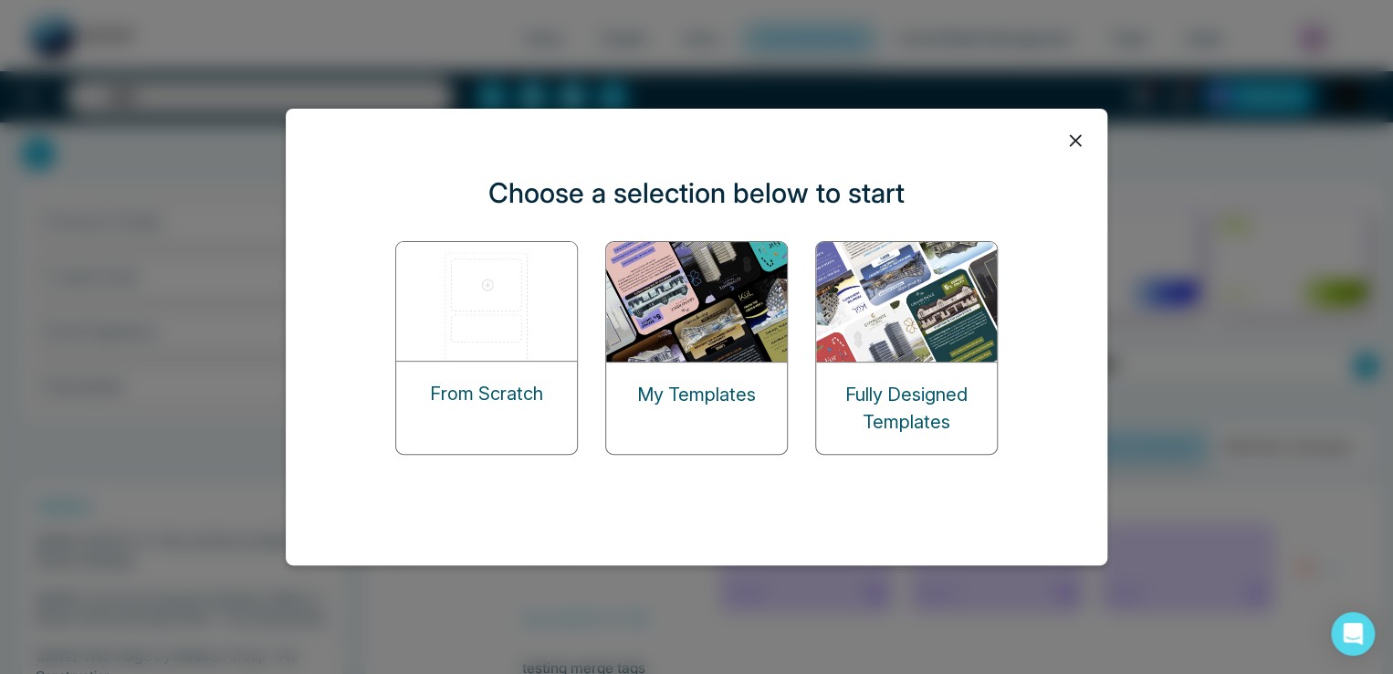
click at [857, 381] on p "Fully Designed Templates" at bounding box center [906, 408] width 181 height 55
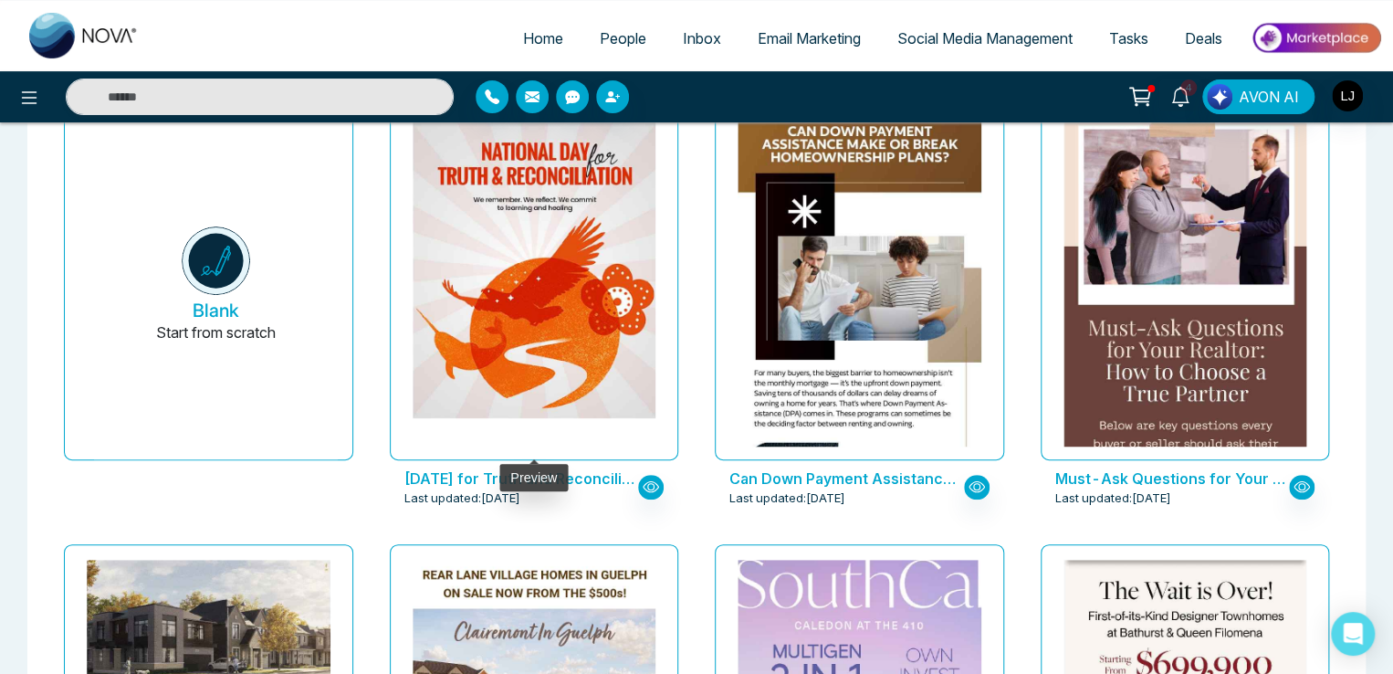
scroll to position [183, 0]
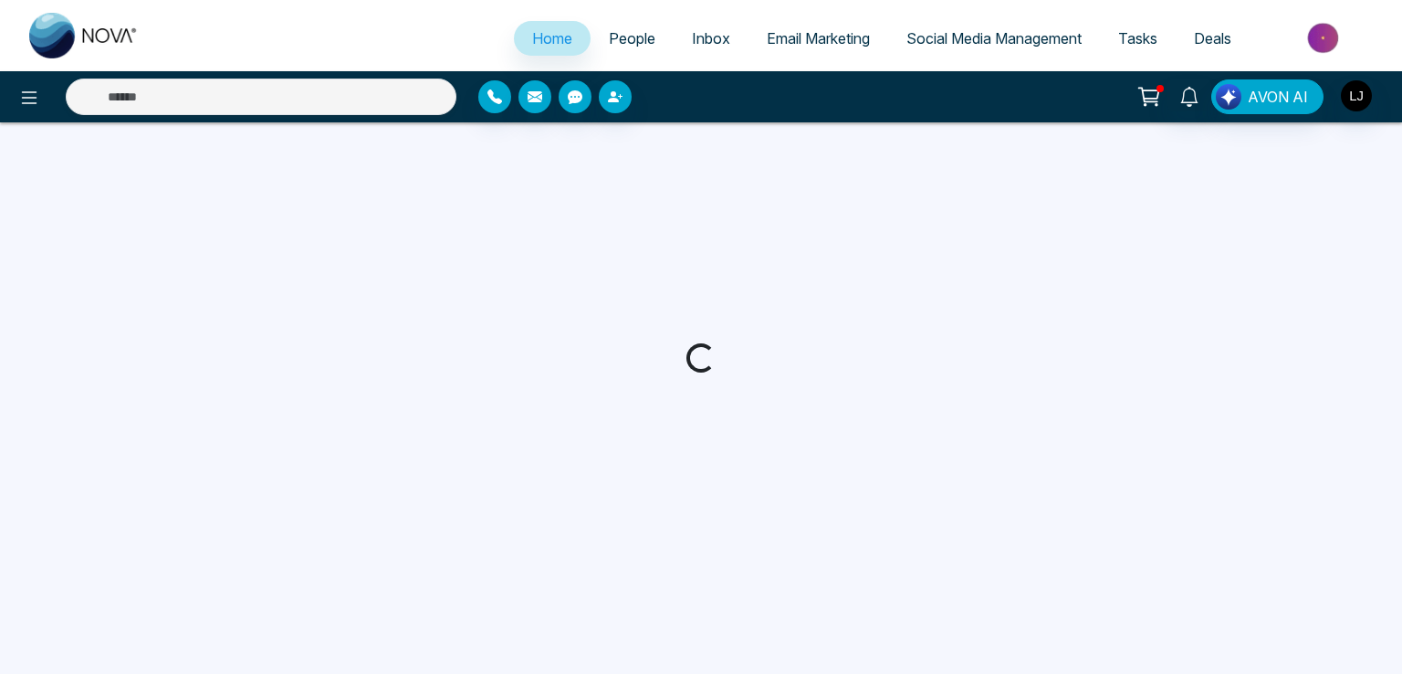
select select "*"
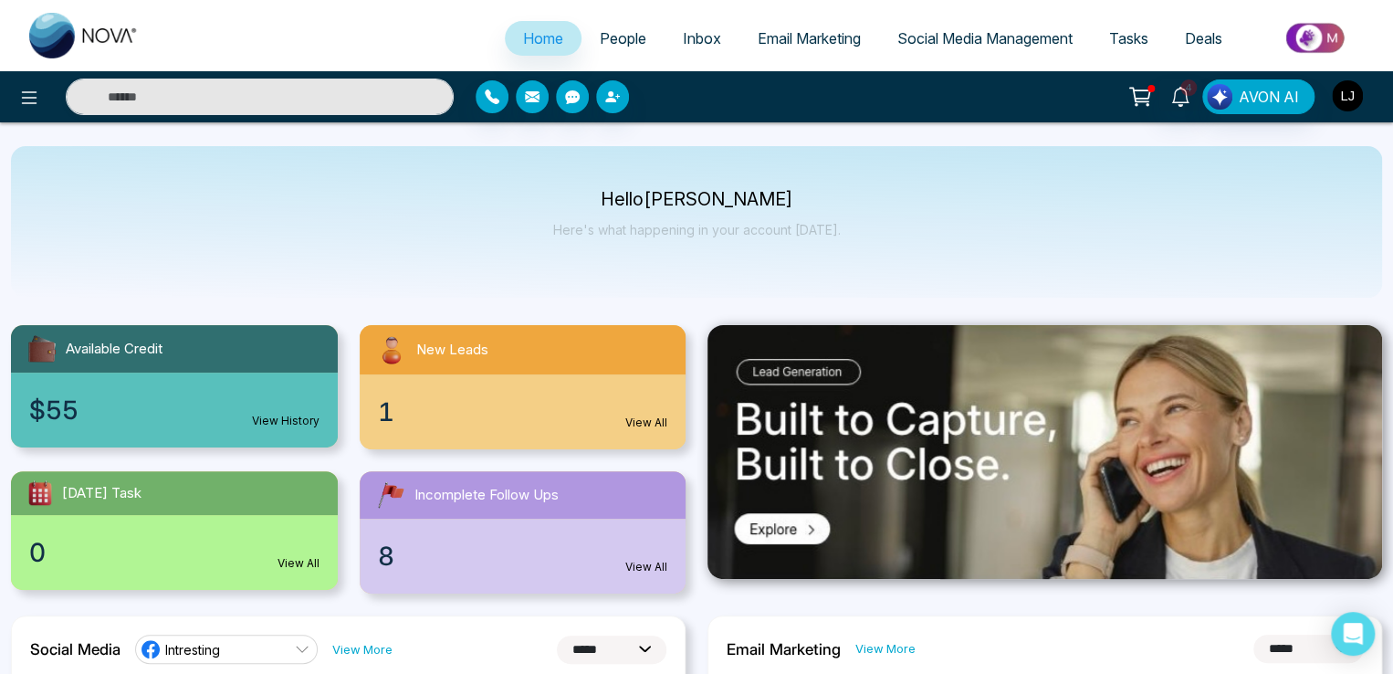
click at [1352, 107] on img "button" at bounding box center [1347, 95] width 31 height 31
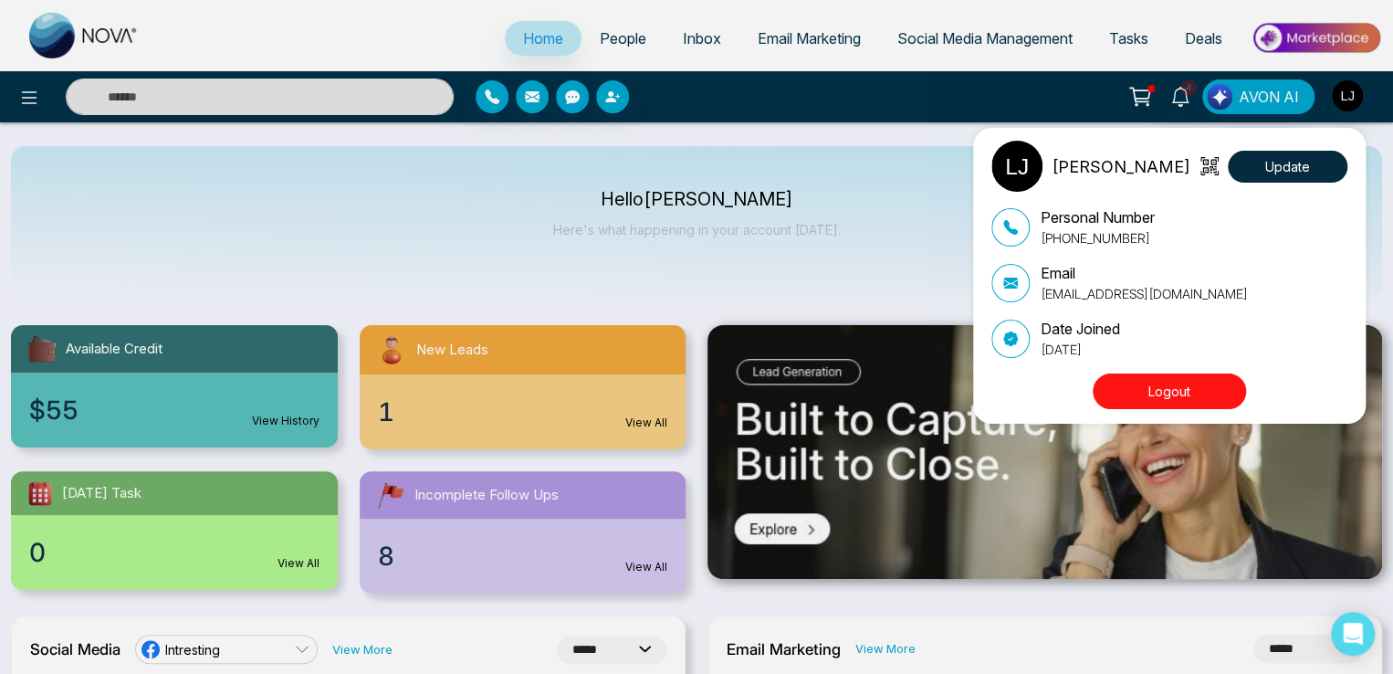
click at [1145, 393] on button "Logout" at bounding box center [1168, 391] width 153 height 36
